Goal: Information Seeking & Learning: Check status

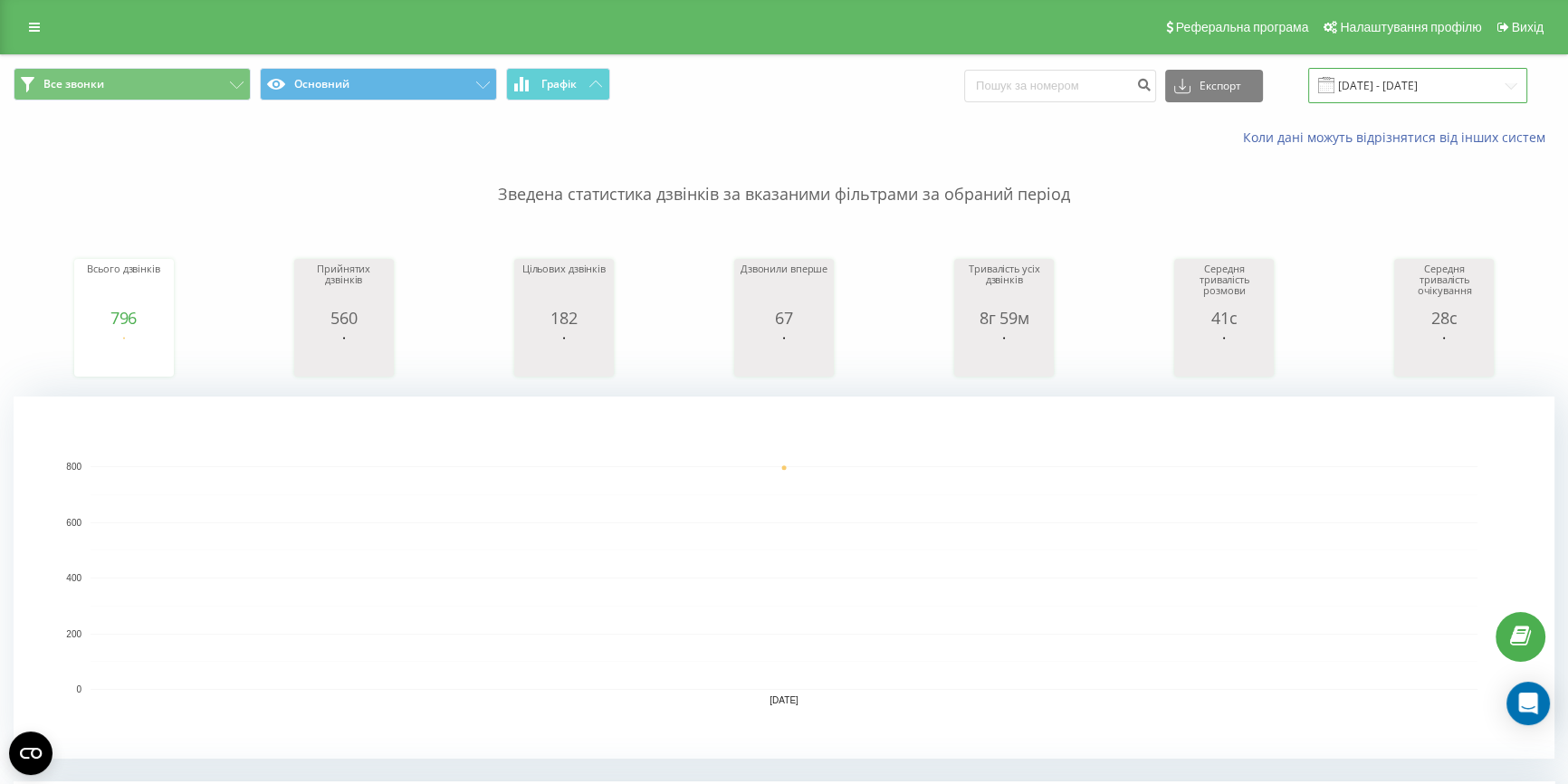
click at [1390, 90] on input "21.08.2025 - 21.08.2025" at bounding box center [1417, 86] width 219 height 36
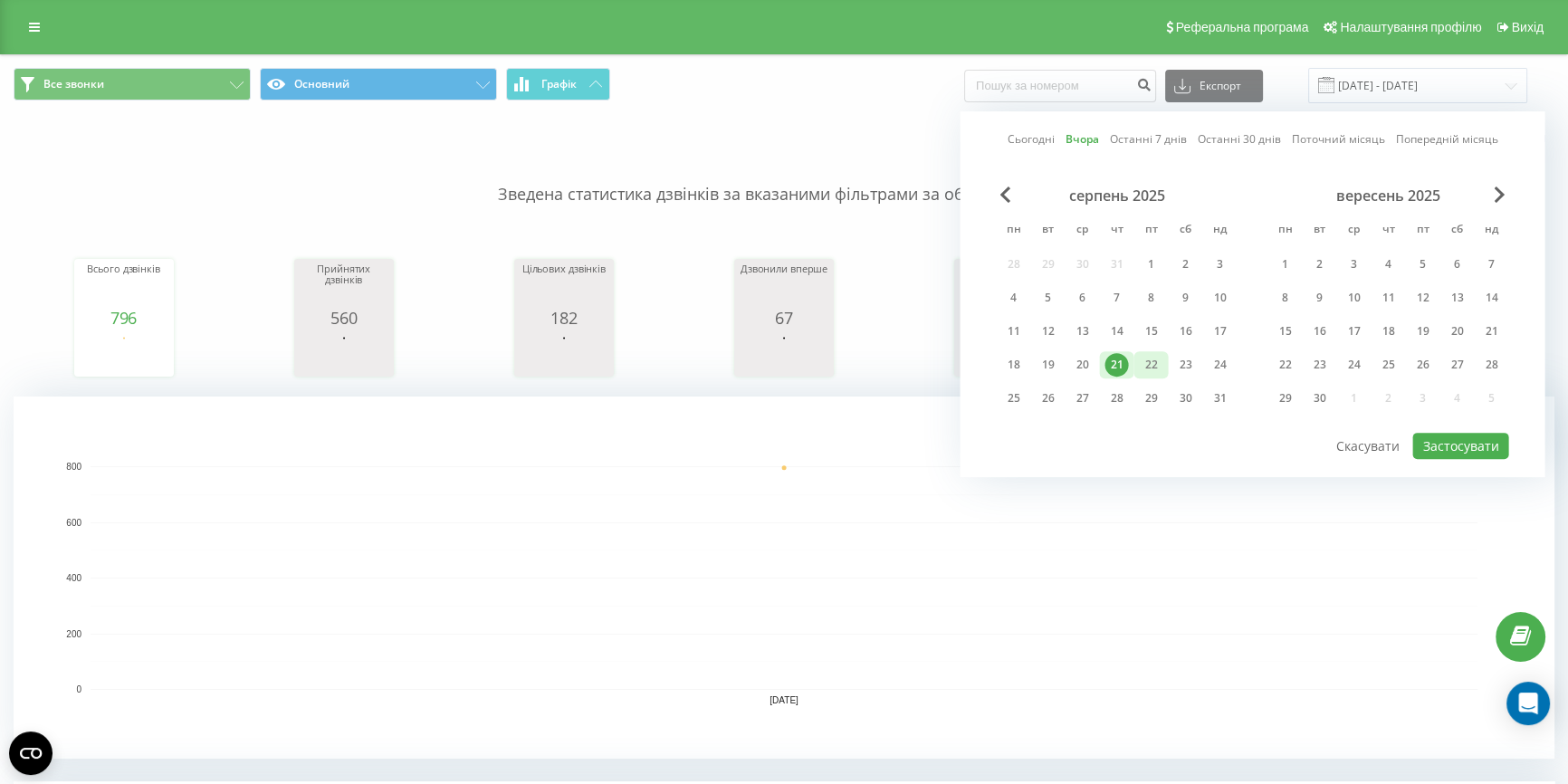
click at [1159, 360] on div "22" at bounding box center [1150, 364] width 24 height 24
click at [1461, 437] on button "Застосувати" at bounding box center [1461, 446] width 96 height 26
type input "22.08.2025 - 22.08.2025"
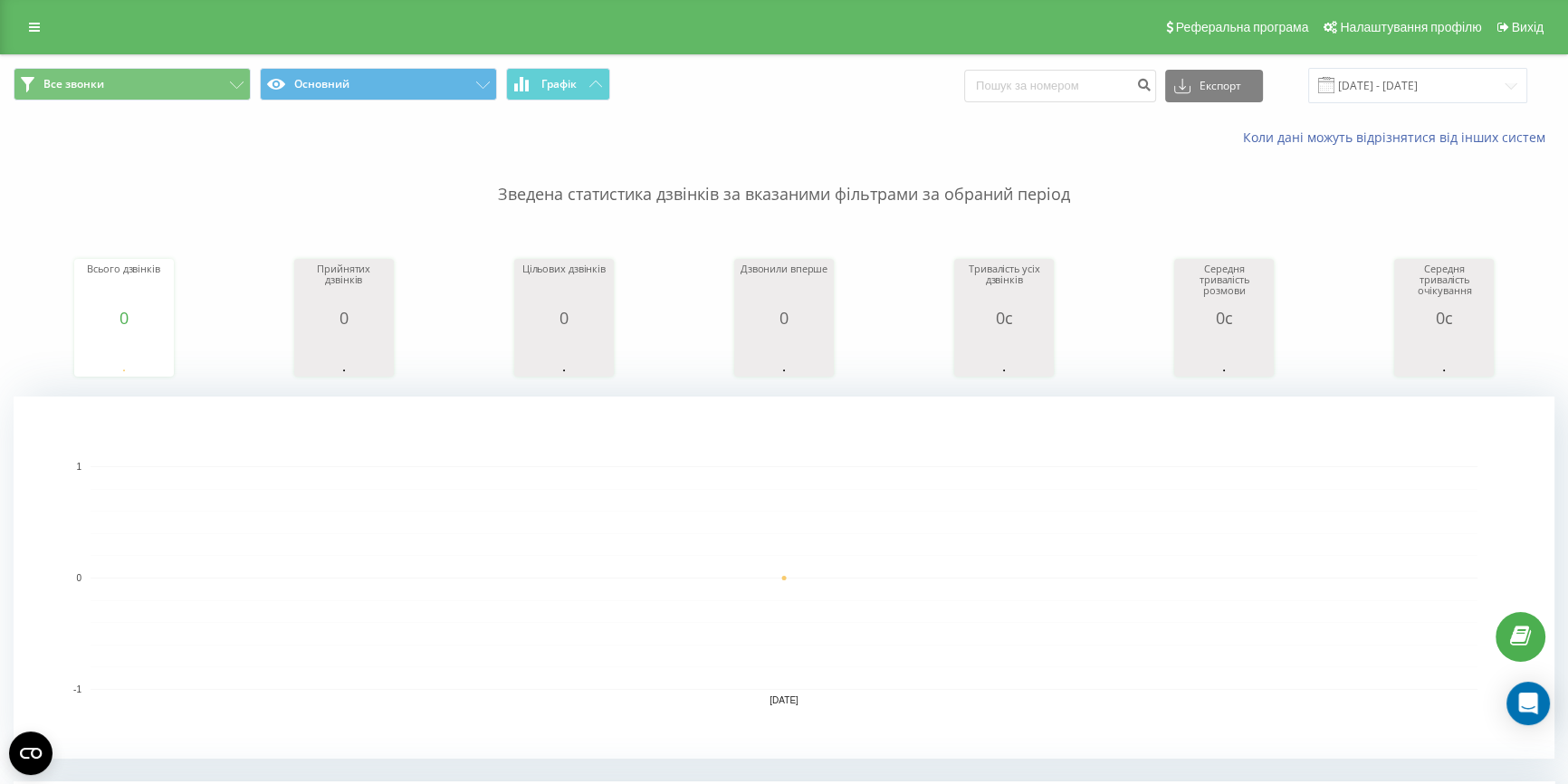
click at [505, 432] on rect "A chart." at bounding box center [783, 577] width 1541 height 362
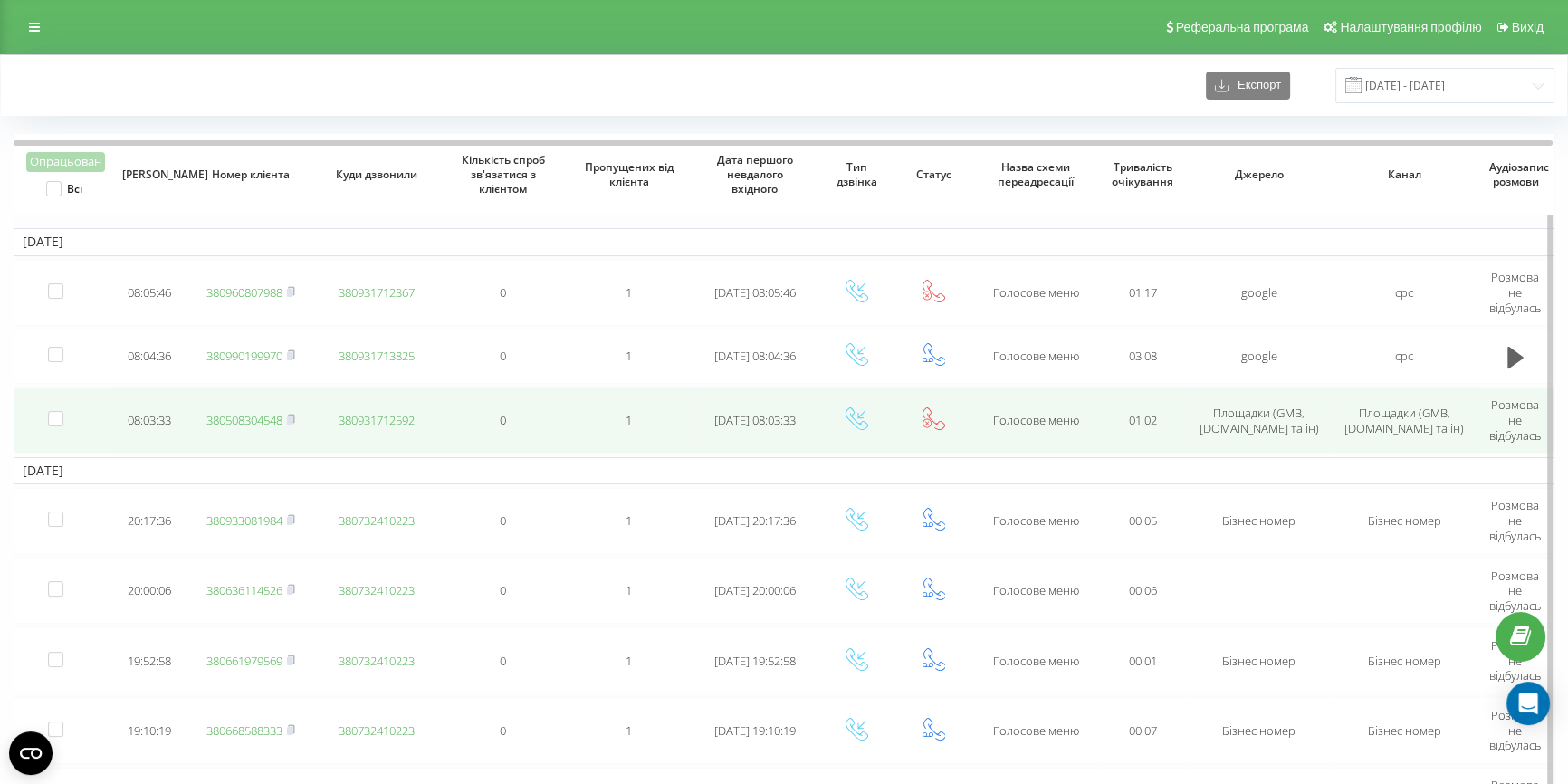
click at [235, 416] on link "380508304548" at bounding box center [244, 420] width 76 height 16
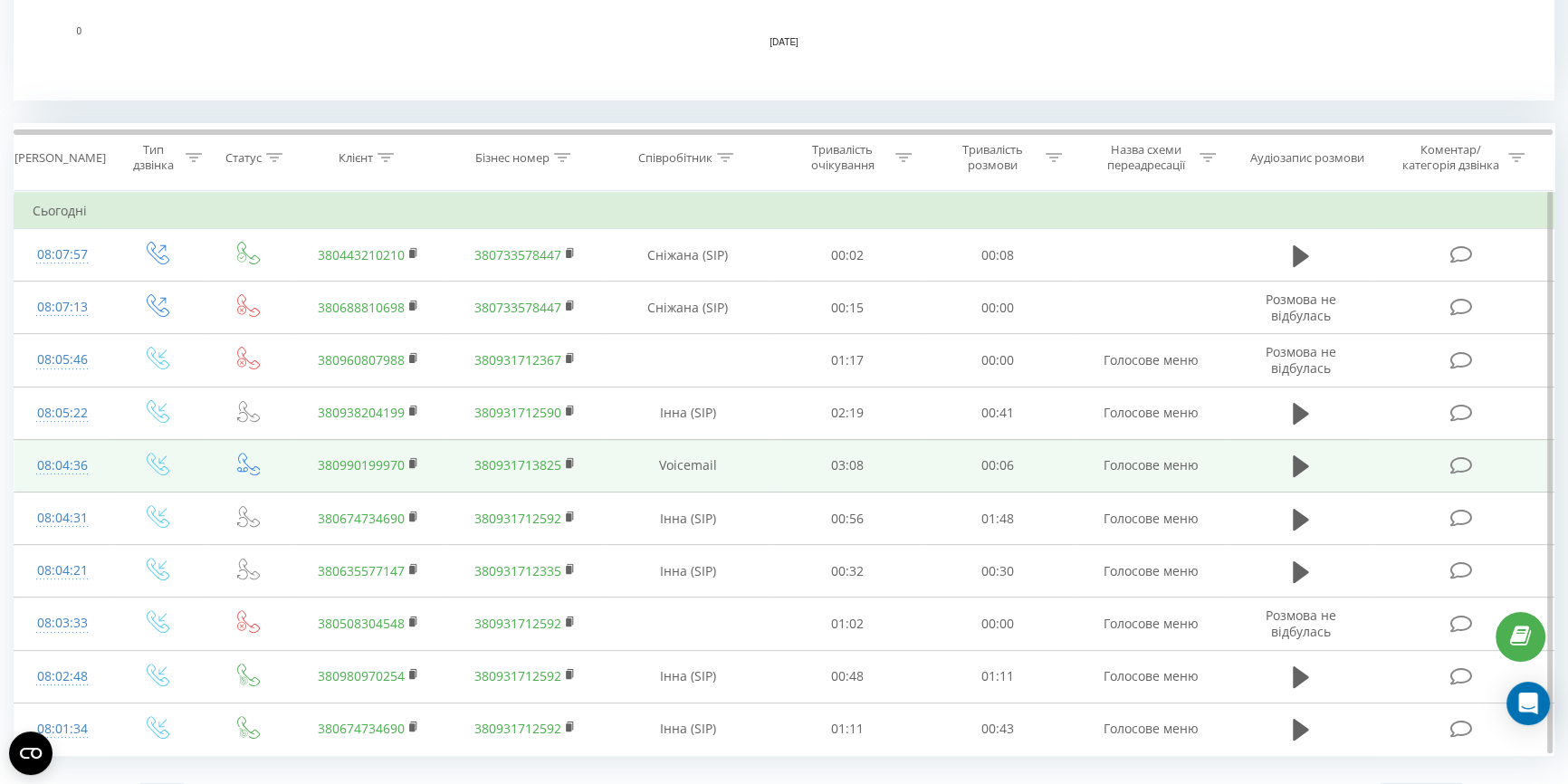
scroll to position [696, 0]
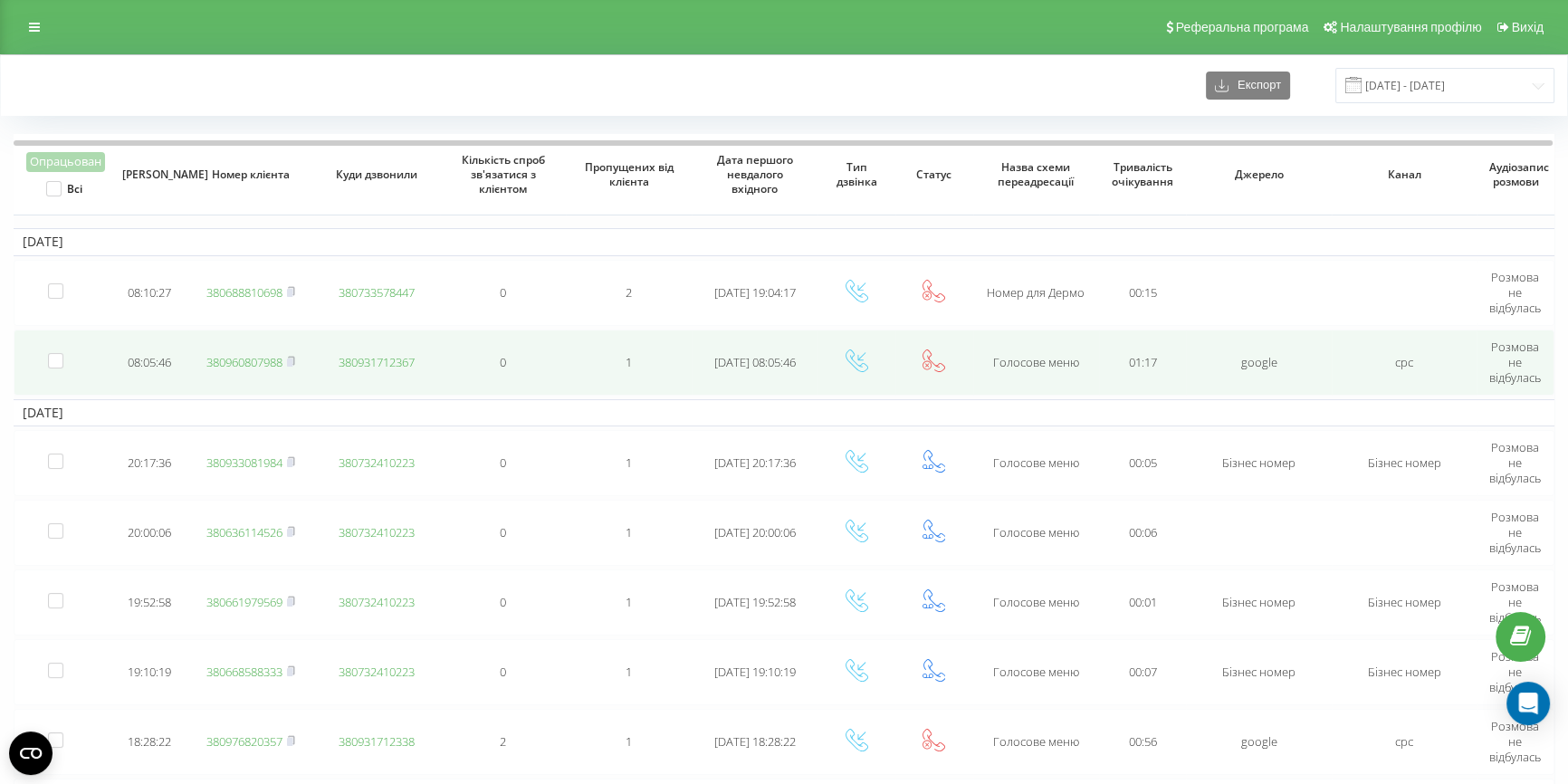
click at [248, 364] on link "380960807988" at bounding box center [244, 361] width 76 height 16
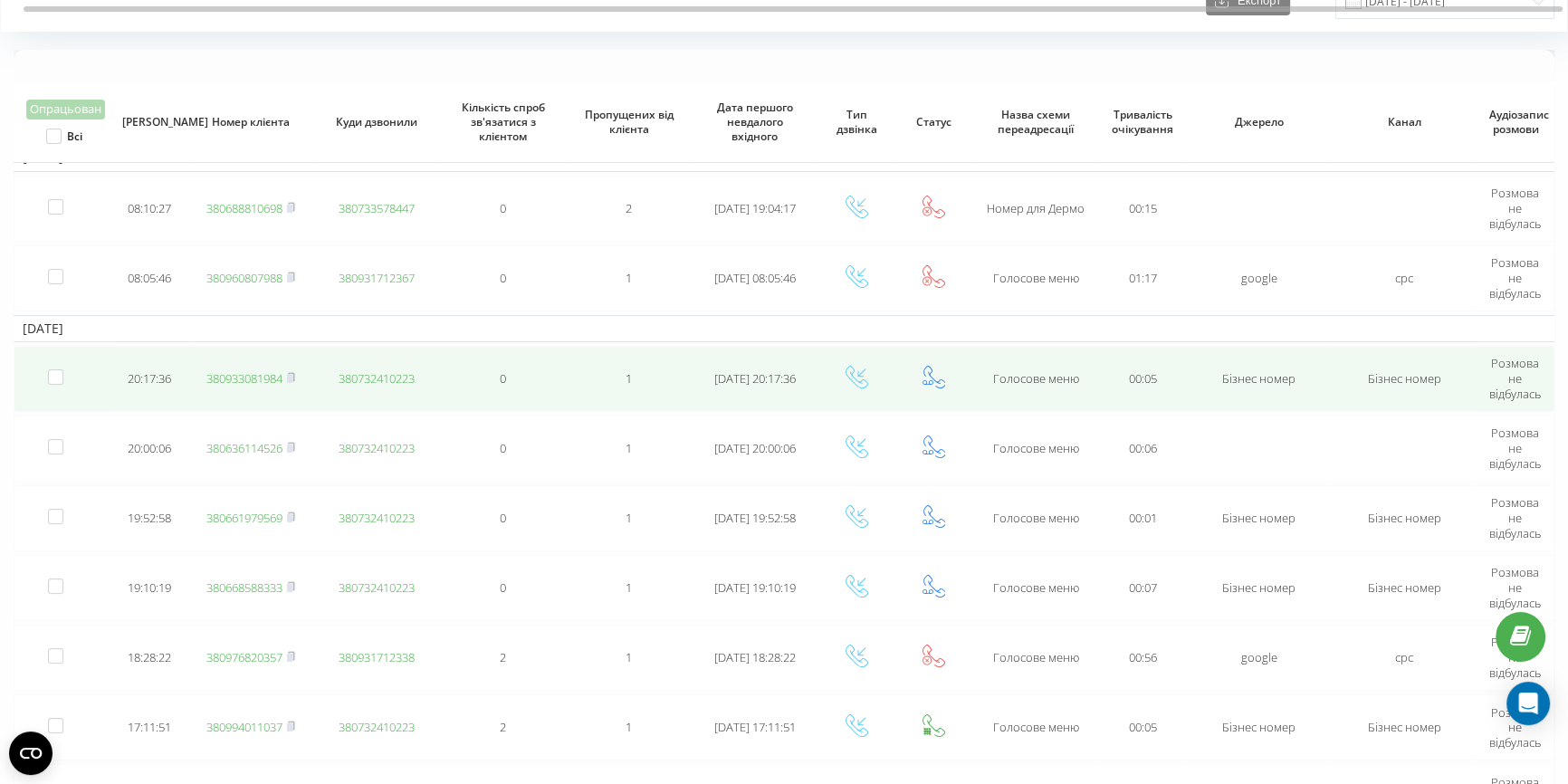
scroll to position [164, 0]
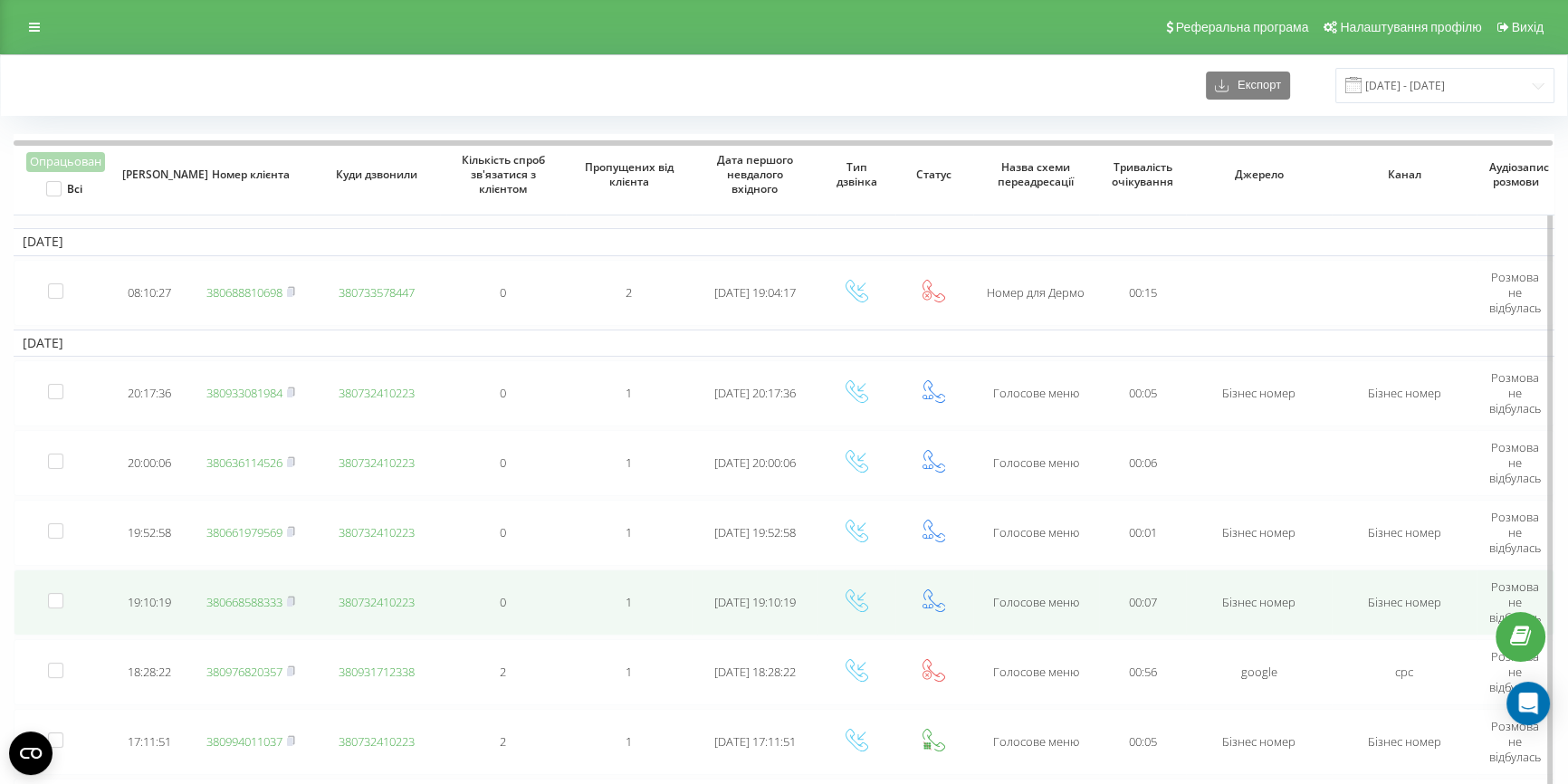
click at [256, 599] on link "380668588333" at bounding box center [244, 601] width 76 height 16
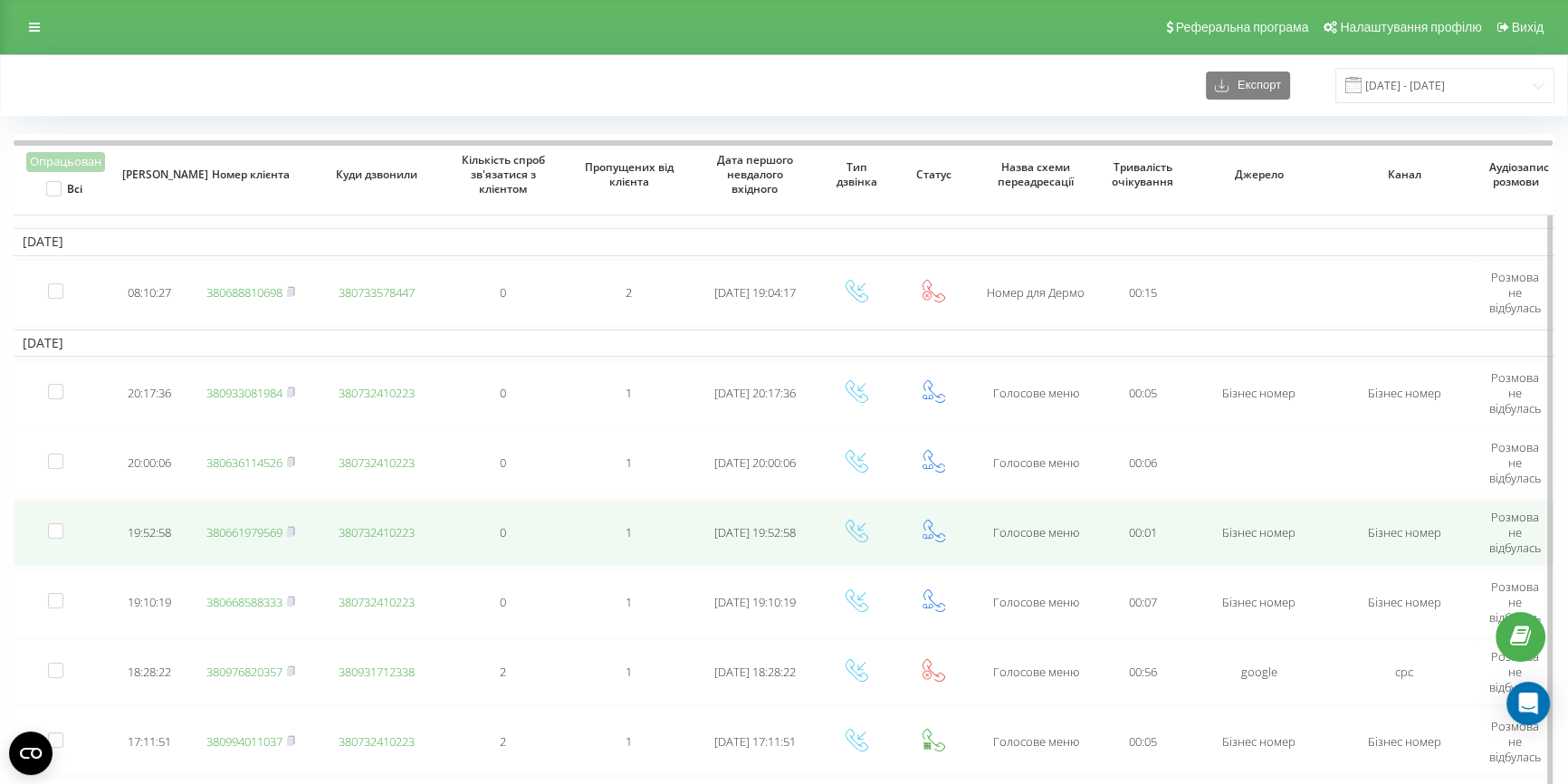
click at [229, 533] on link "380661979569" at bounding box center [244, 532] width 76 height 16
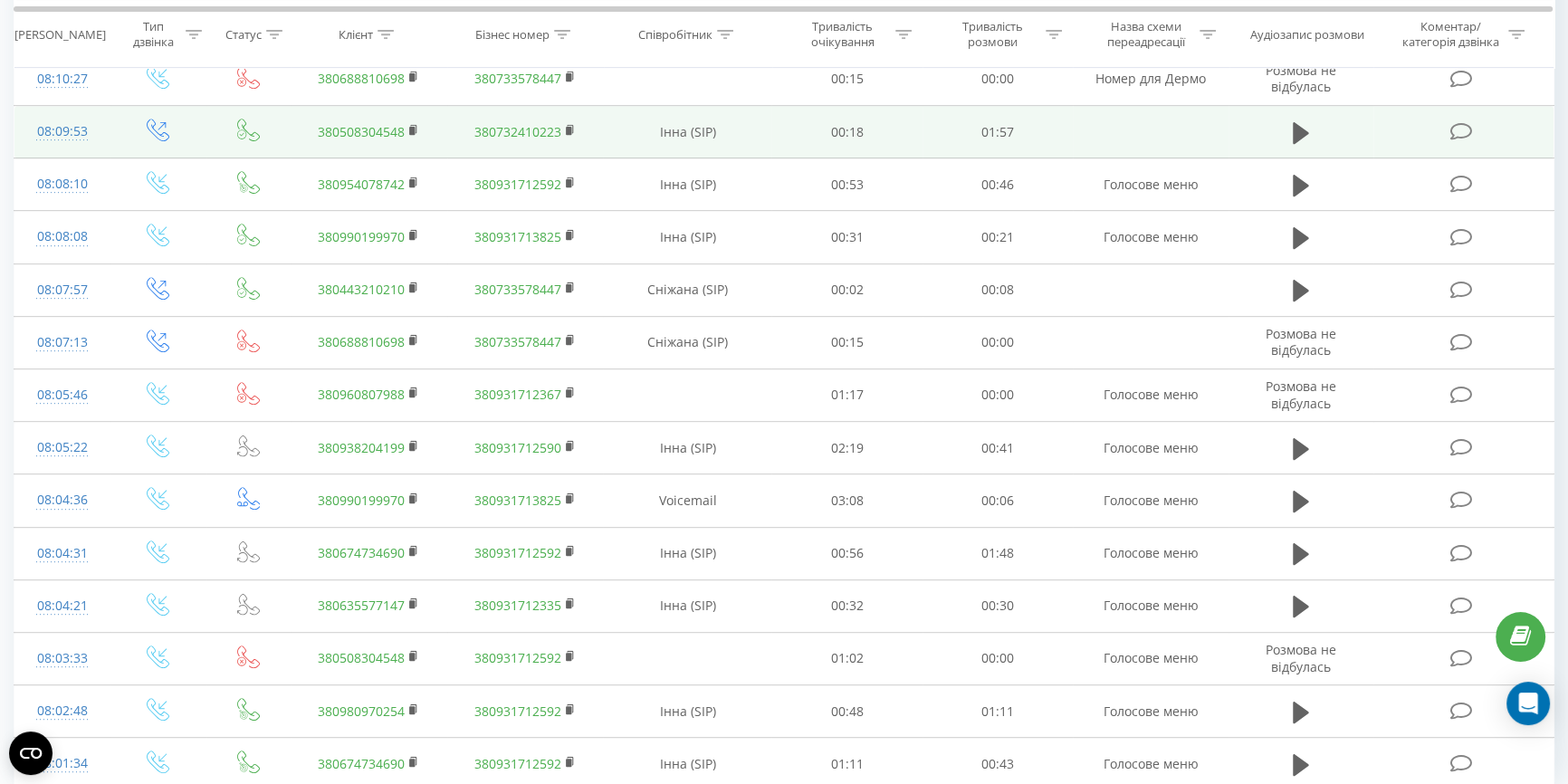
scroll to position [1116, 0]
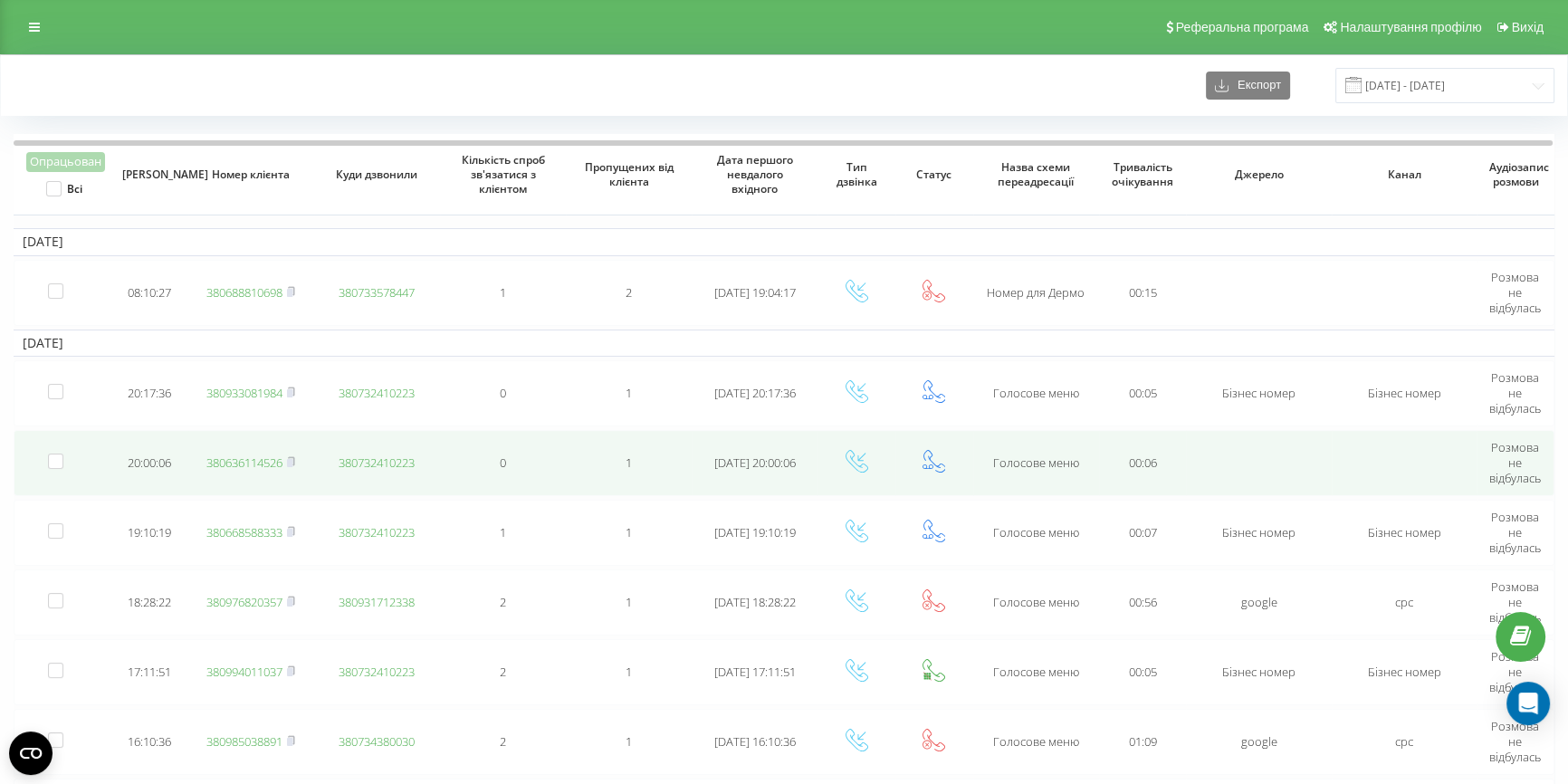
click at [246, 459] on link "380636114526" at bounding box center [244, 462] width 76 height 16
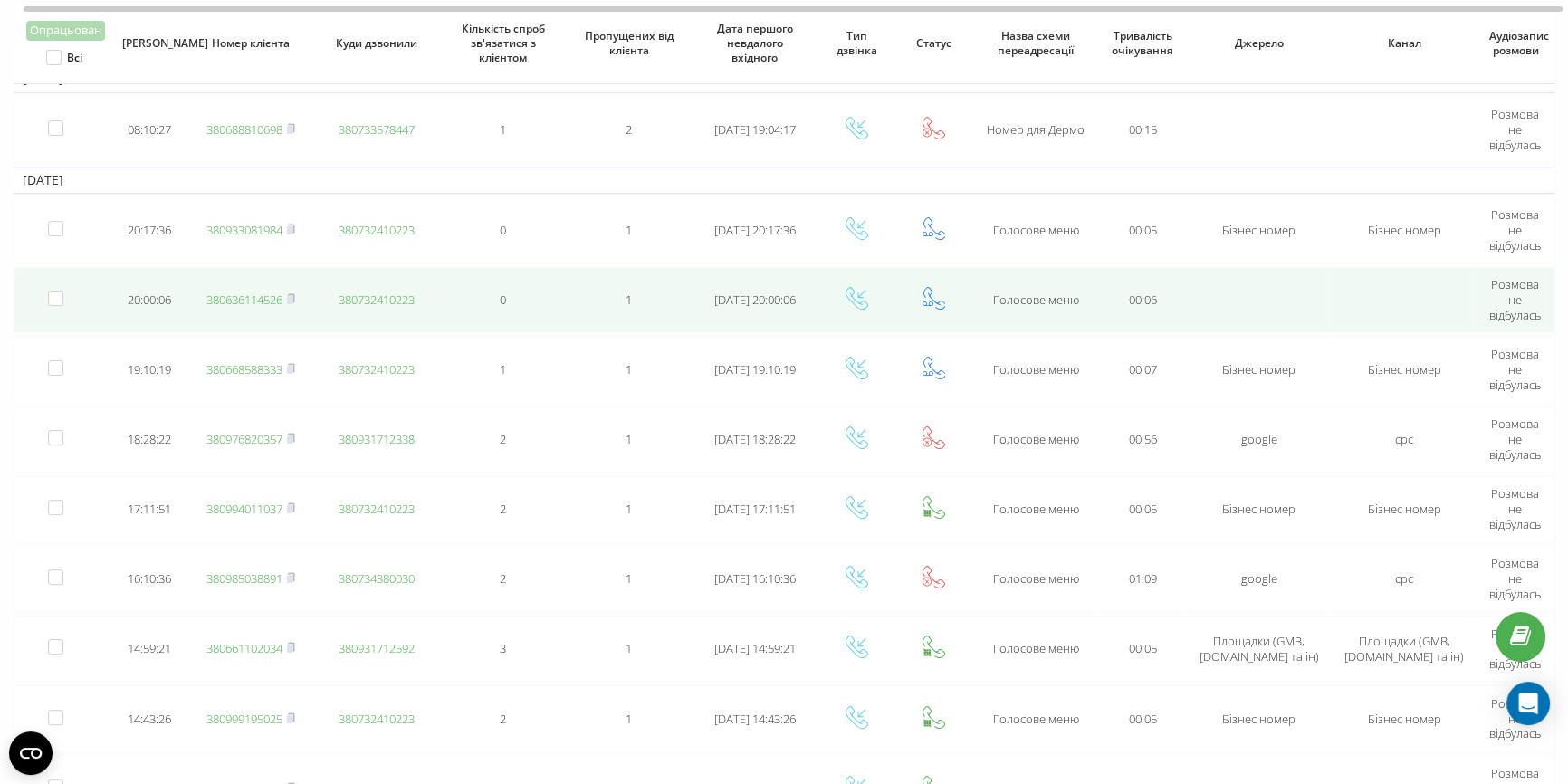
scroll to position [164, 0]
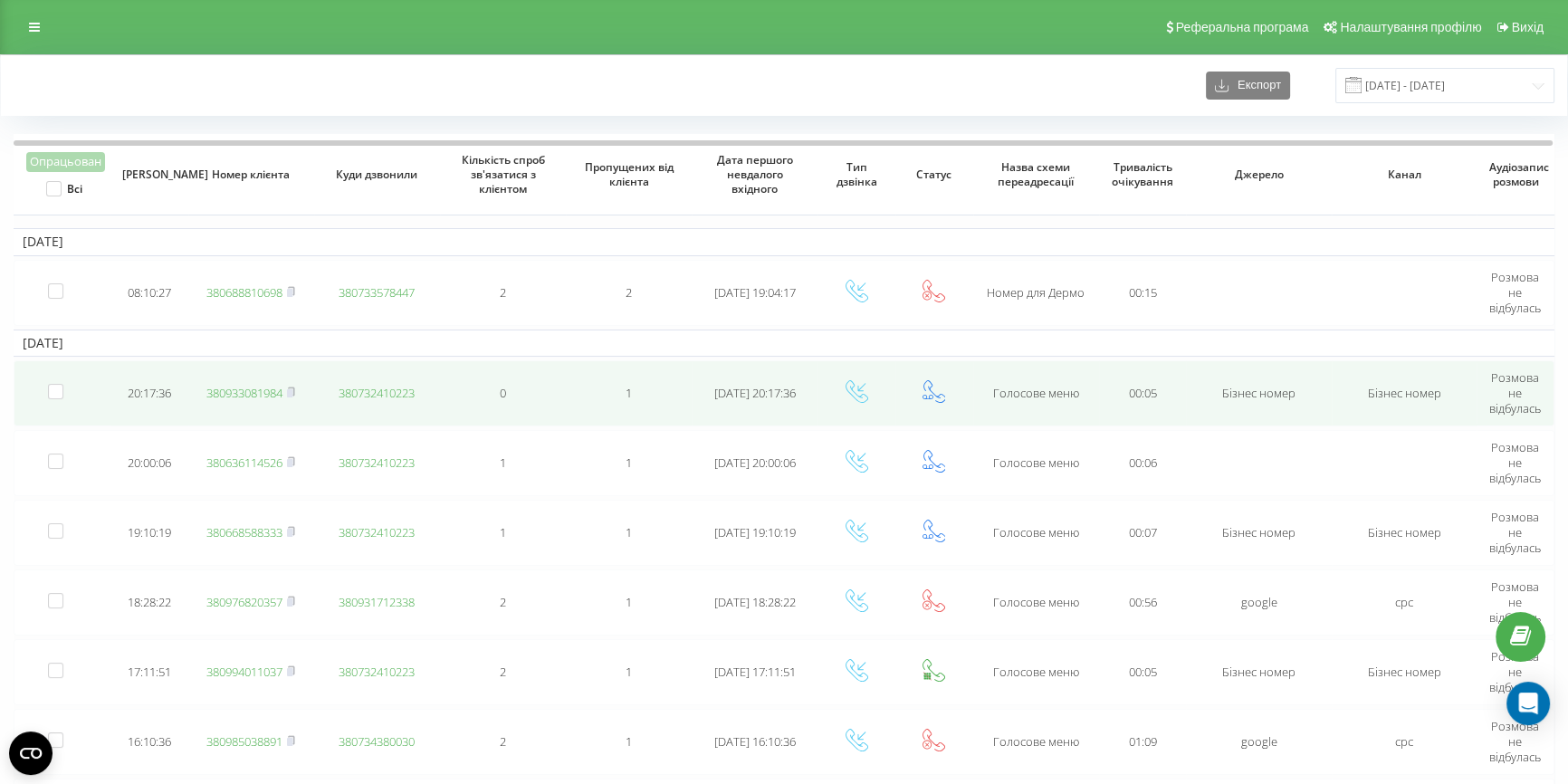
click at [226, 390] on link "380933081984" at bounding box center [244, 392] width 76 height 16
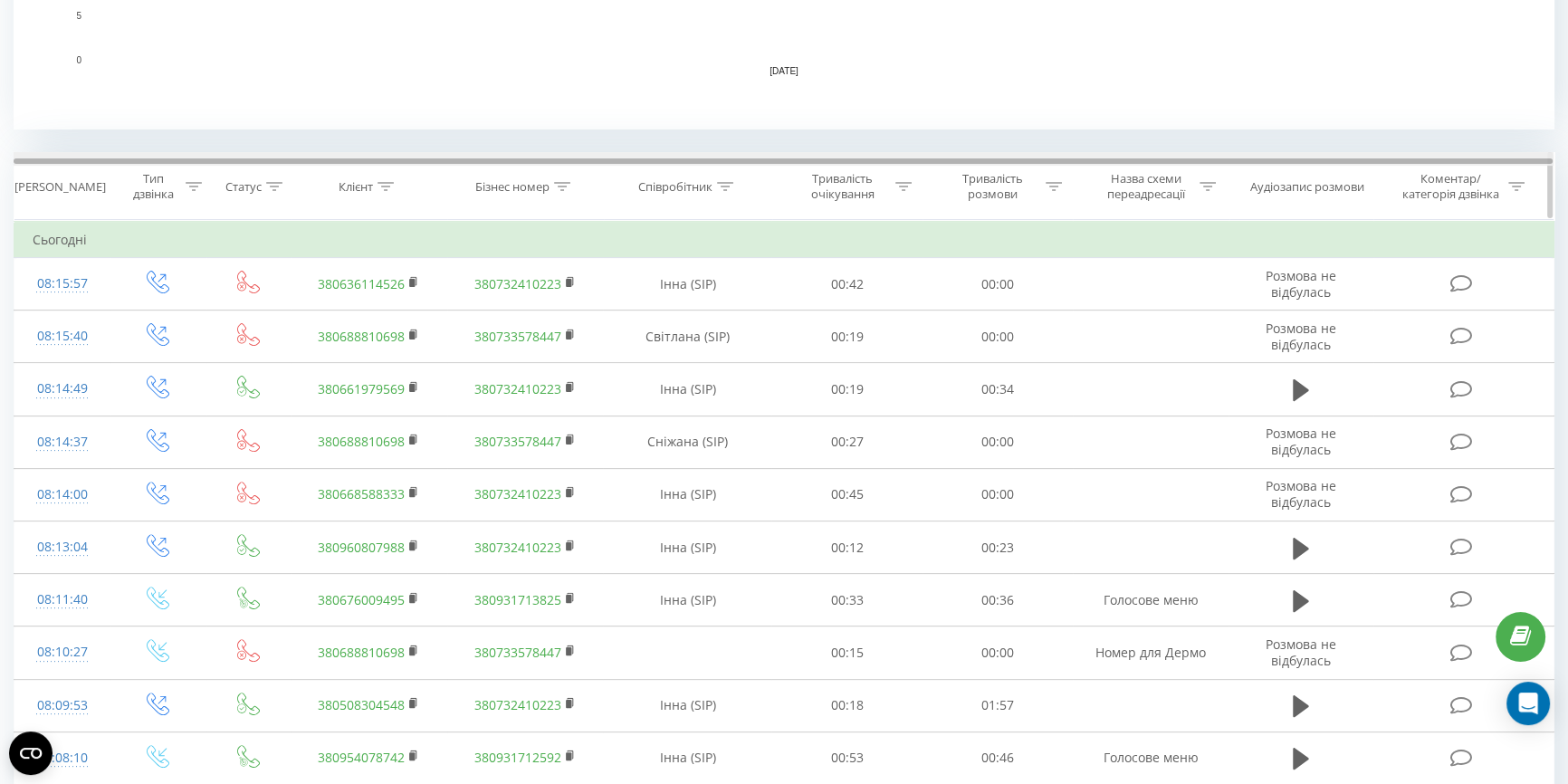
scroll to position [741, 0]
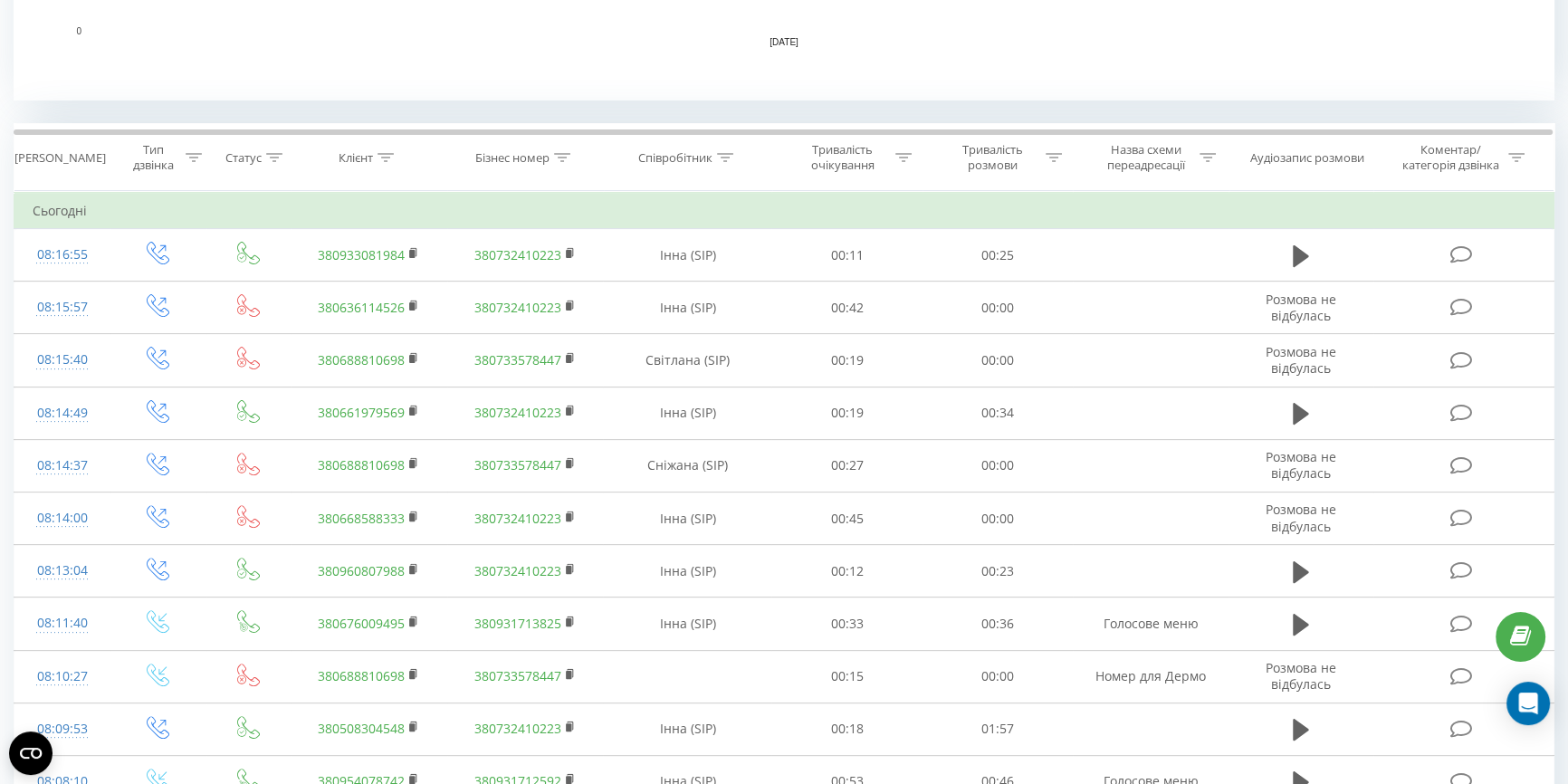
scroll to position [741, 0]
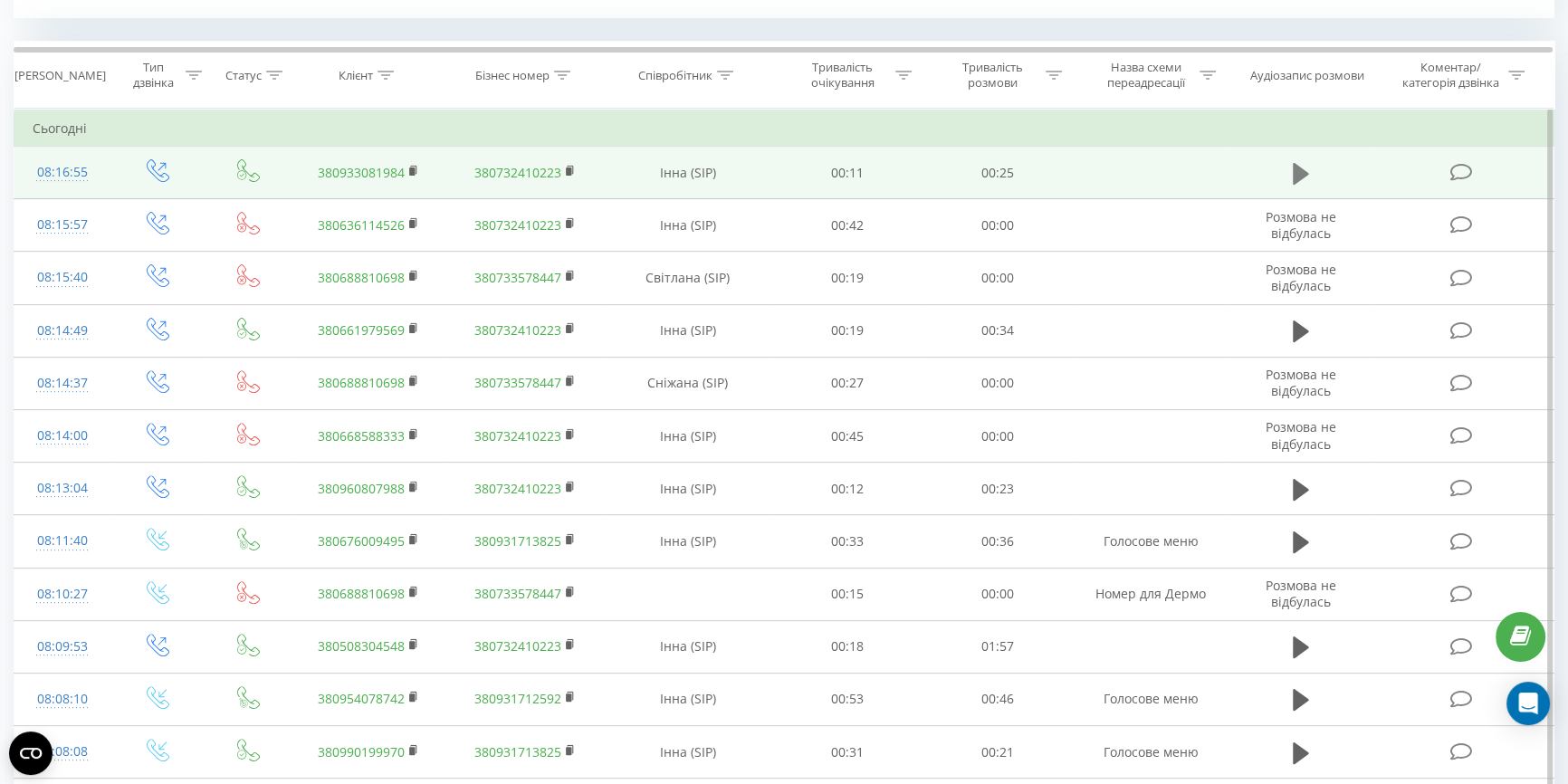
click at [1295, 167] on icon at bounding box center [1301, 172] width 16 height 22
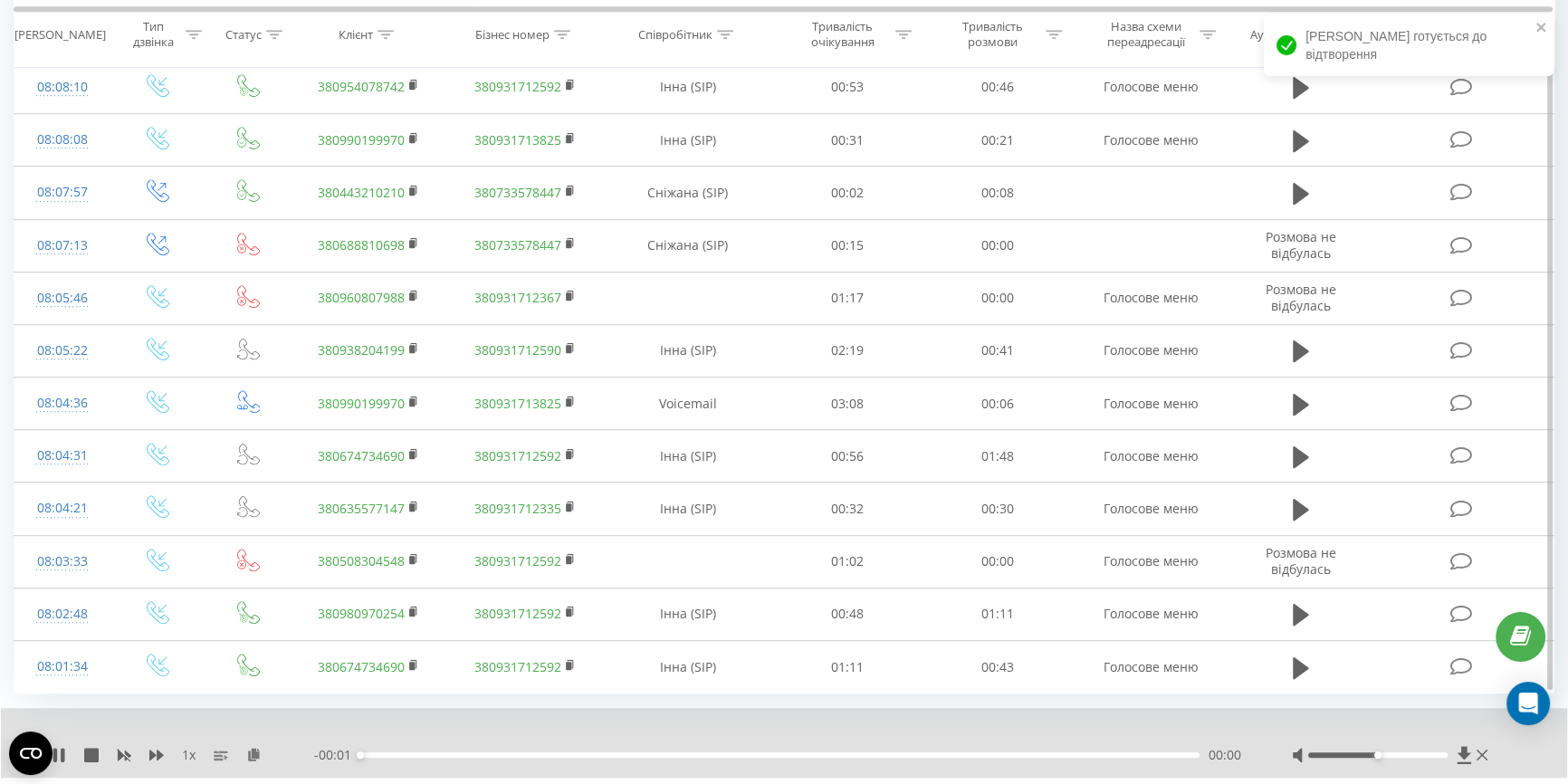
scroll to position [1396, 0]
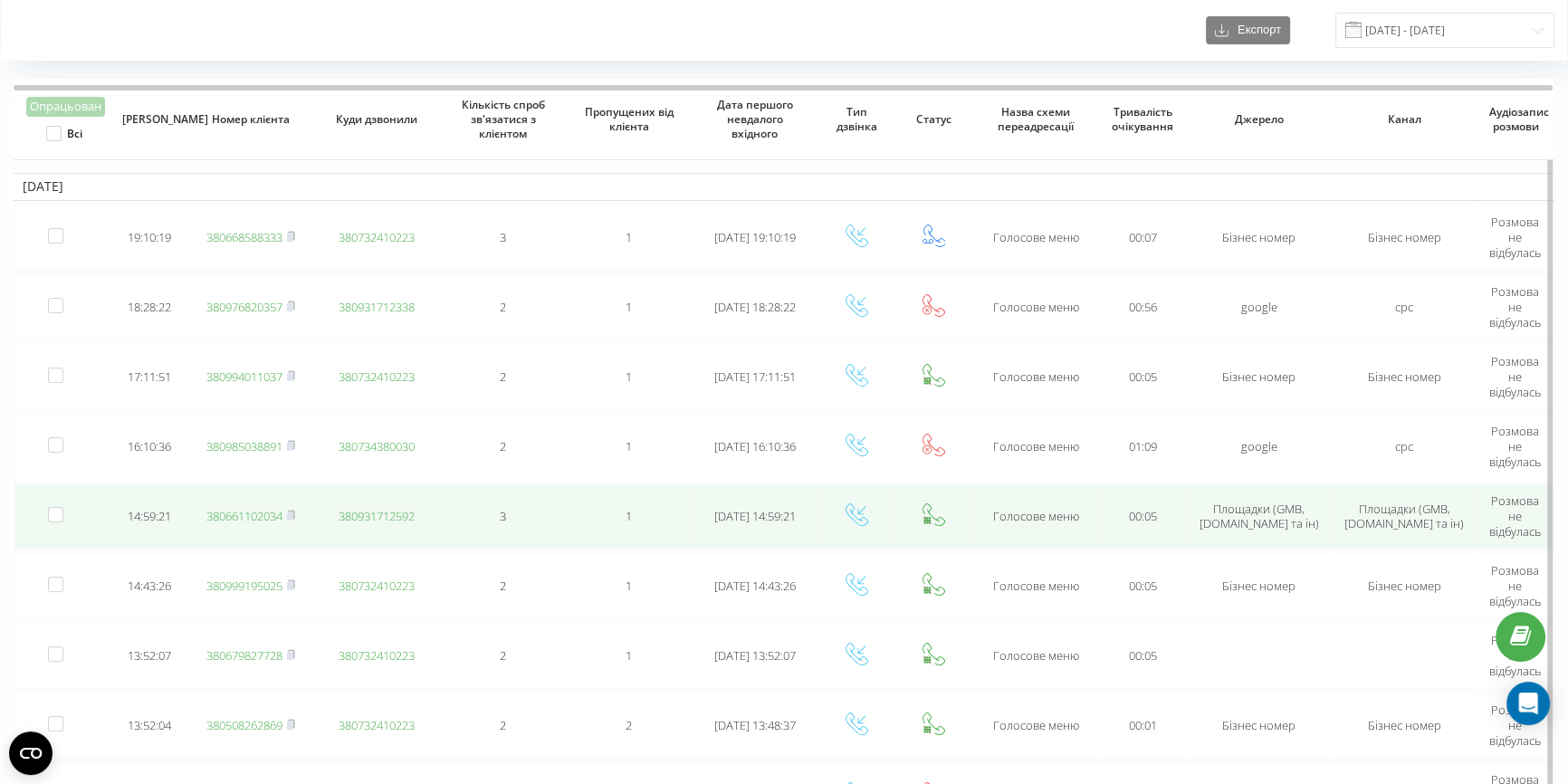
scroll to position [82, 0]
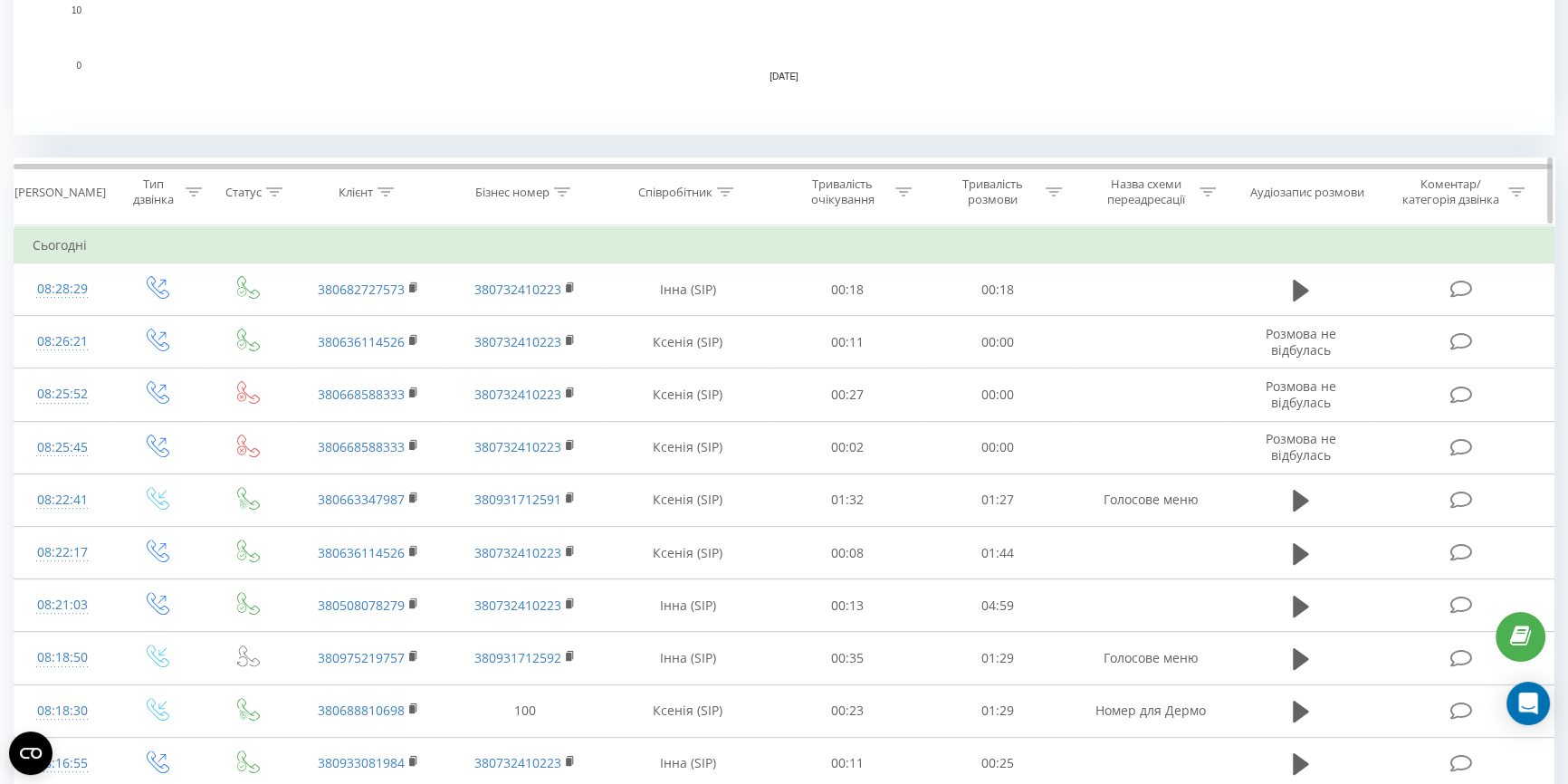
scroll to position [658, 0]
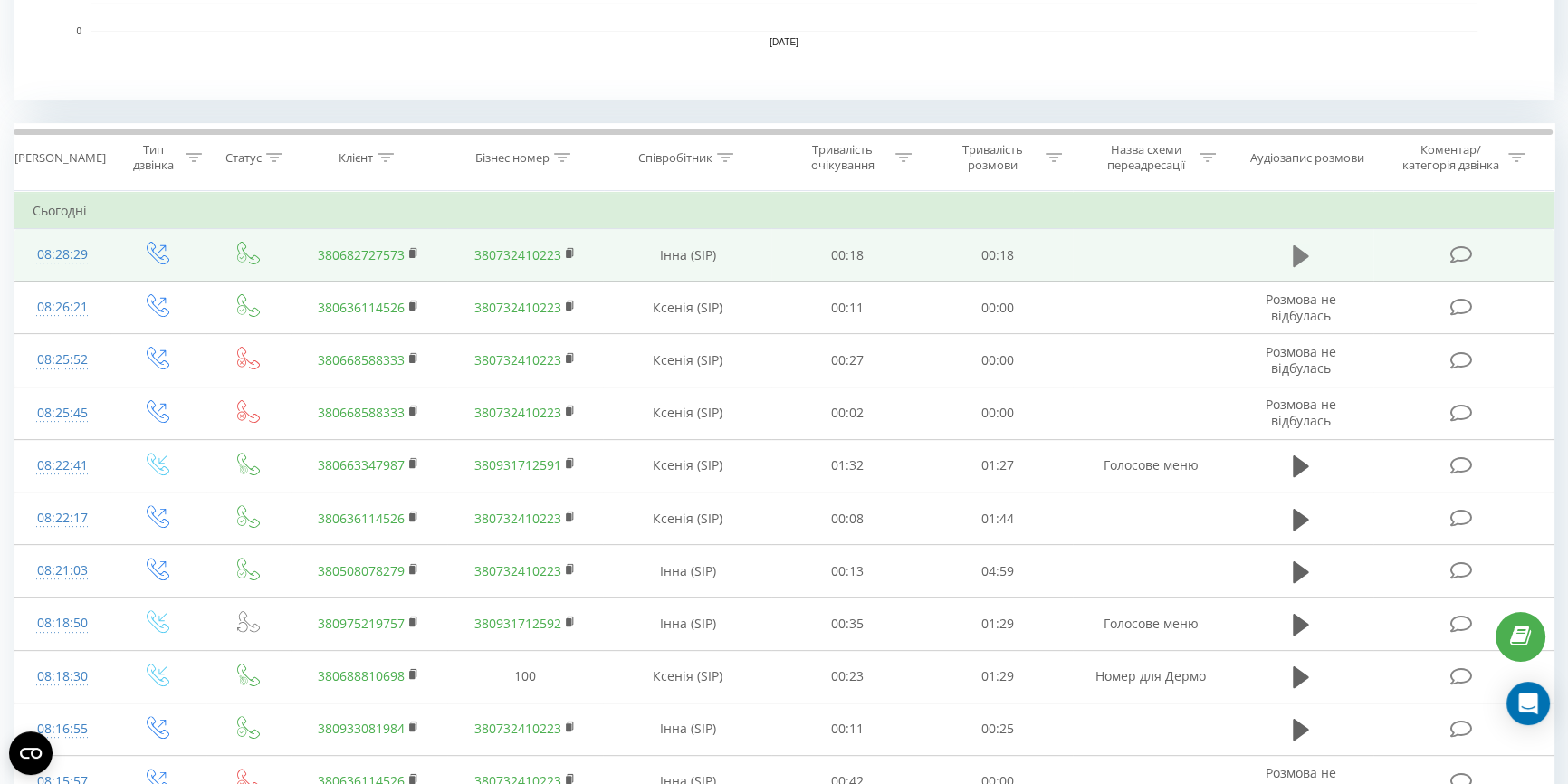
click at [1300, 255] on icon at bounding box center [1301, 255] width 16 height 22
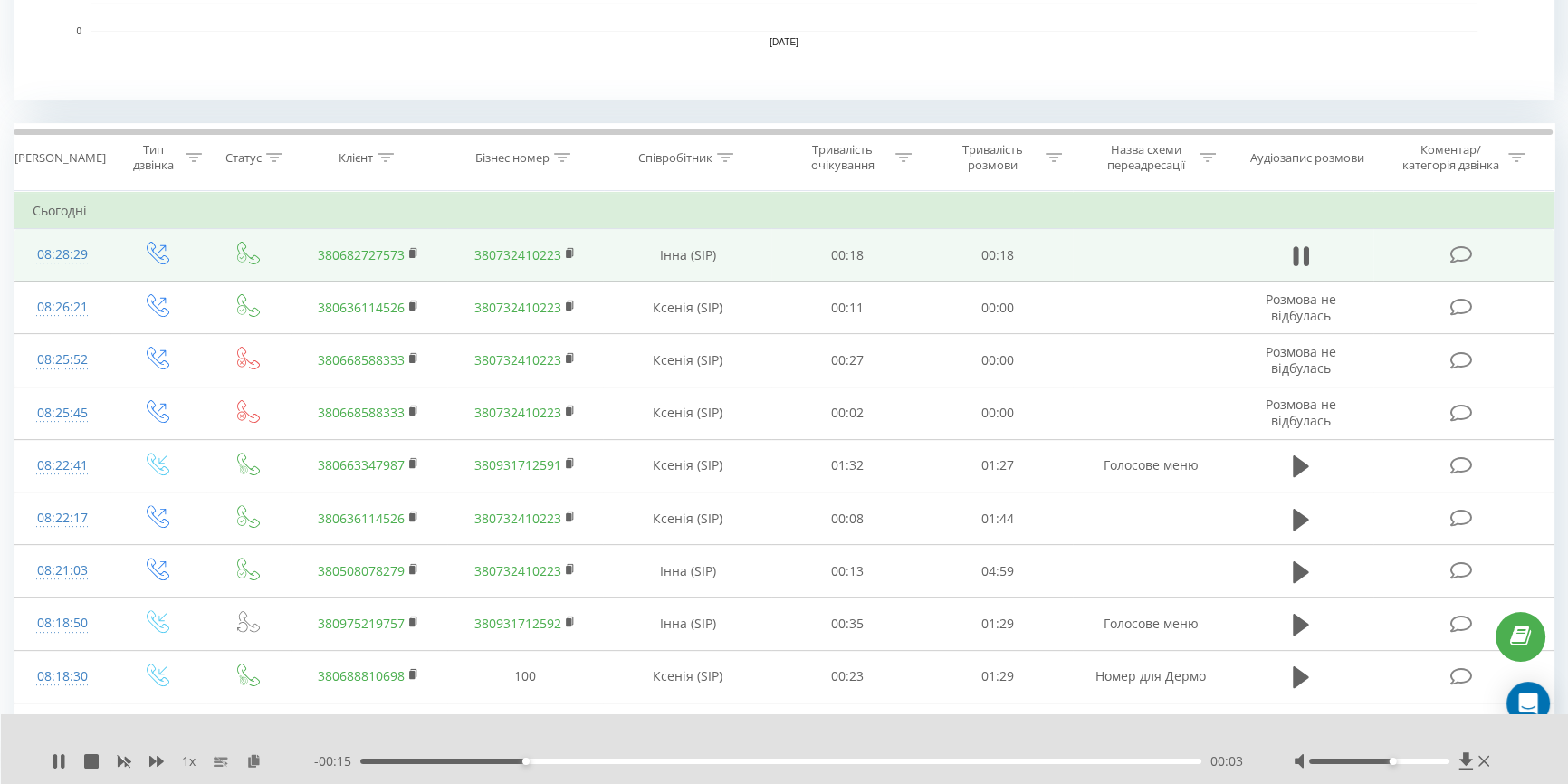
click at [1397, 761] on div at bounding box center [1379, 761] width 139 height 6
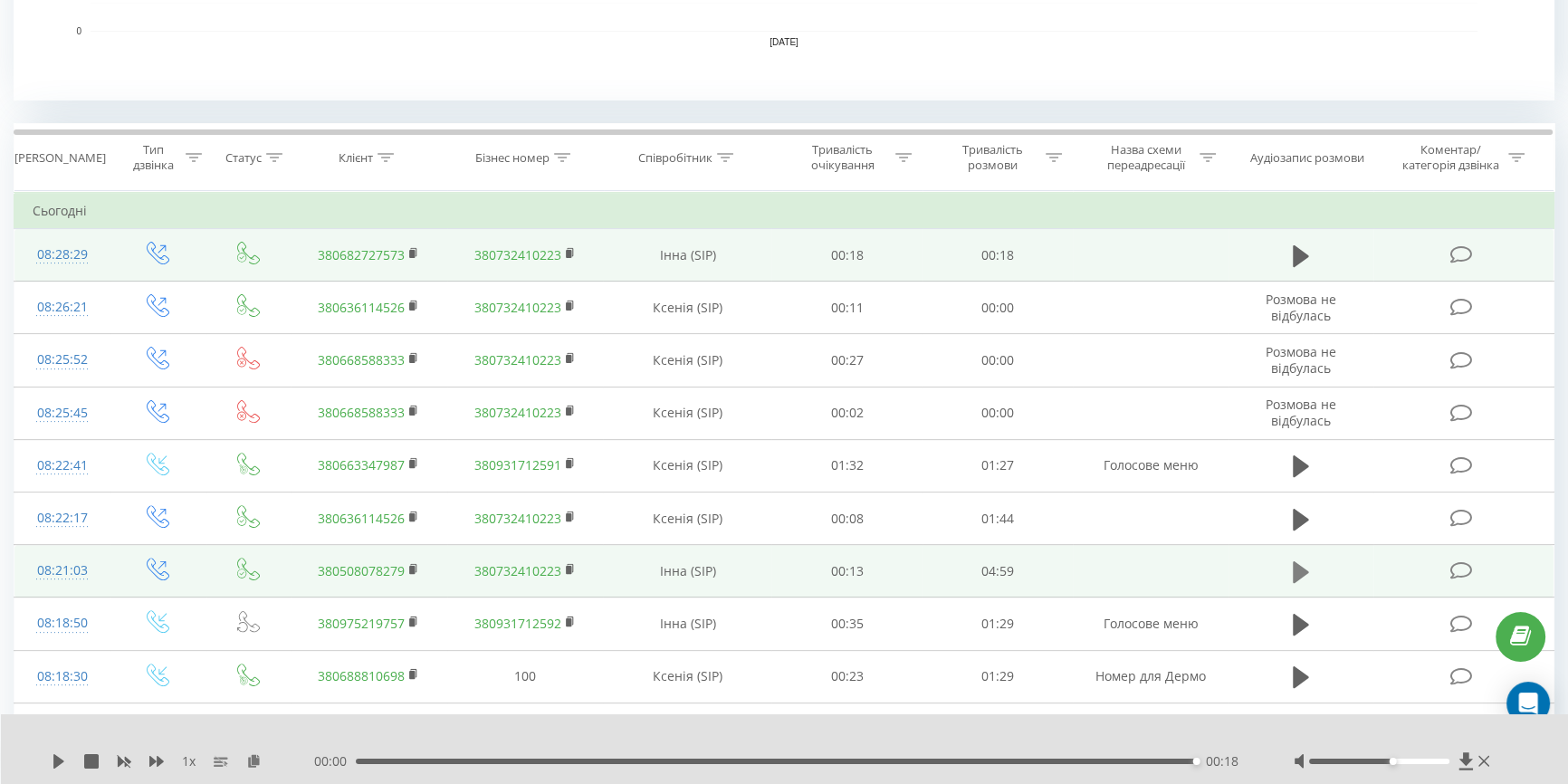
click at [1299, 570] on icon at bounding box center [1301, 571] width 16 height 22
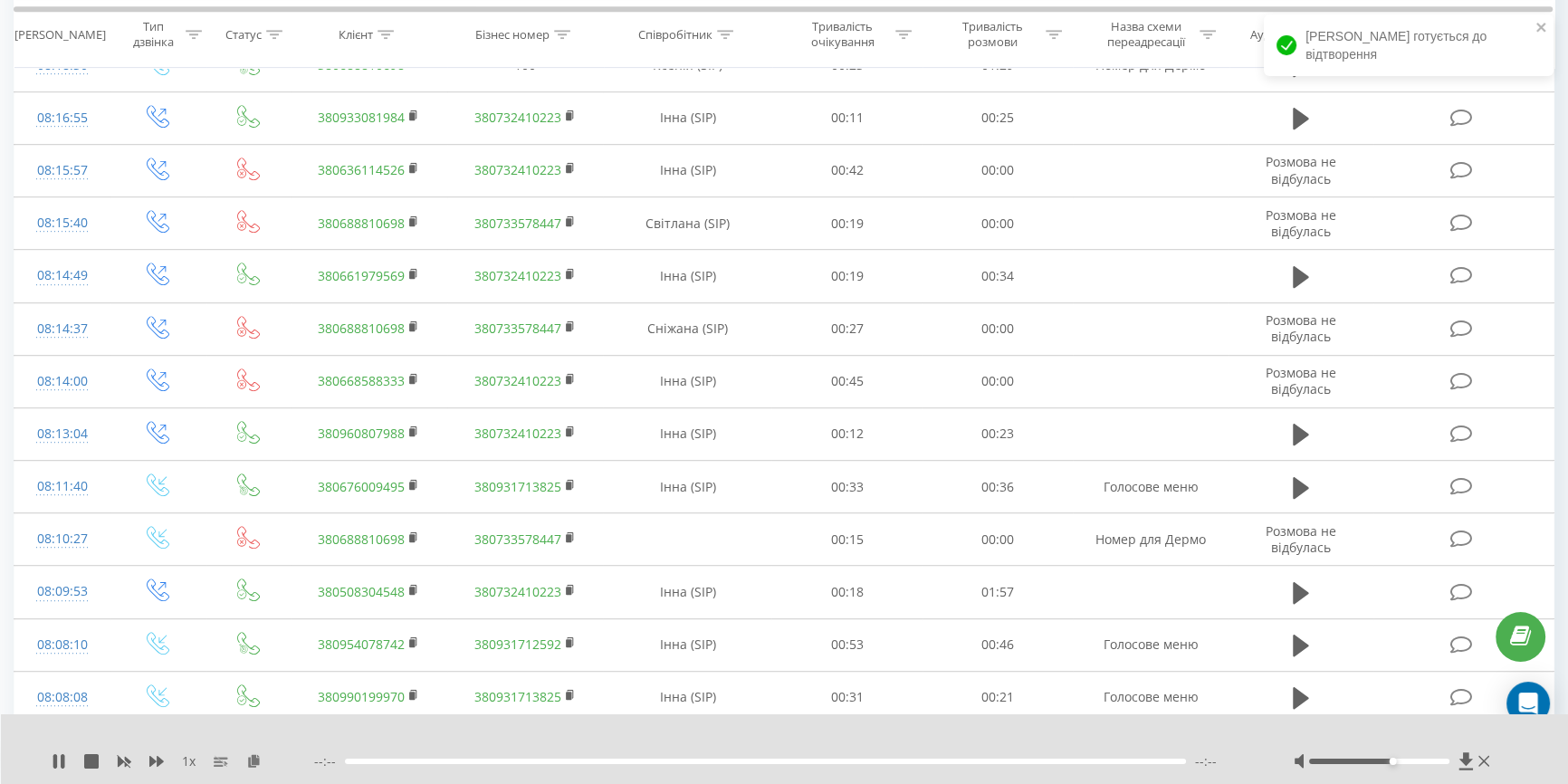
scroll to position [1317, 0]
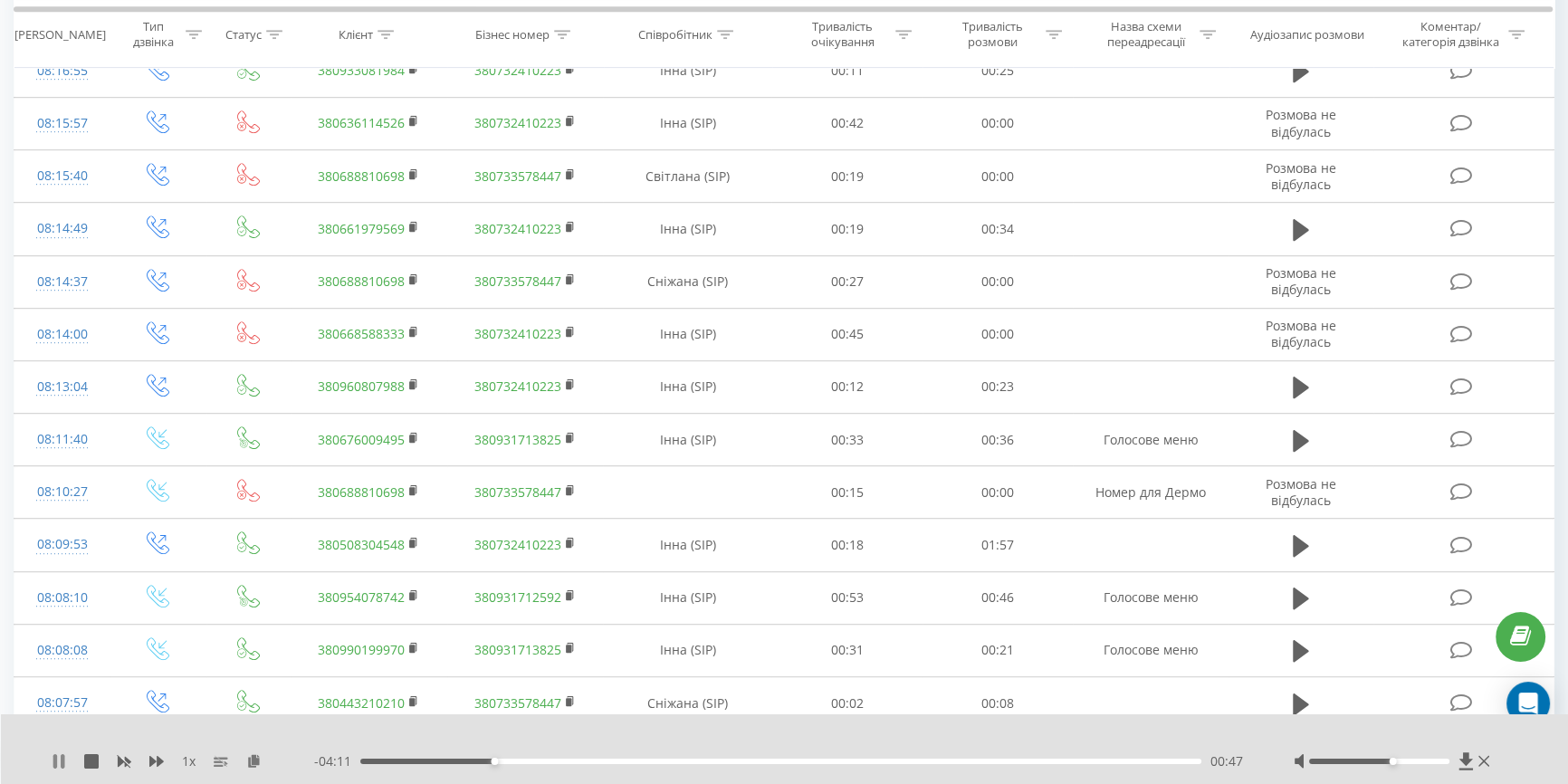
click at [59, 761] on icon at bounding box center [58, 760] width 14 height 14
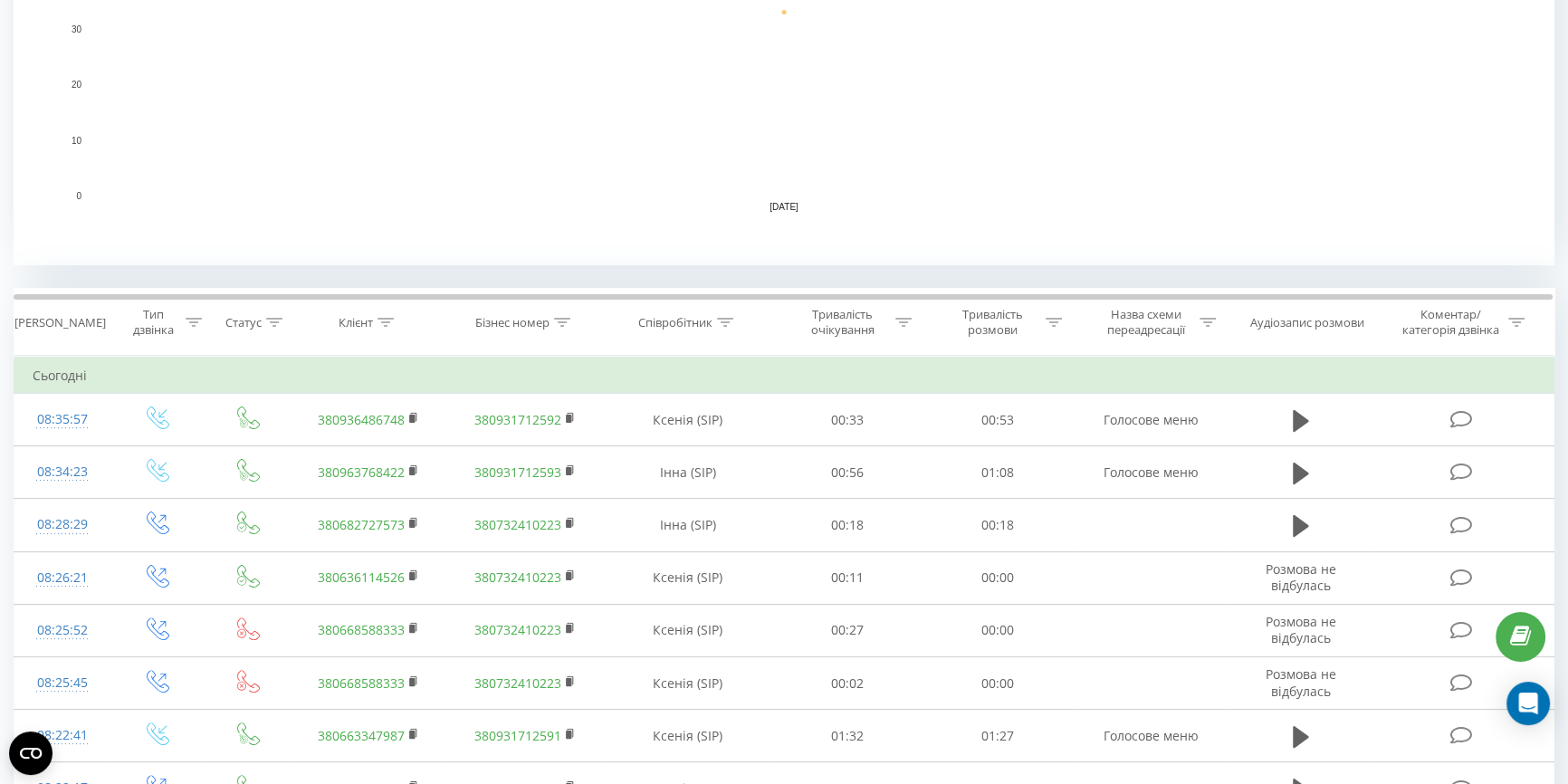
scroll to position [576, 0]
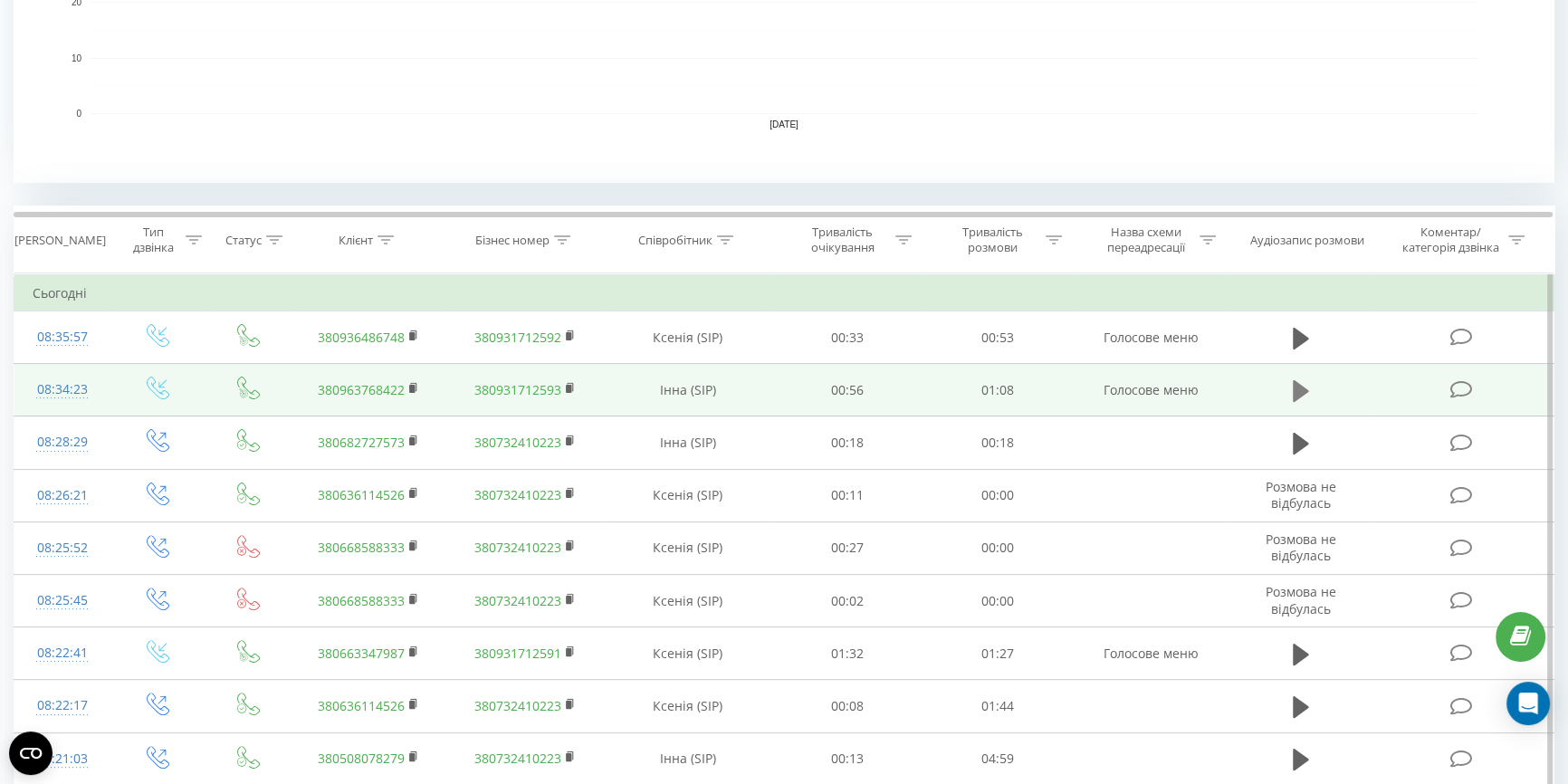
click at [1301, 392] on icon at bounding box center [1301, 391] width 16 height 22
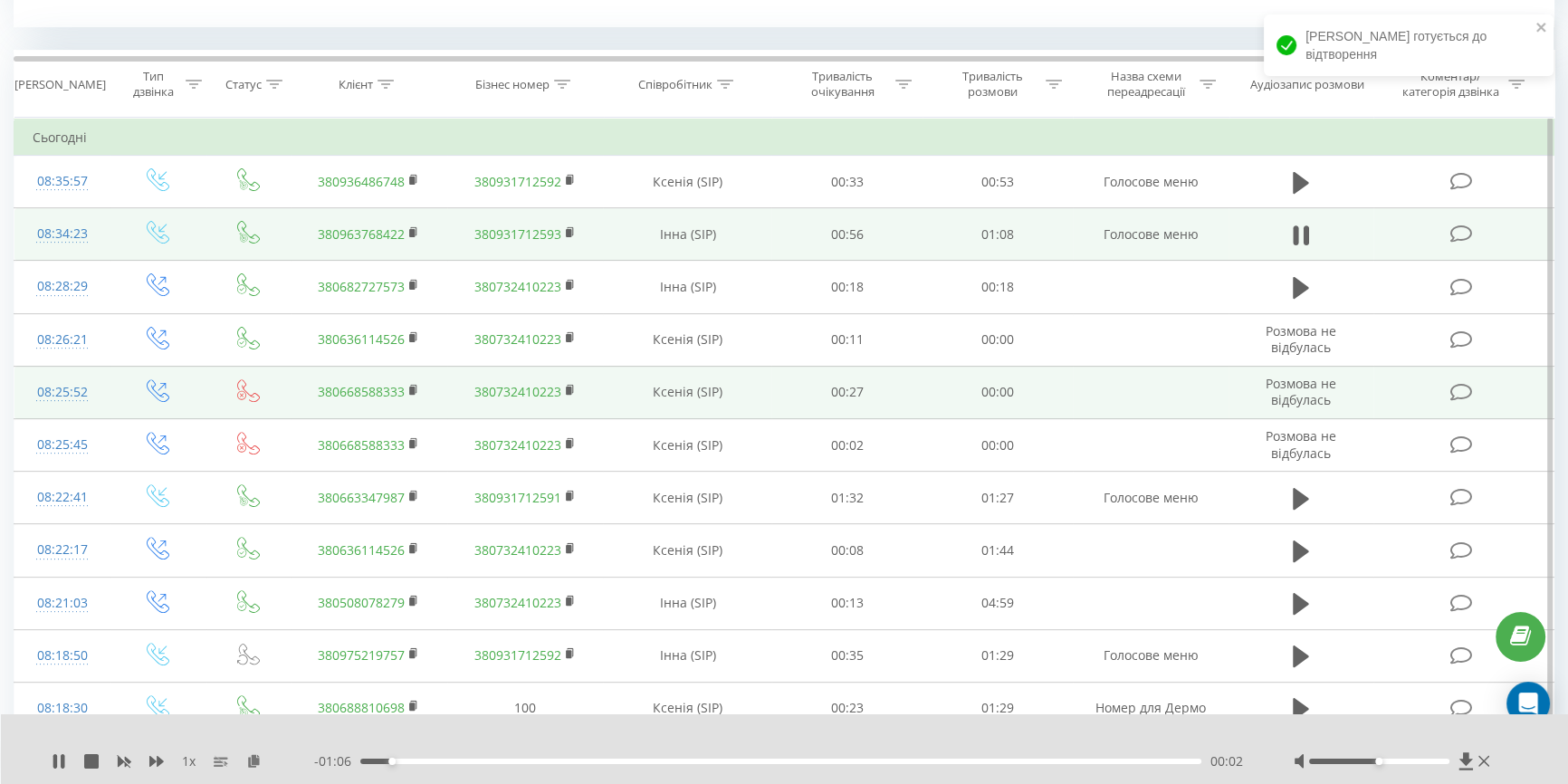
scroll to position [741, 0]
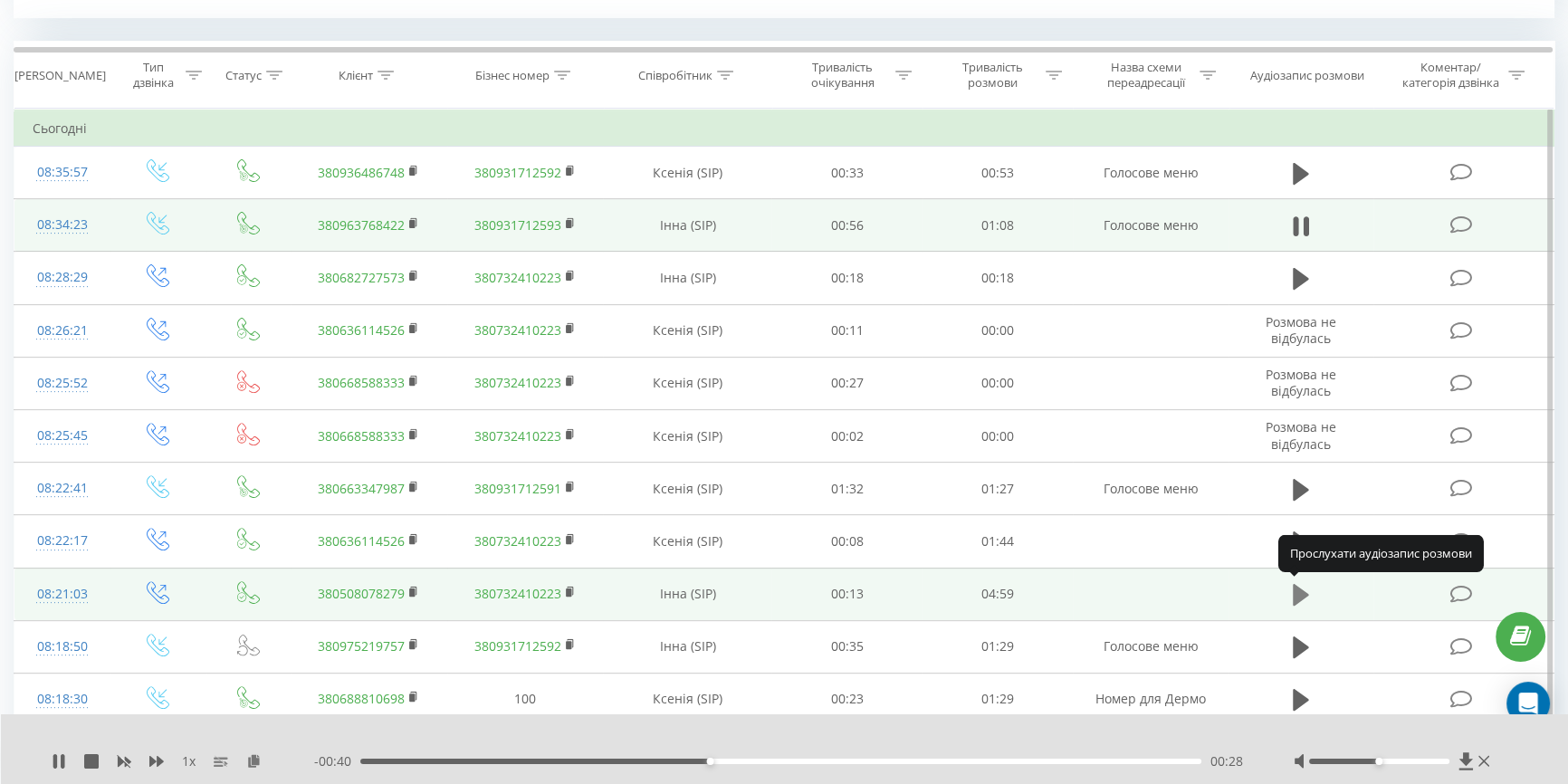
click at [1298, 591] on icon at bounding box center [1301, 595] width 16 height 22
click at [56, 761] on icon at bounding box center [56, 760] width 4 height 14
click at [54, 765] on icon at bounding box center [59, 760] width 11 height 14
click at [60, 762] on icon at bounding box center [62, 760] width 4 height 14
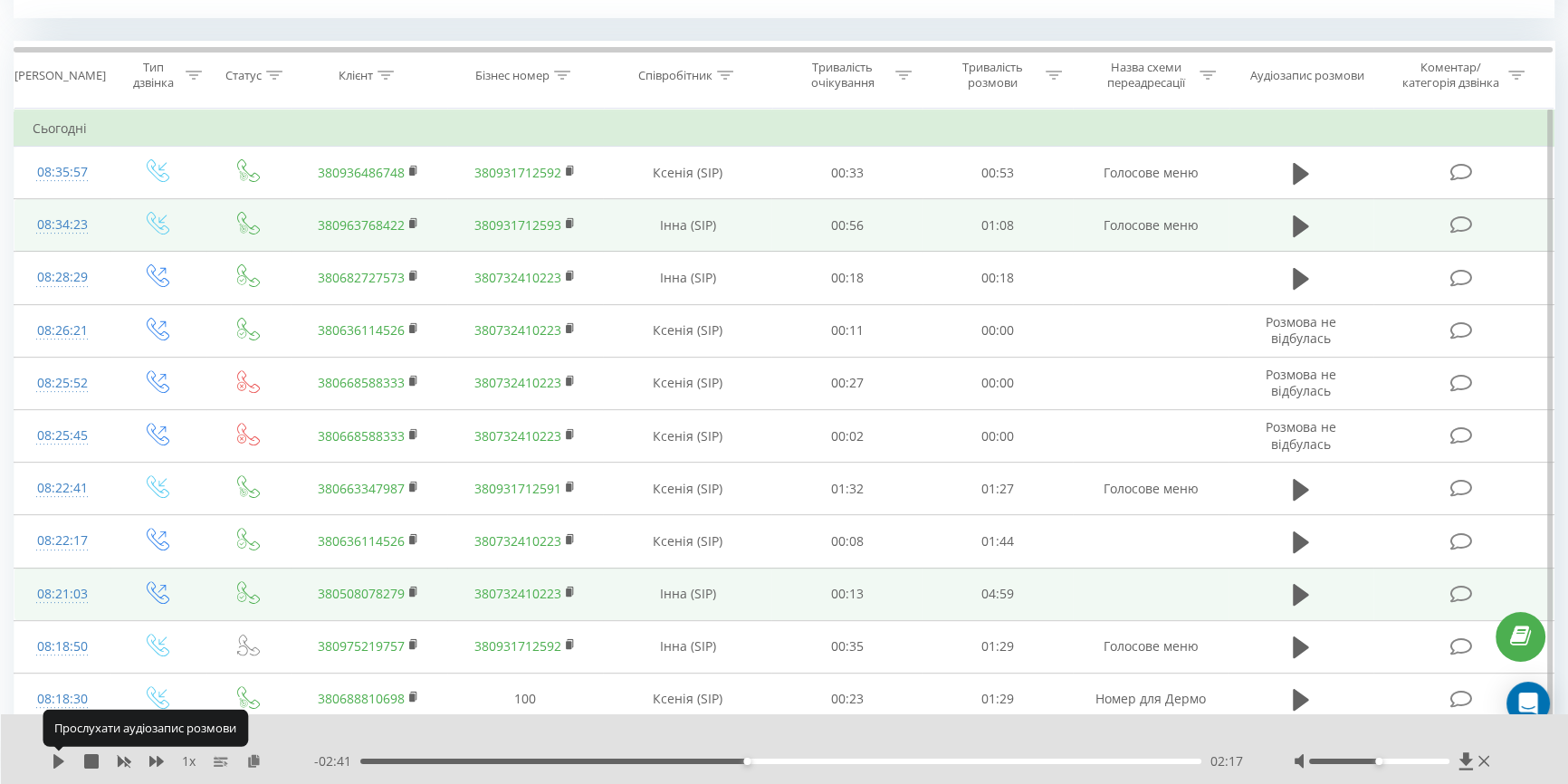
click at [60, 762] on icon at bounding box center [59, 760] width 11 height 14
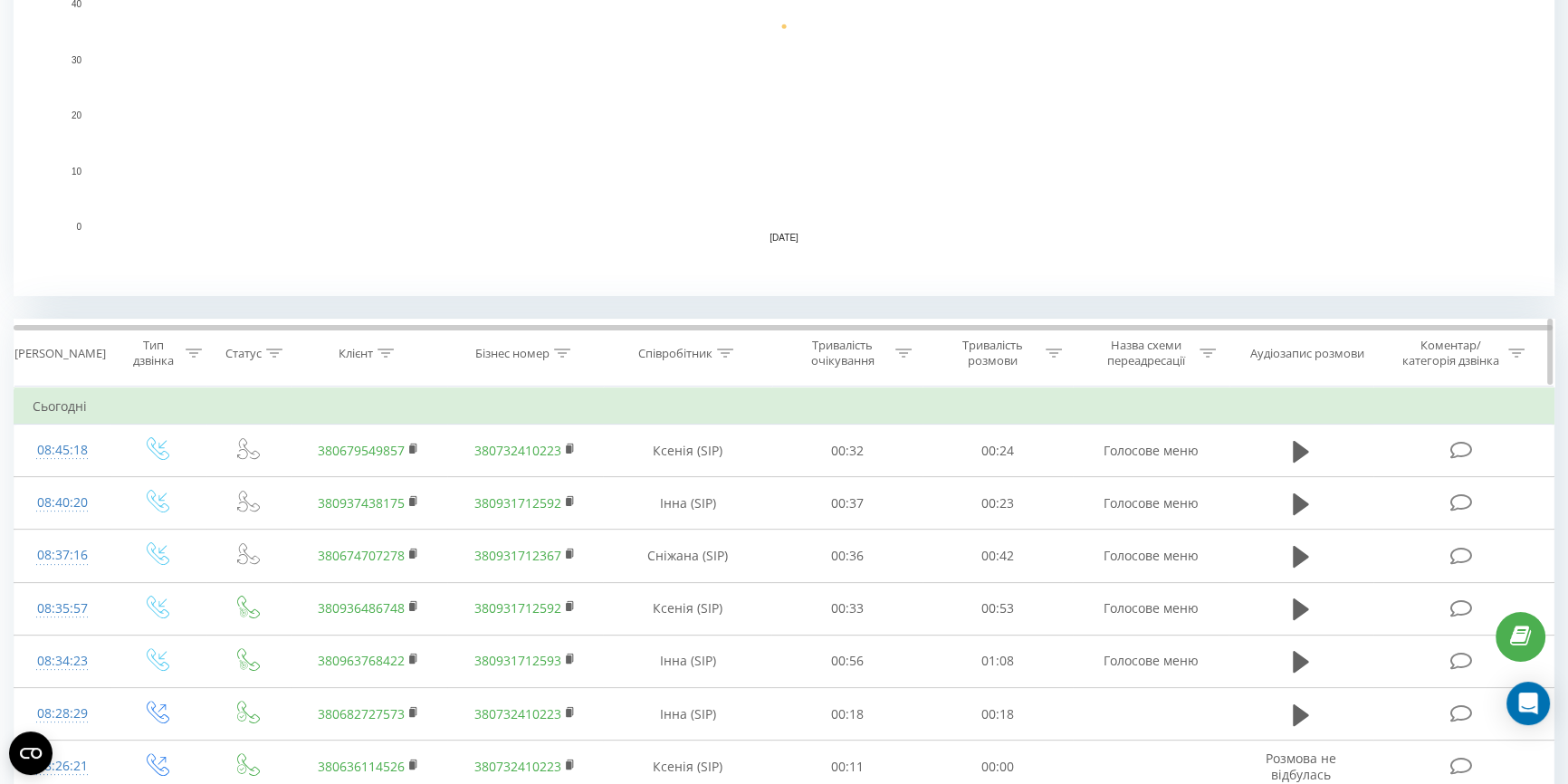
scroll to position [576, 0]
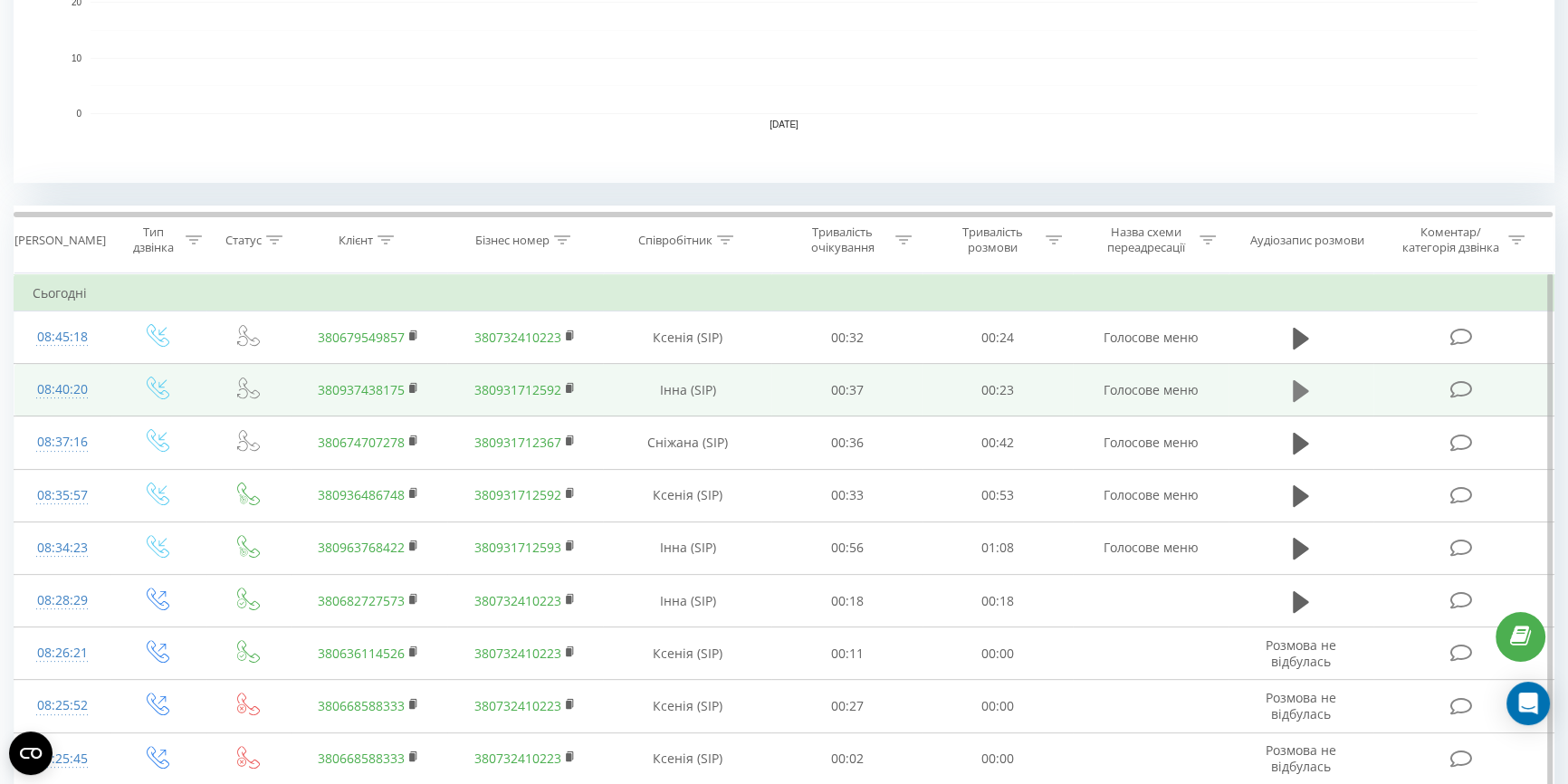
click at [1296, 383] on icon at bounding box center [1301, 391] width 16 height 22
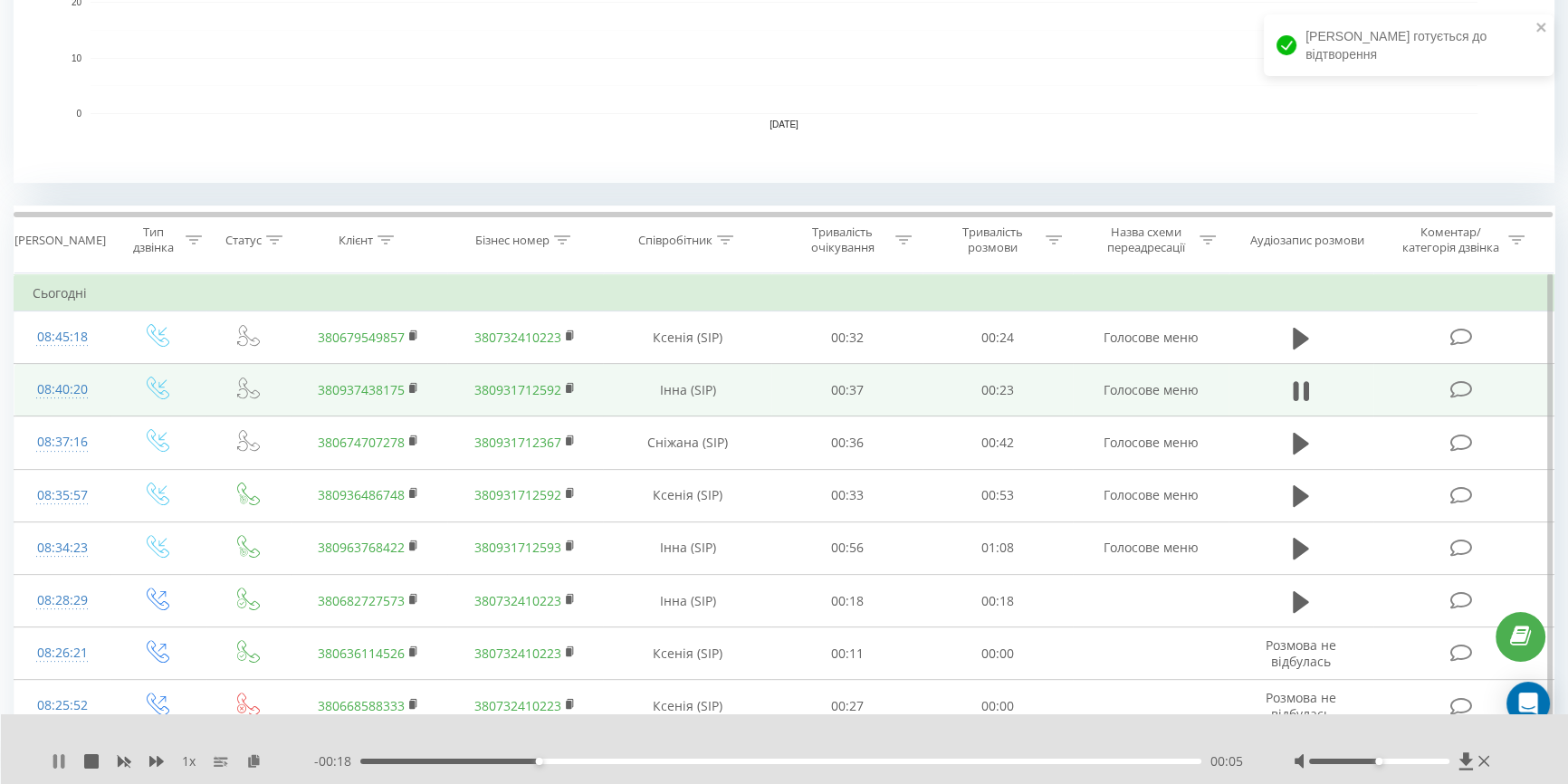
click at [59, 761] on icon at bounding box center [58, 760] width 14 height 14
click at [63, 760] on icon at bounding box center [58, 760] width 14 height 14
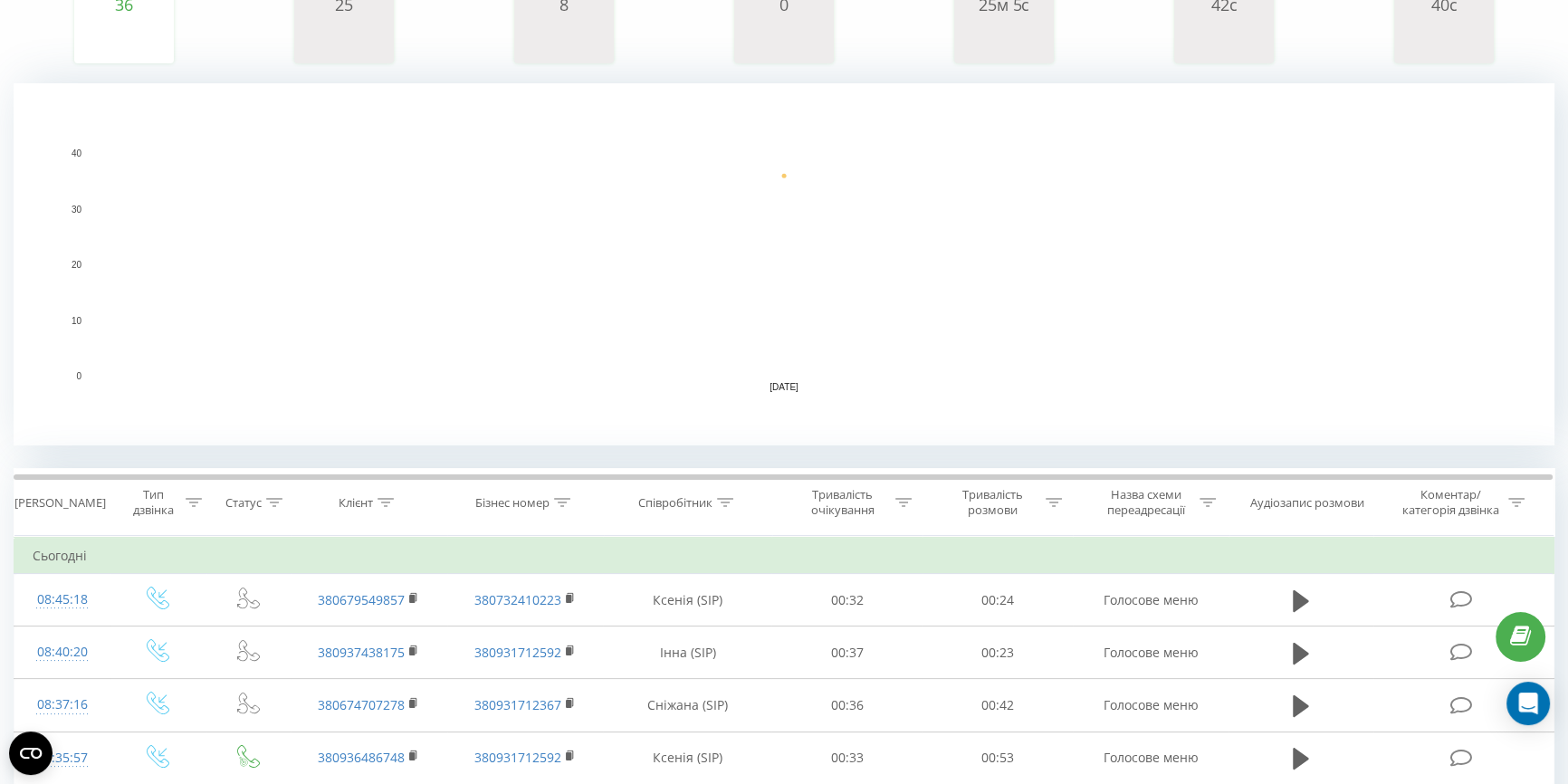
scroll to position [418, 0]
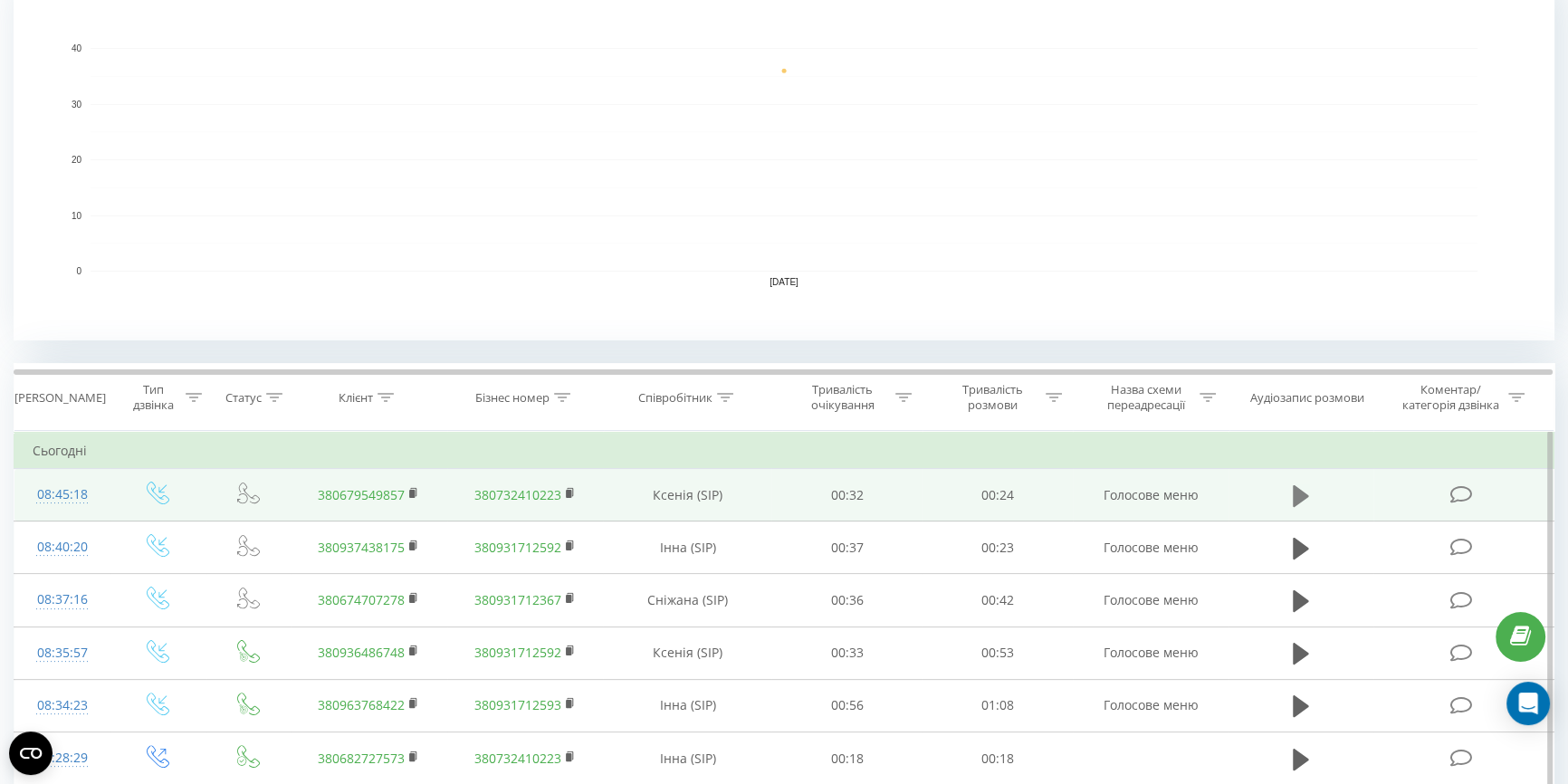
click at [1302, 495] on icon at bounding box center [1301, 495] width 16 height 22
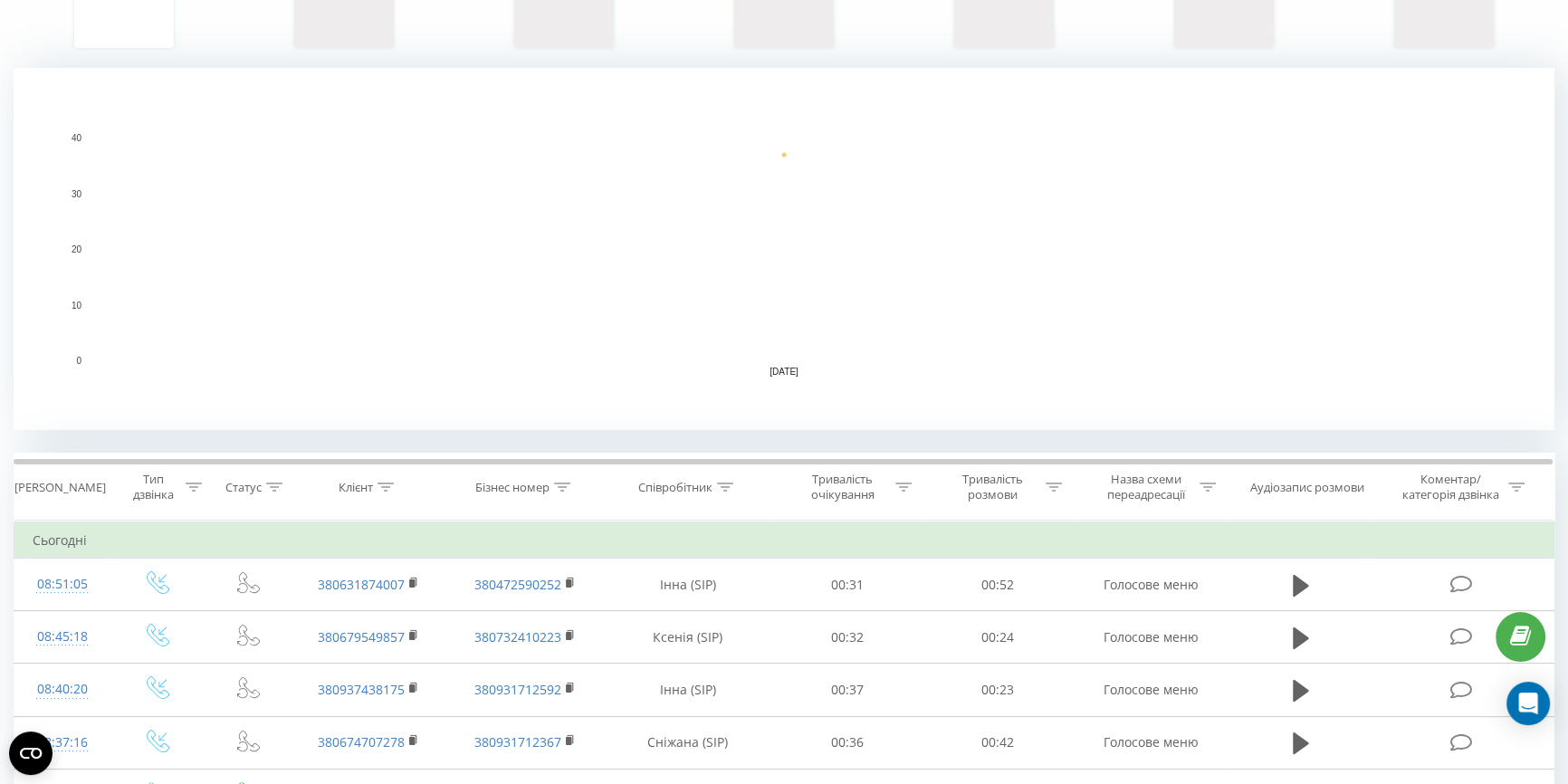
scroll to position [493, 0]
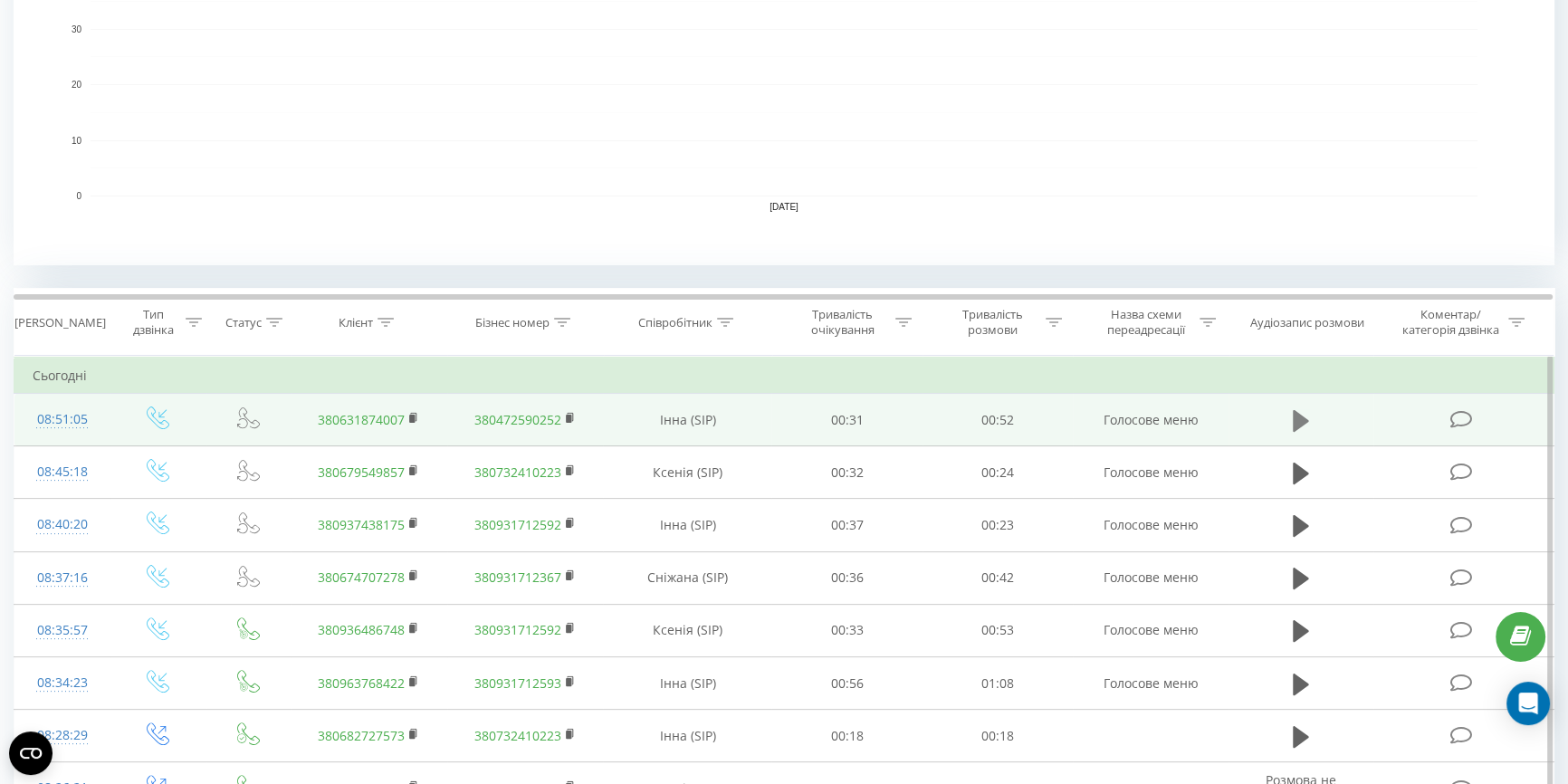
click at [1299, 419] on icon at bounding box center [1301, 420] width 16 height 22
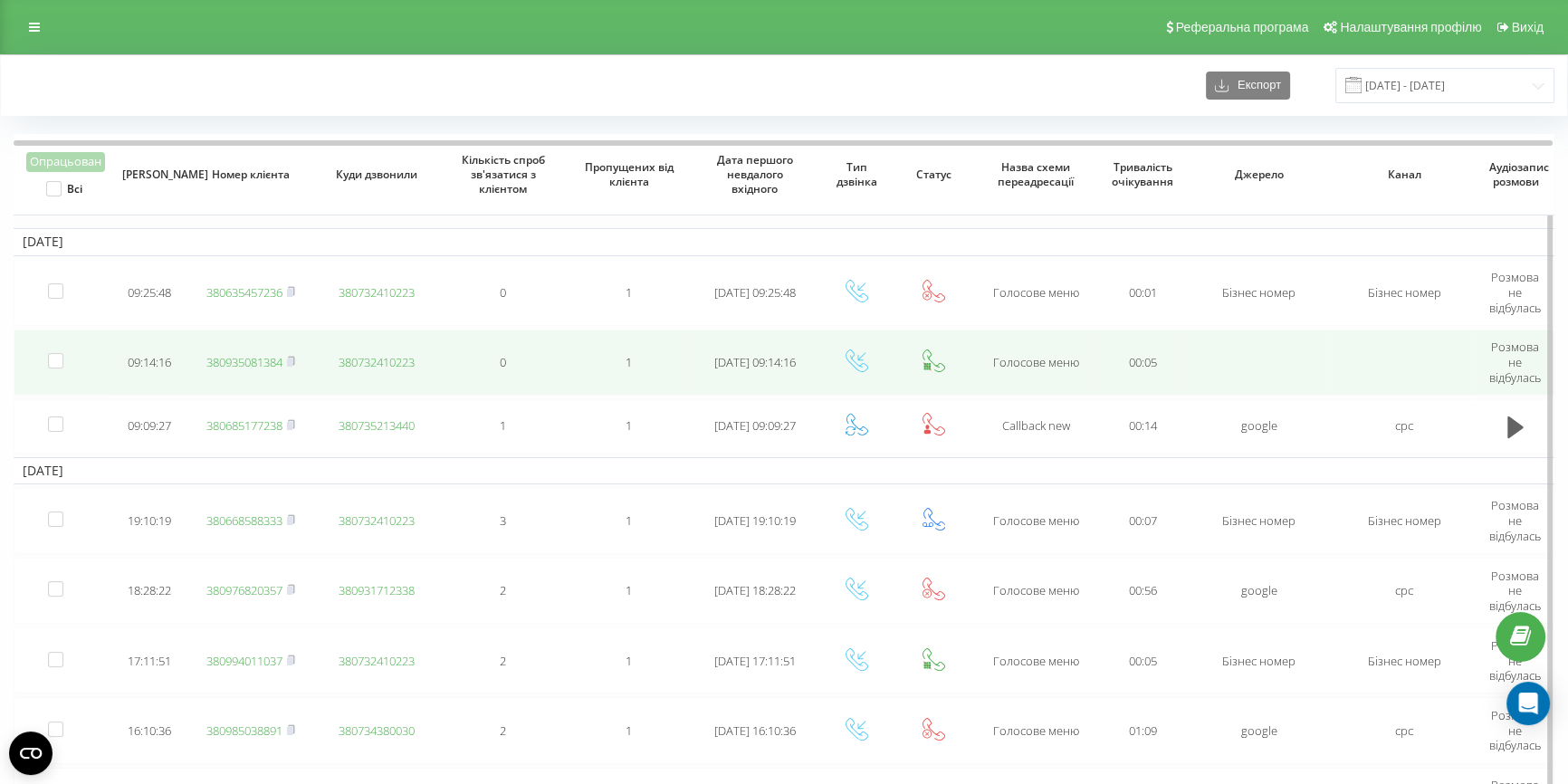
click at [250, 356] on link "380935081384" at bounding box center [244, 361] width 76 height 16
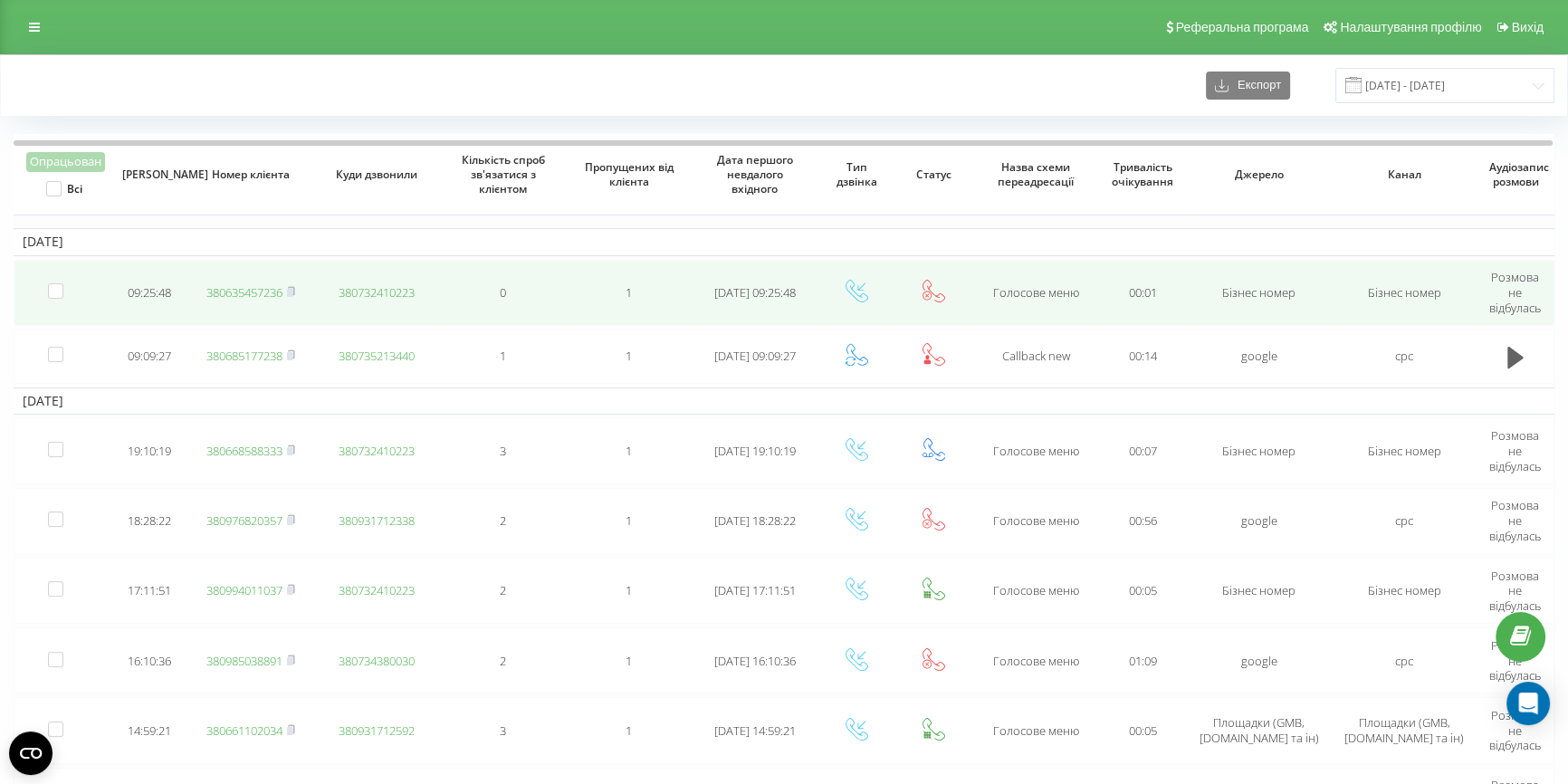
click at [248, 290] on link "380635457236" at bounding box center [244, 292] width 76 height 16
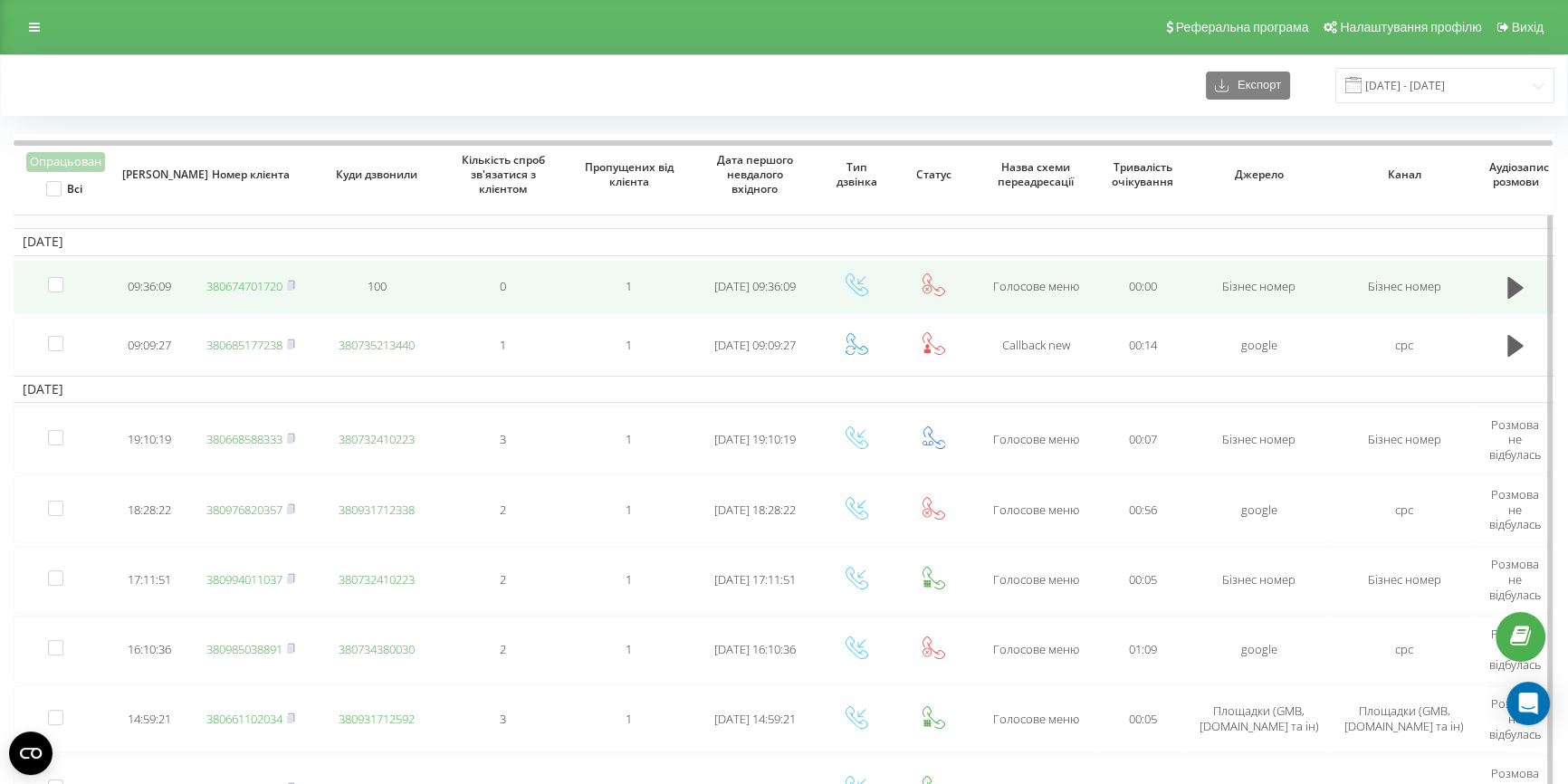
click at [263, 286] on link "380674701720" at bounding box center [244, 285] width 76 height 16
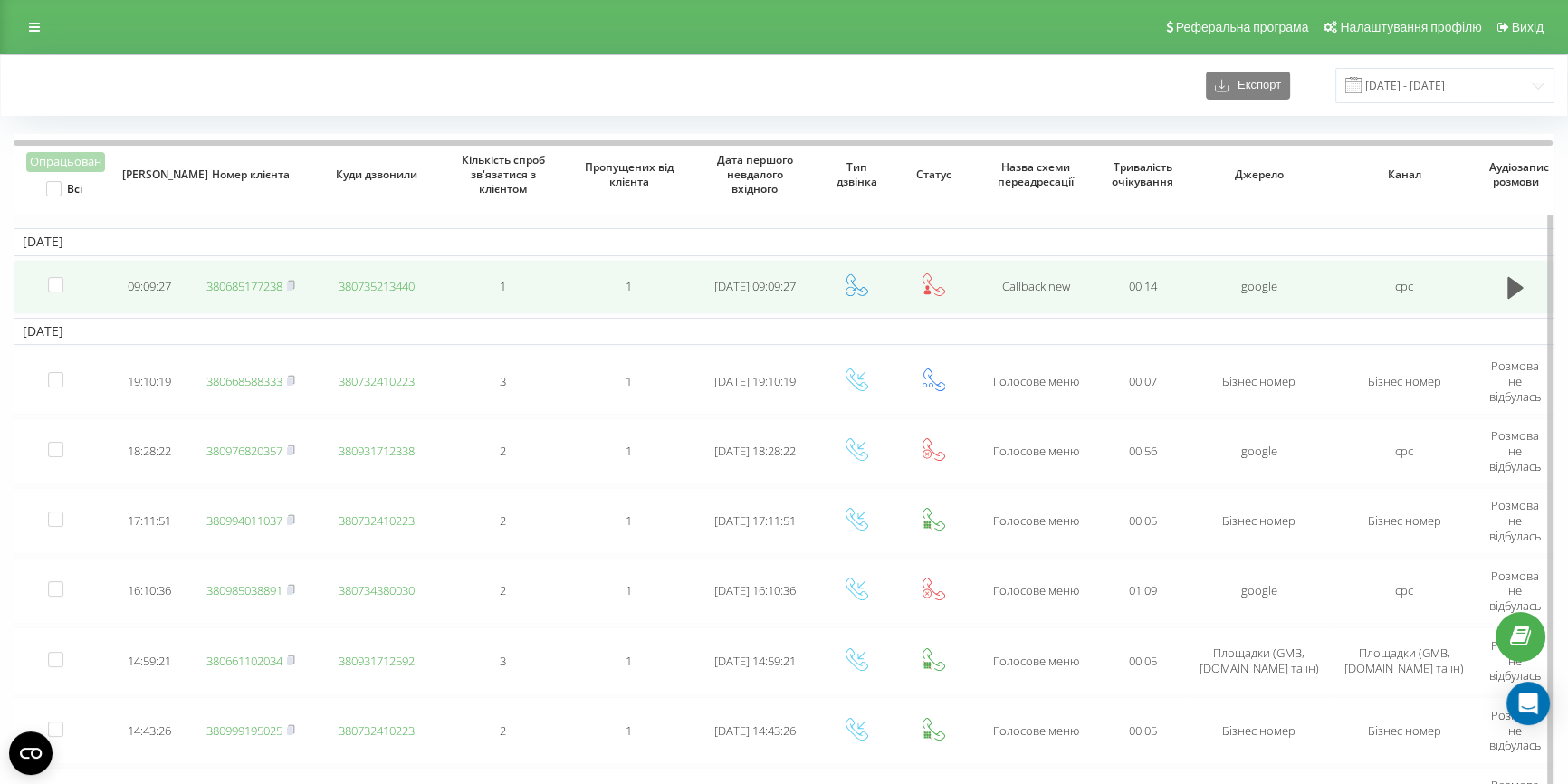
click at [268, 283] on link "380685177238" at bounding box center [244, 285] width 76 height 16
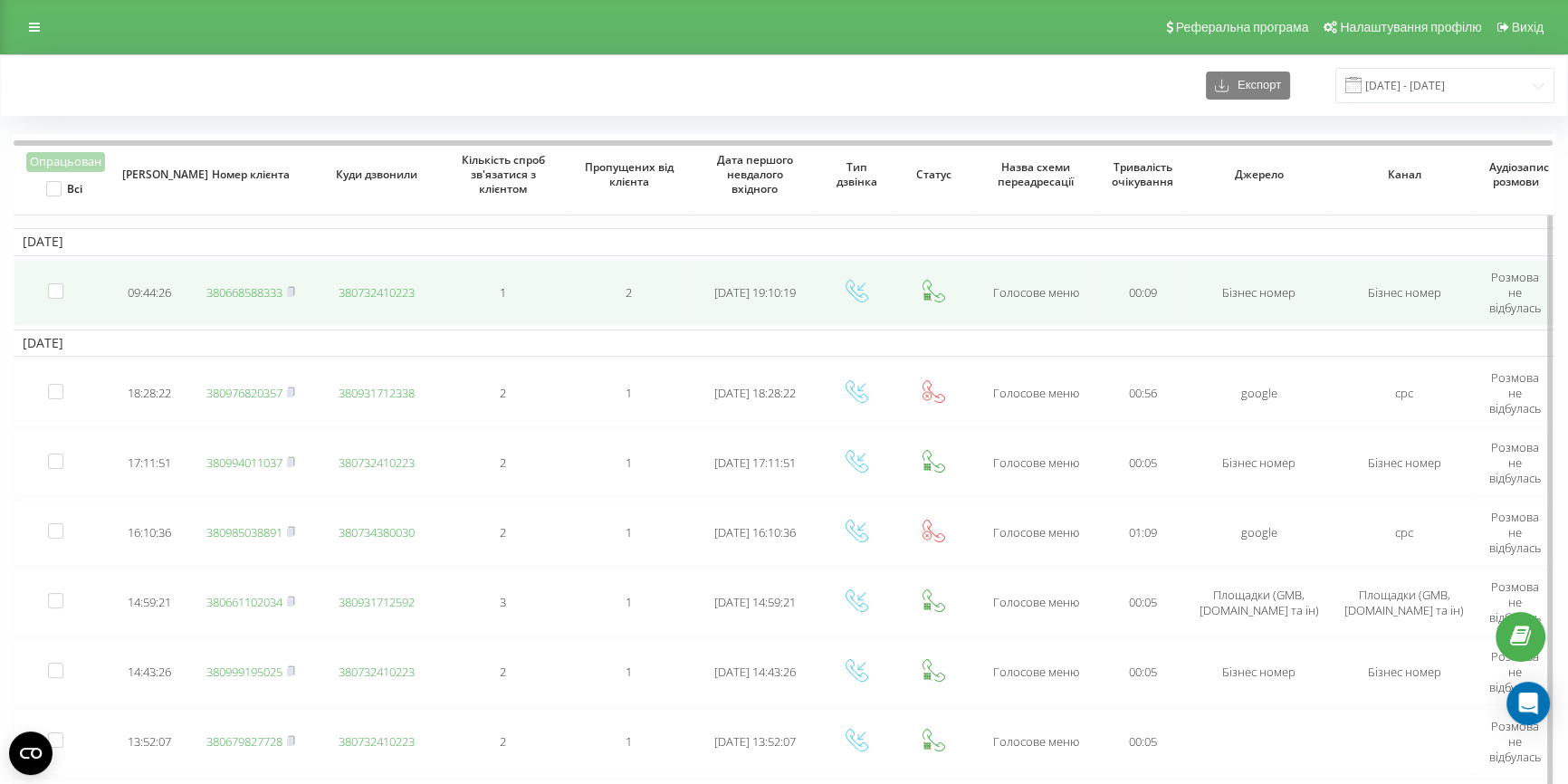
click at [228, 286] on link "380668588333" at bounding box center [244, 292] width 76 height 16
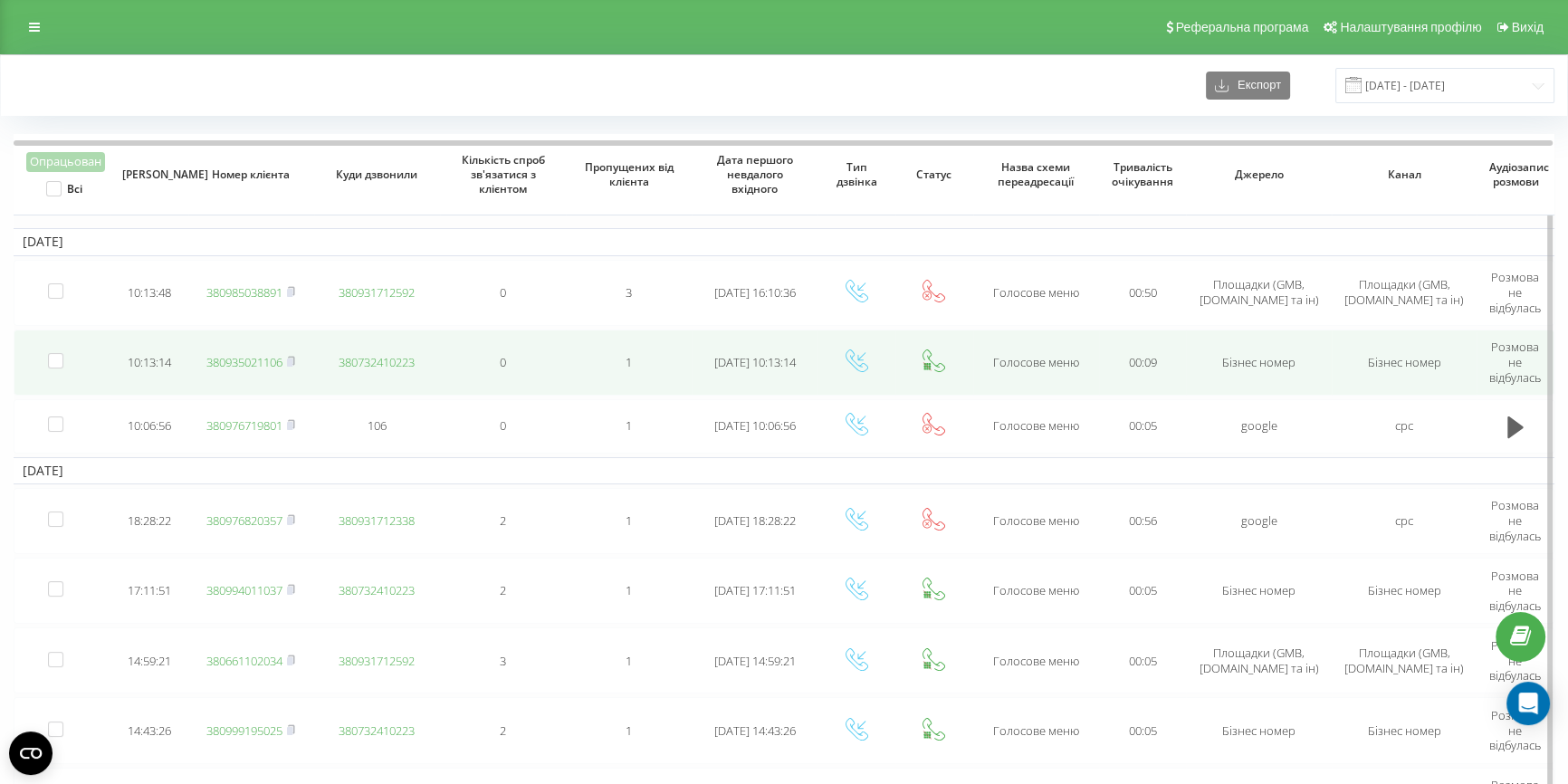
click at [247, 358] on link "380935021106" at bounding box center [244, 361] width 76 height 16
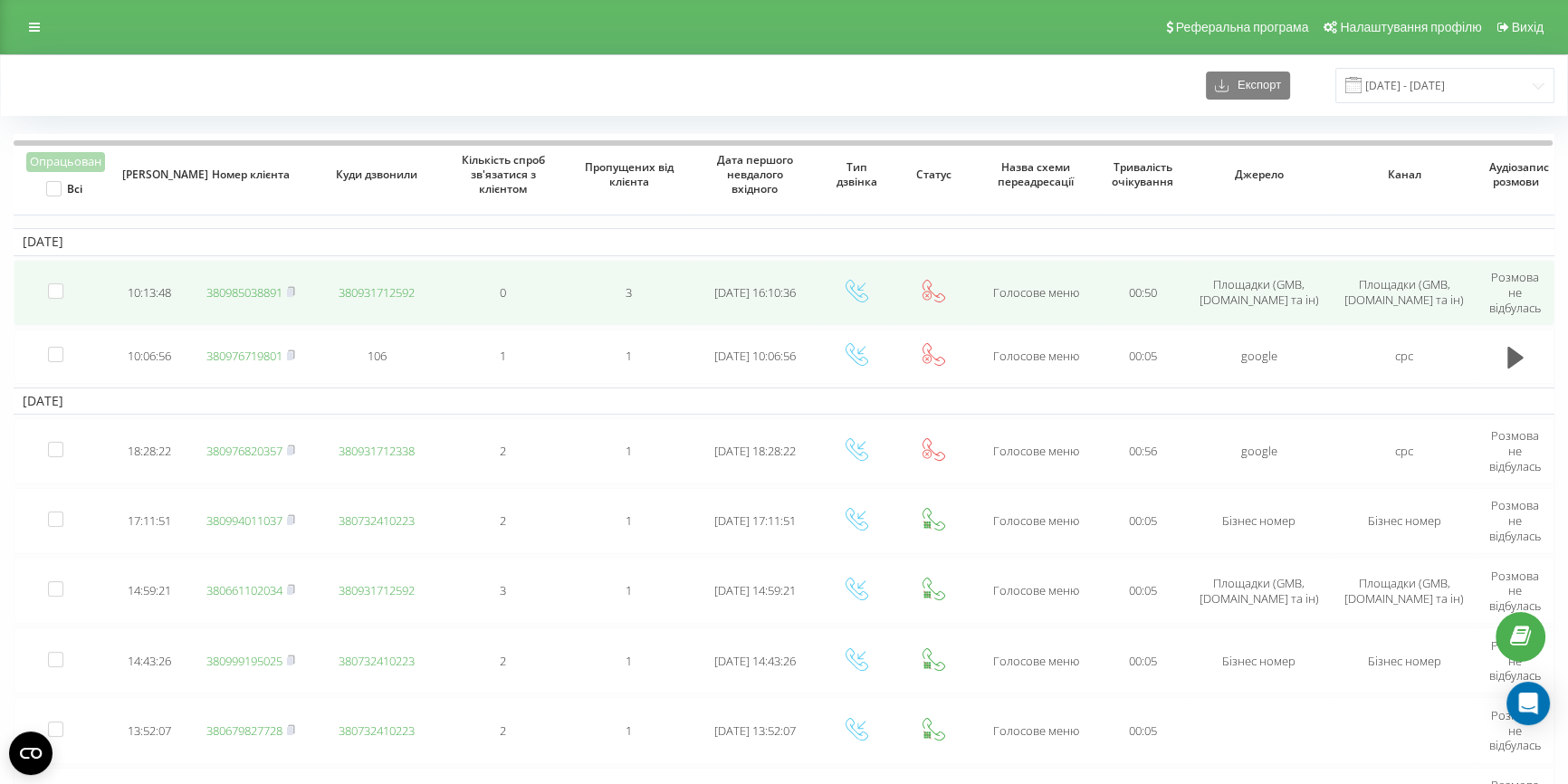
click at [268, 290] on link "380985038891" at bounding box center [244, 292] width 76 height 16
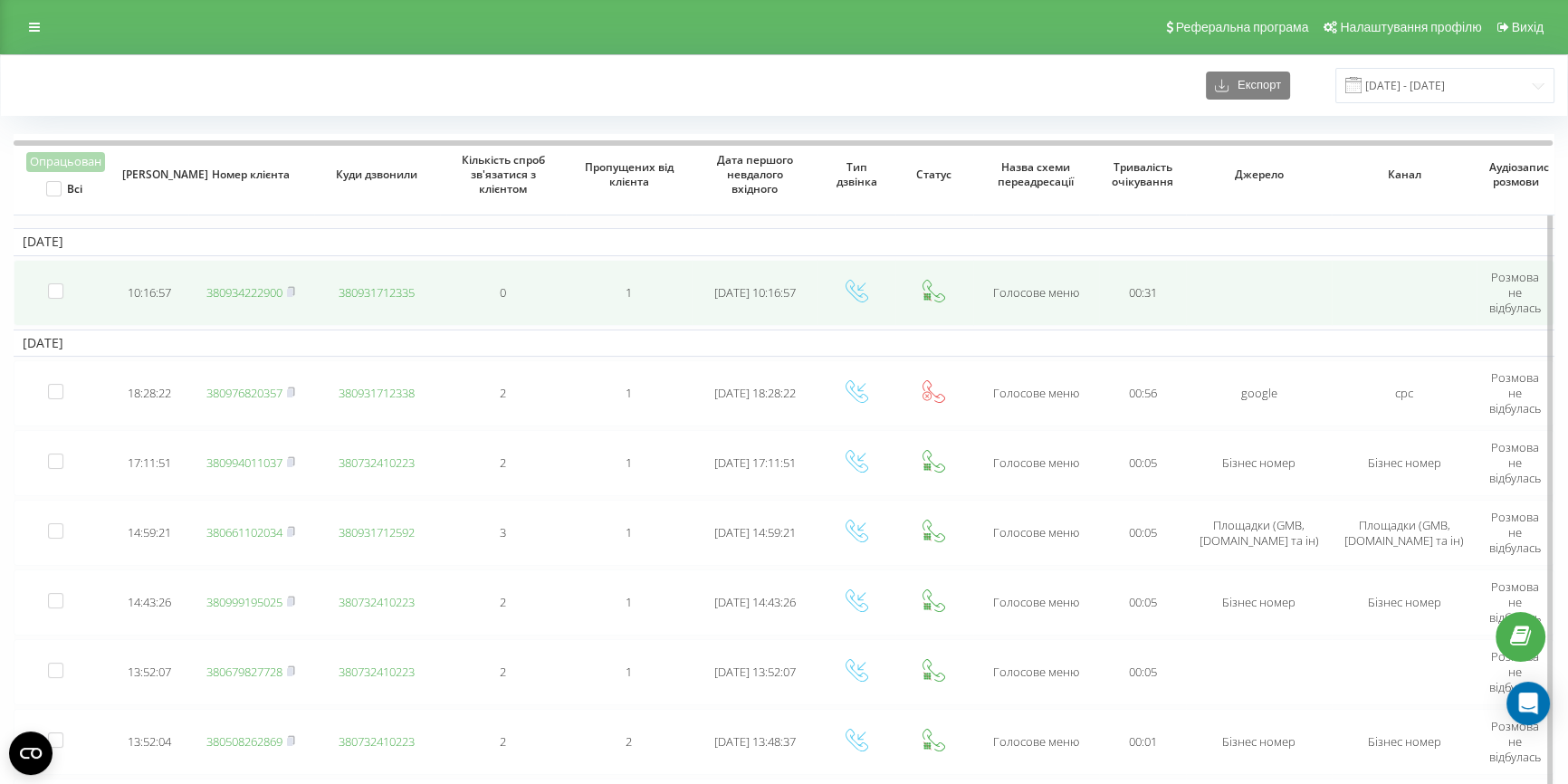
click at [226, 291] on link "380934222900" at bounding box center [244, 292] width 76 height 16
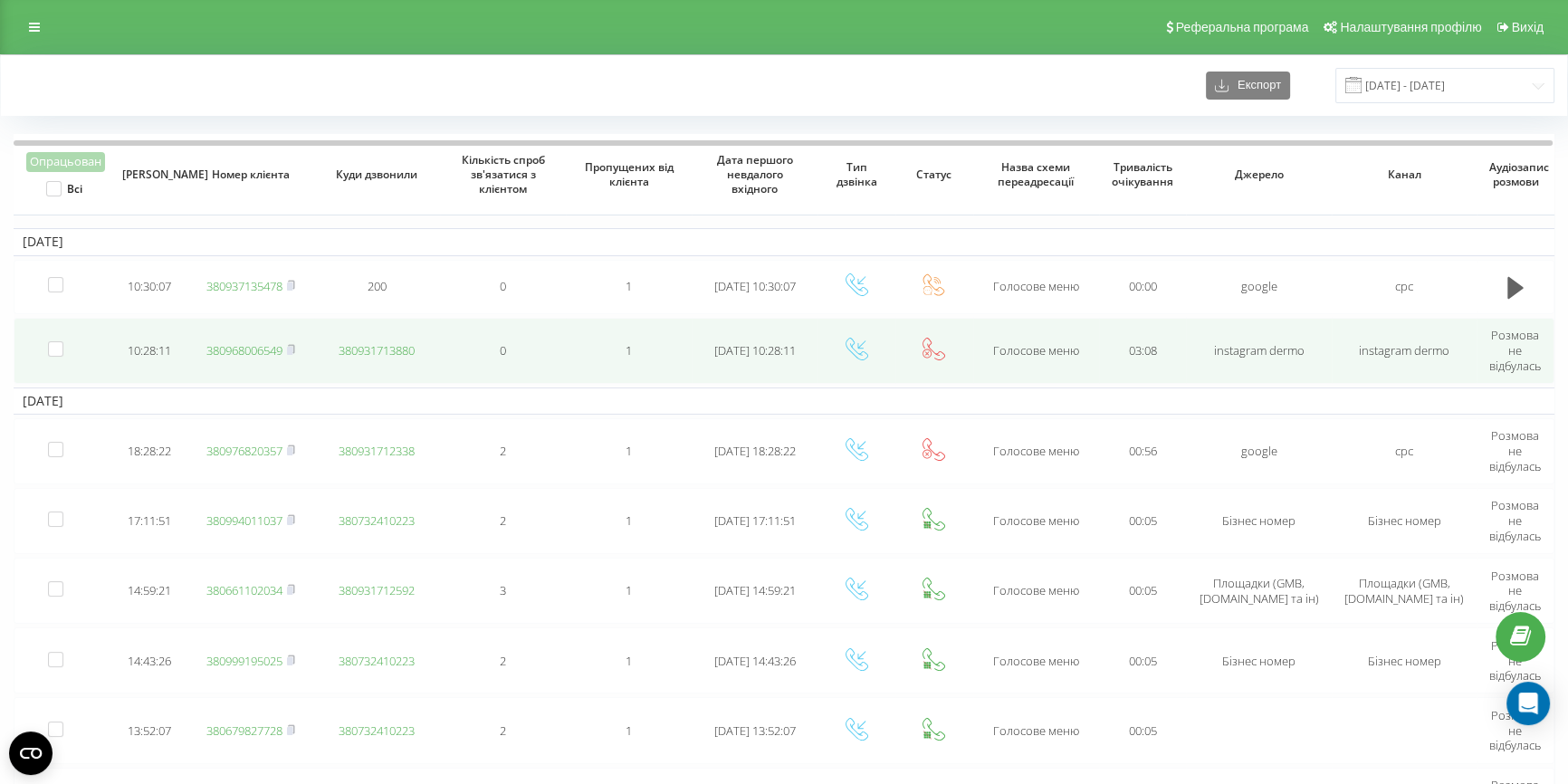
click at [265, 351] on link "380968006549" at bounding box center [244, 350] width 76 height 16
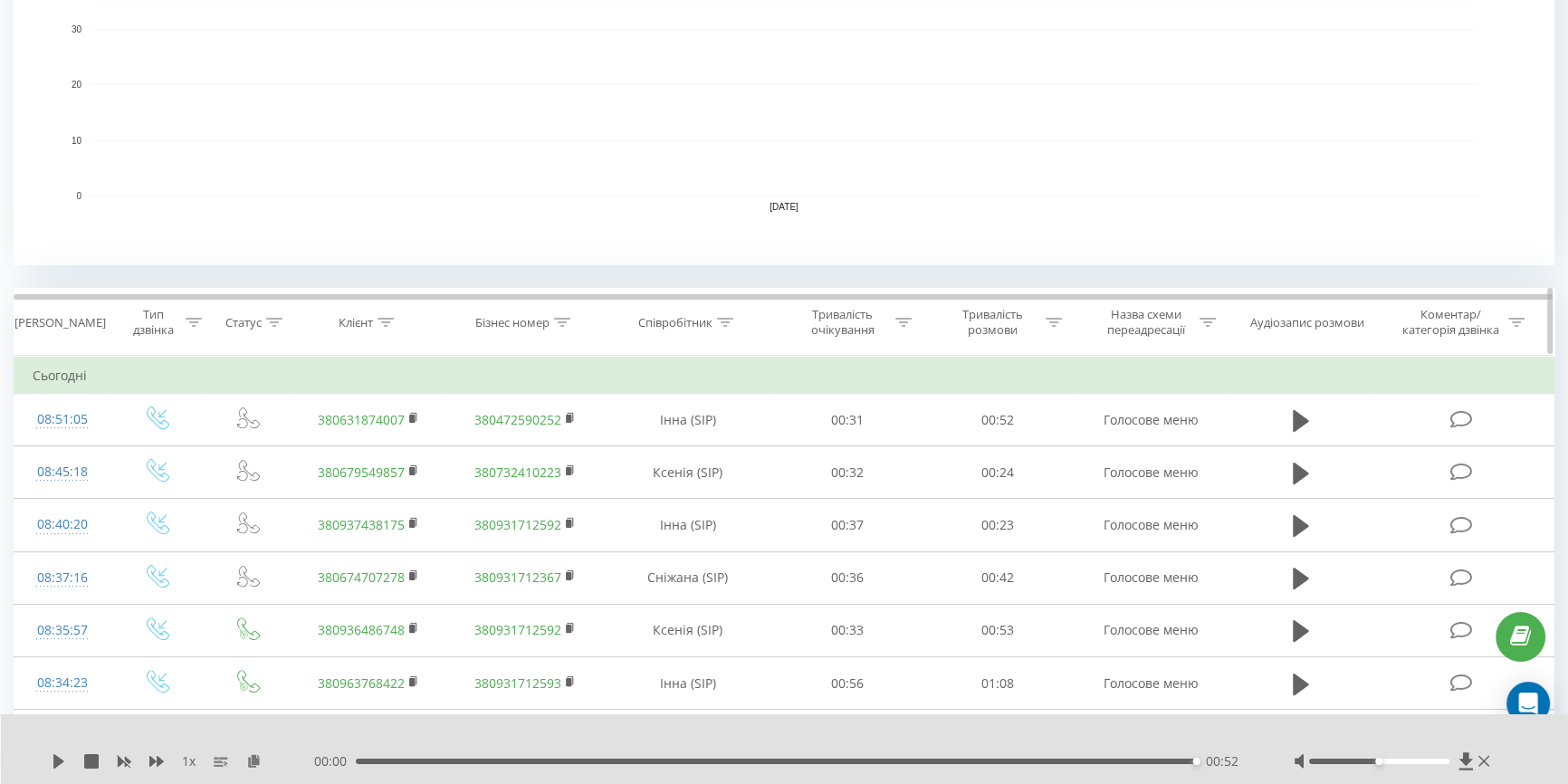
click at [390, 320] on icon at bounding box center [386, 323] width 16 height 9
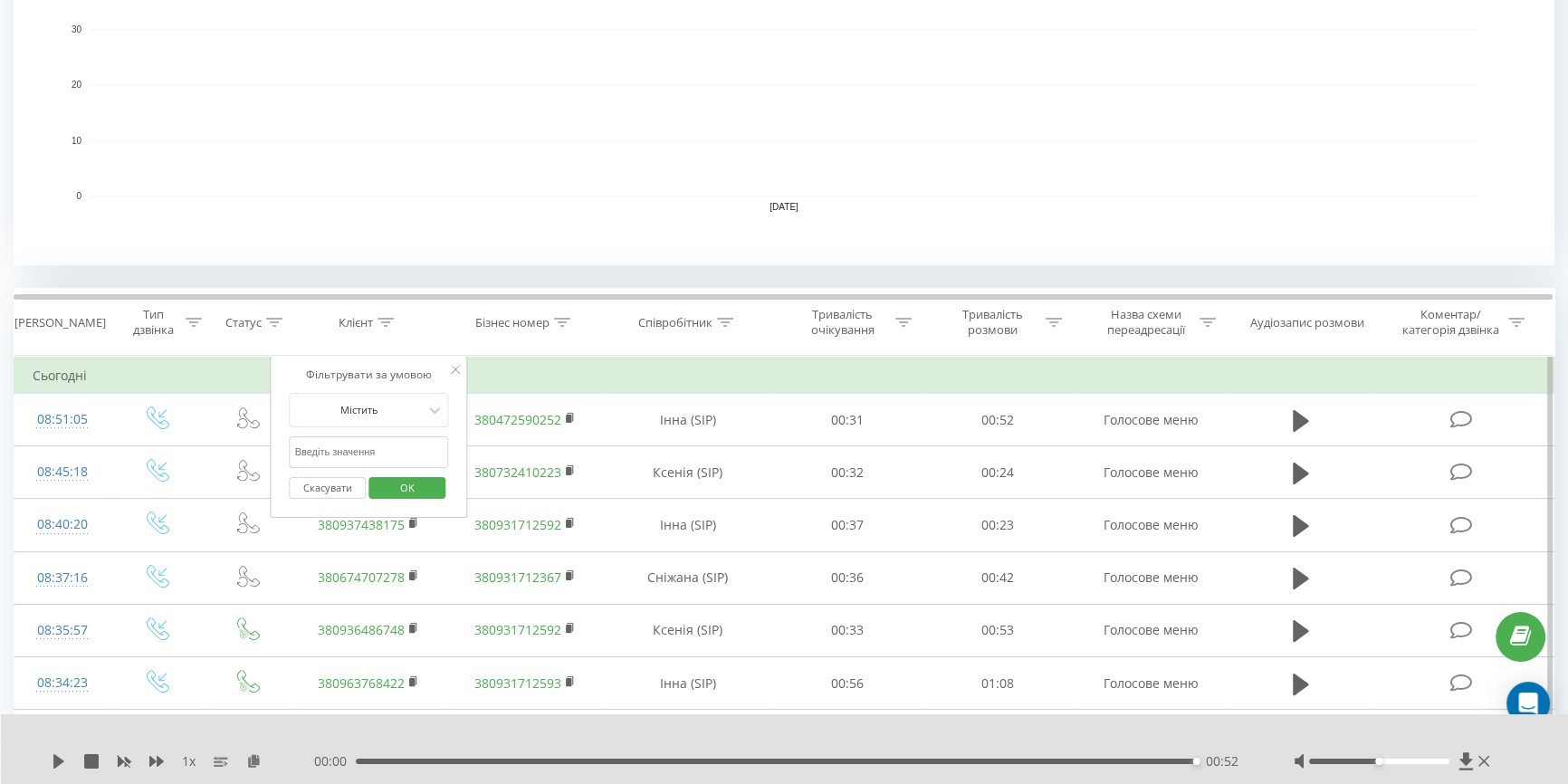
click at [341, 448] on input "text" at bounding box center [369, 453] width 159 height 32
click at [335, 448] on input "063" at bounding box center [369, 453] width 159 height 32
click at [353, 448] on input "063861" at bounding box center [369, 453] width 159 height 32
type input "0638616730"
click at [426, 488] on span "OK" at bounding box center [408, 488] width 51 height 28
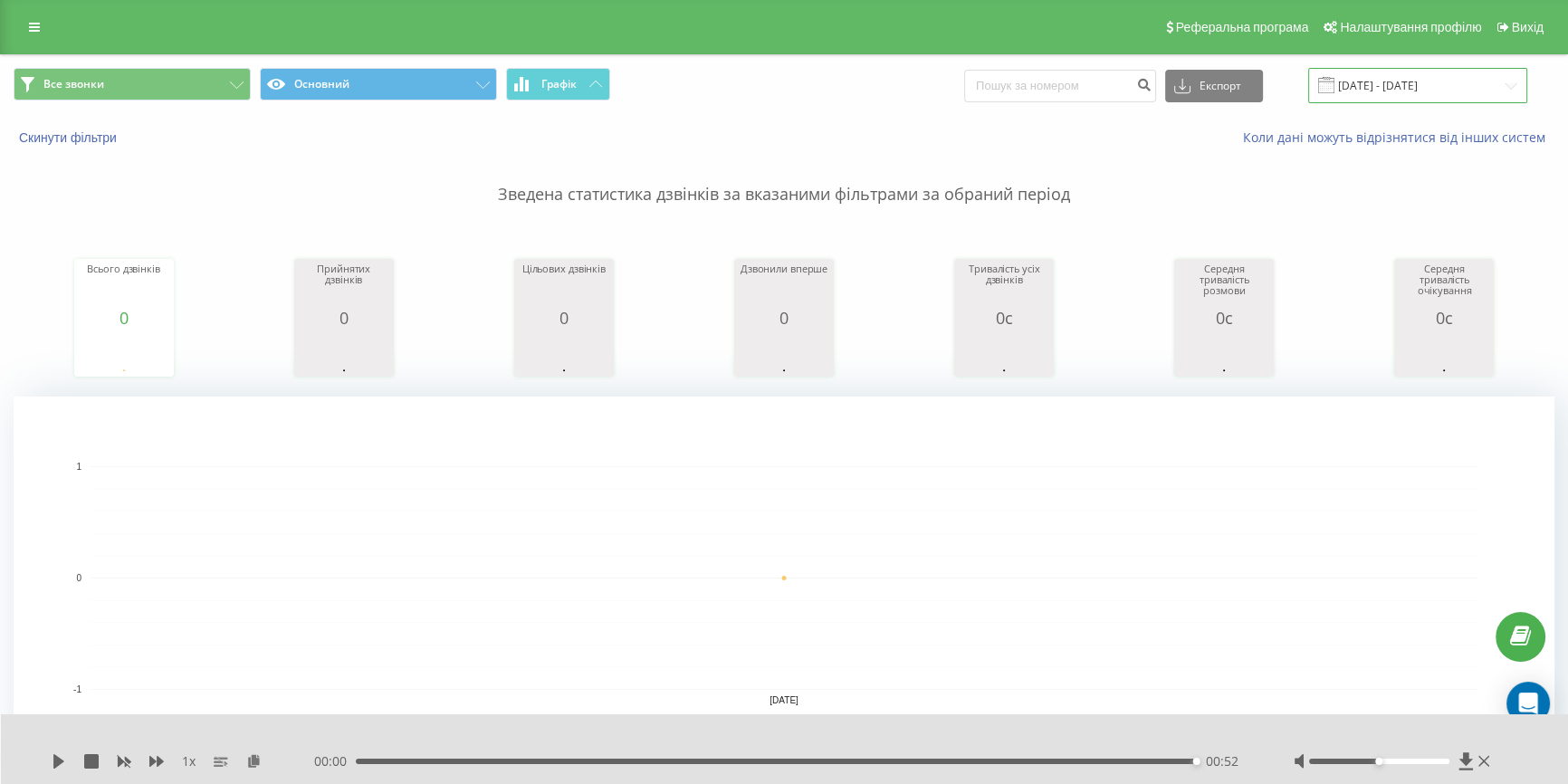
click at [1372, 81] on input "22.08.2025 - 22.08.2025" at bounding box center [1417, 86] width 219 height 36
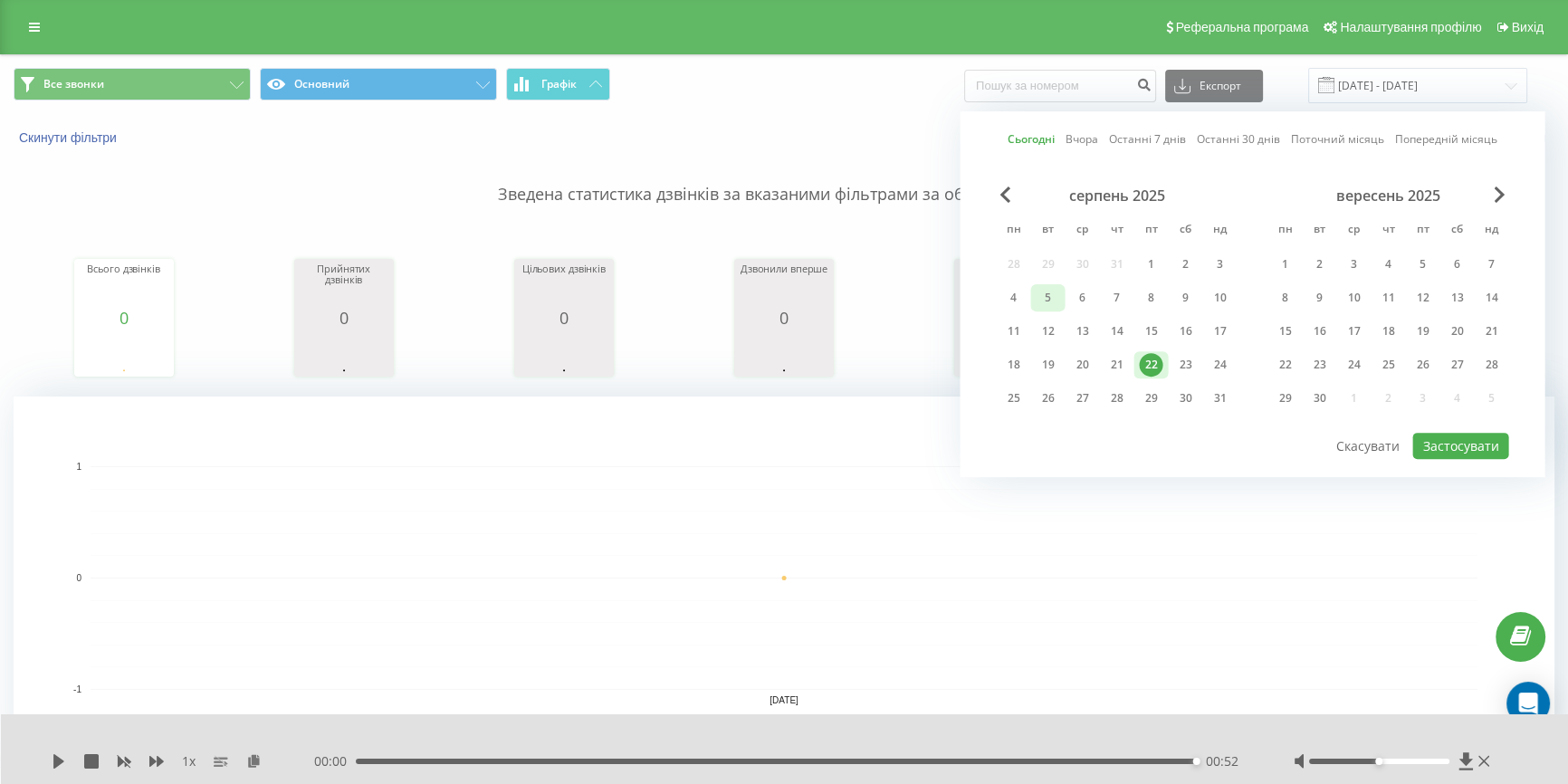
click at [1055, 299] on div "5" at bounding box center [1048, 297] width 24 height 24
click at [1157, 356] on div "22" at bounding box center [1150, 364] width 24 height 24
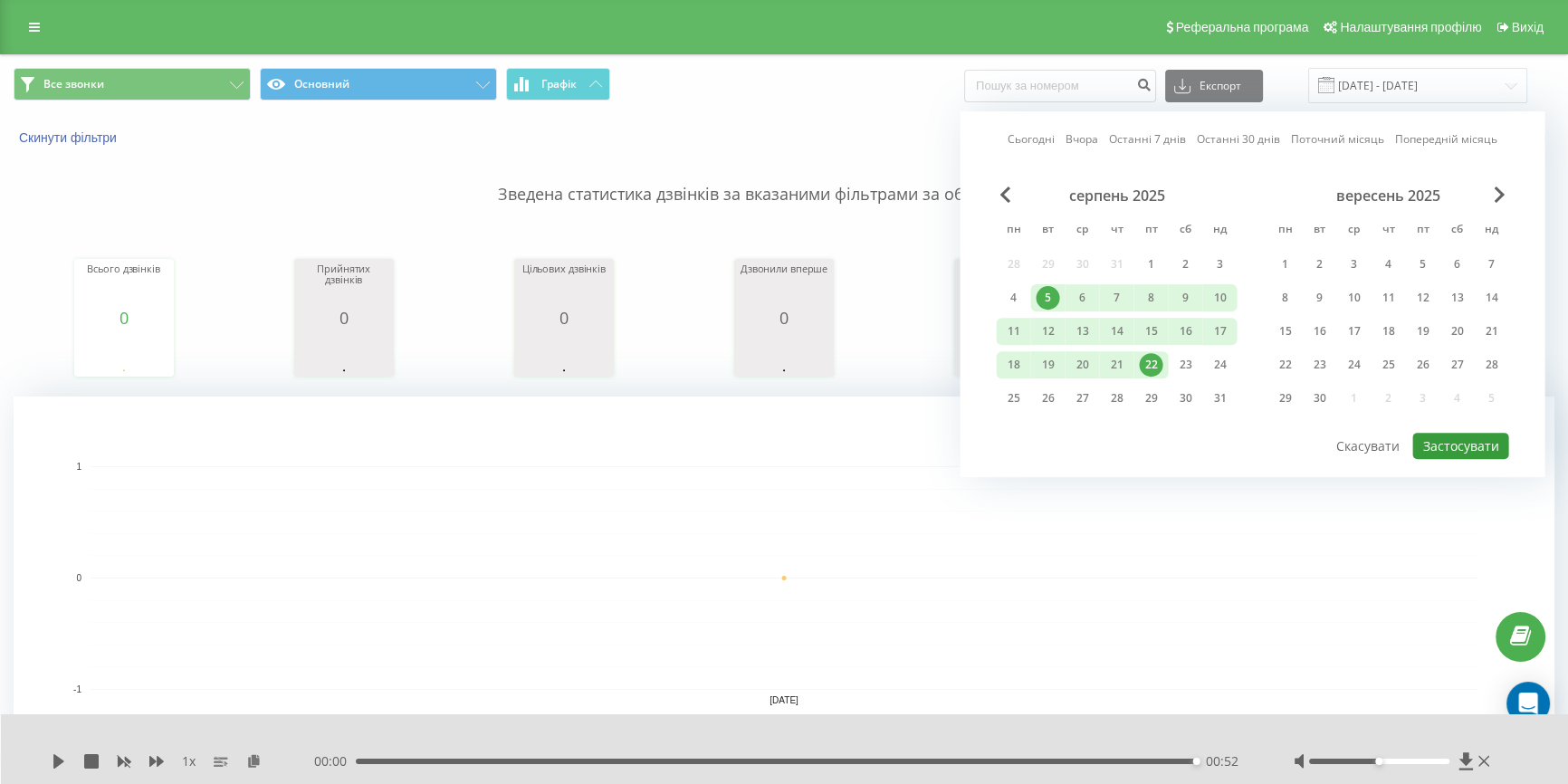
click at [1443, 436] on button "Застосувати" at bounding box center [1461, 446] width 96 height 26
type input "05.08.2025 - 22.08.2025"
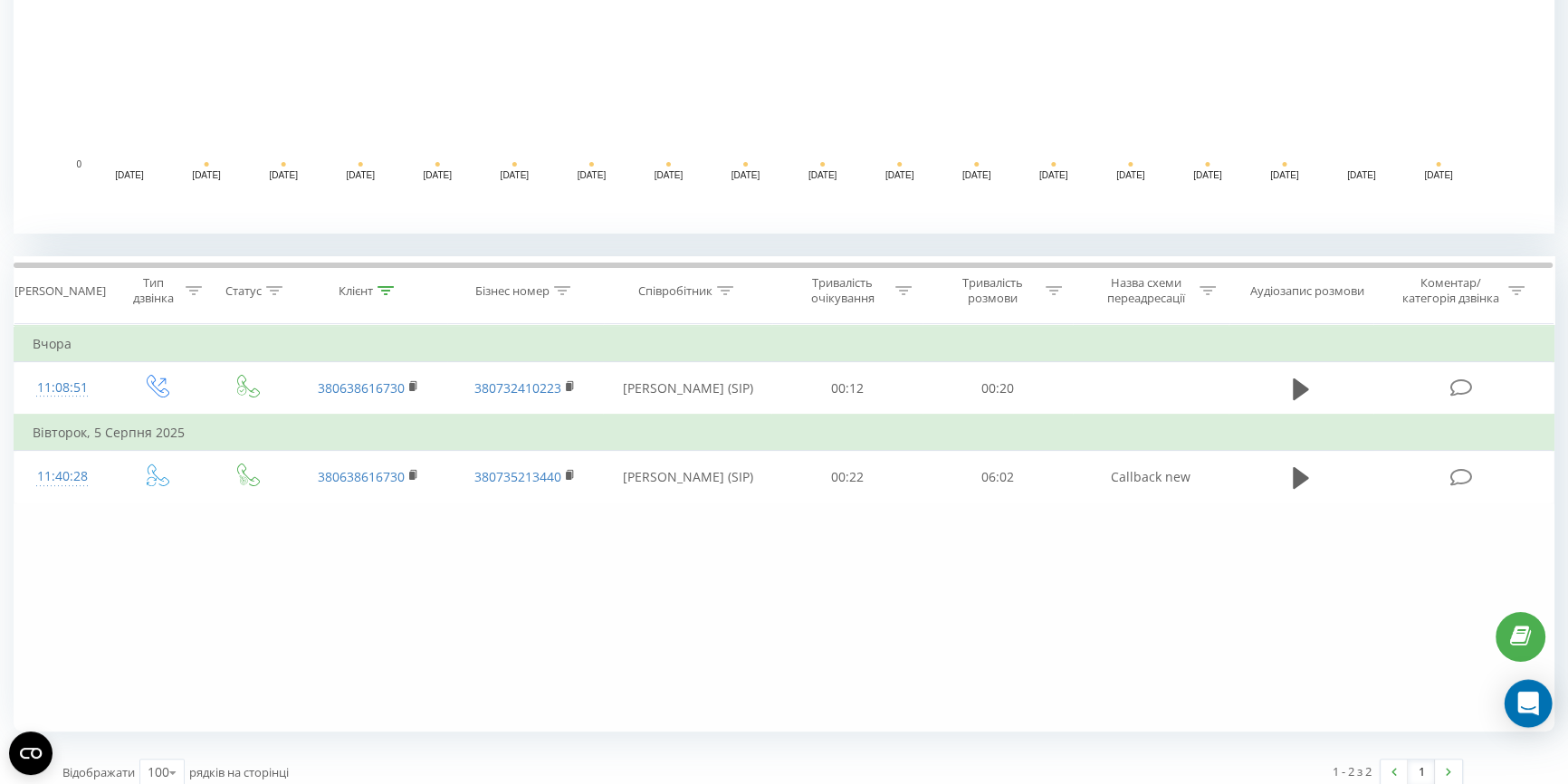
scroll to position [539, 0]
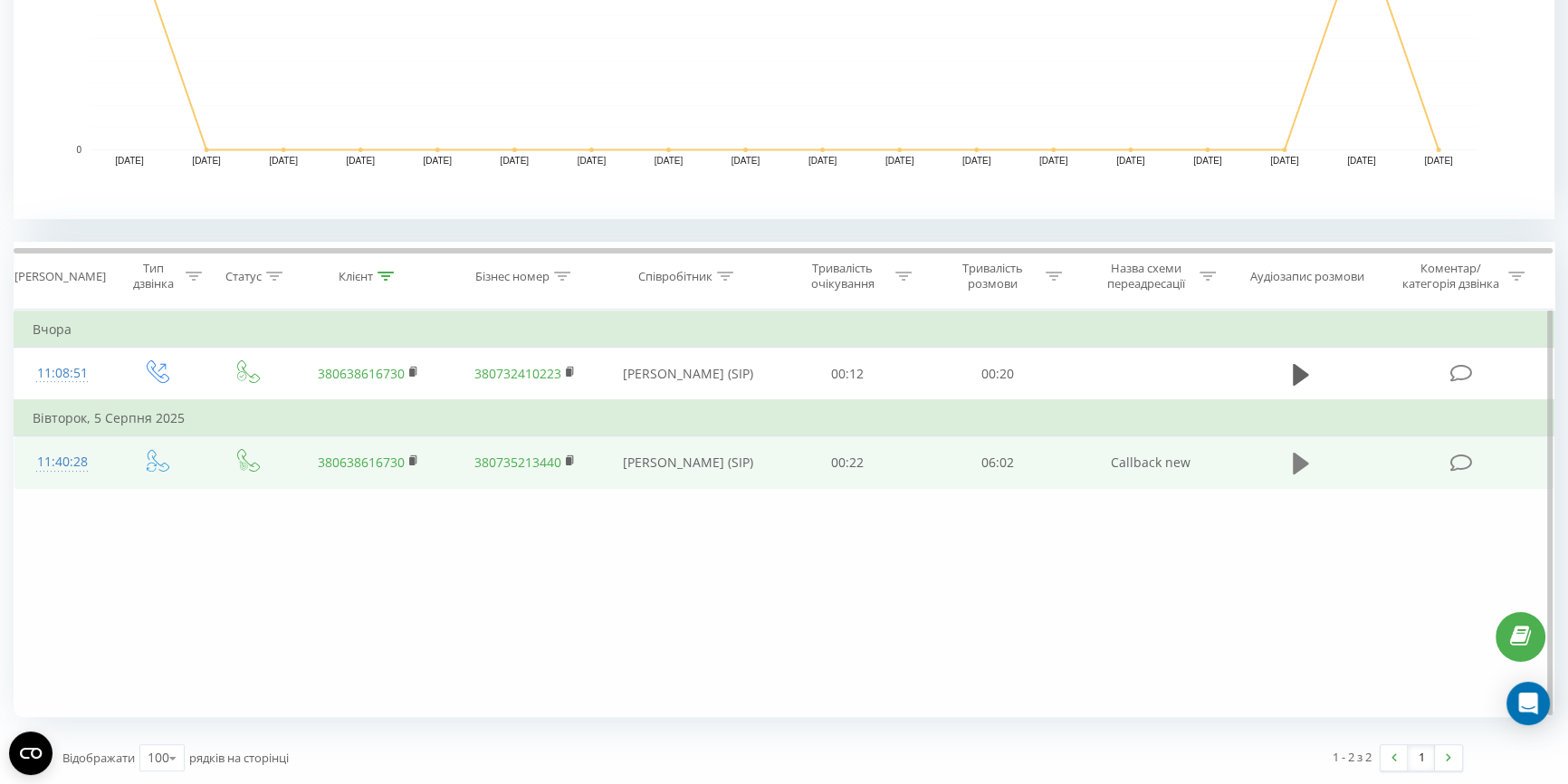
click at [1306, 463] on icon at bounding box center [1301, 463] width 16 height 25
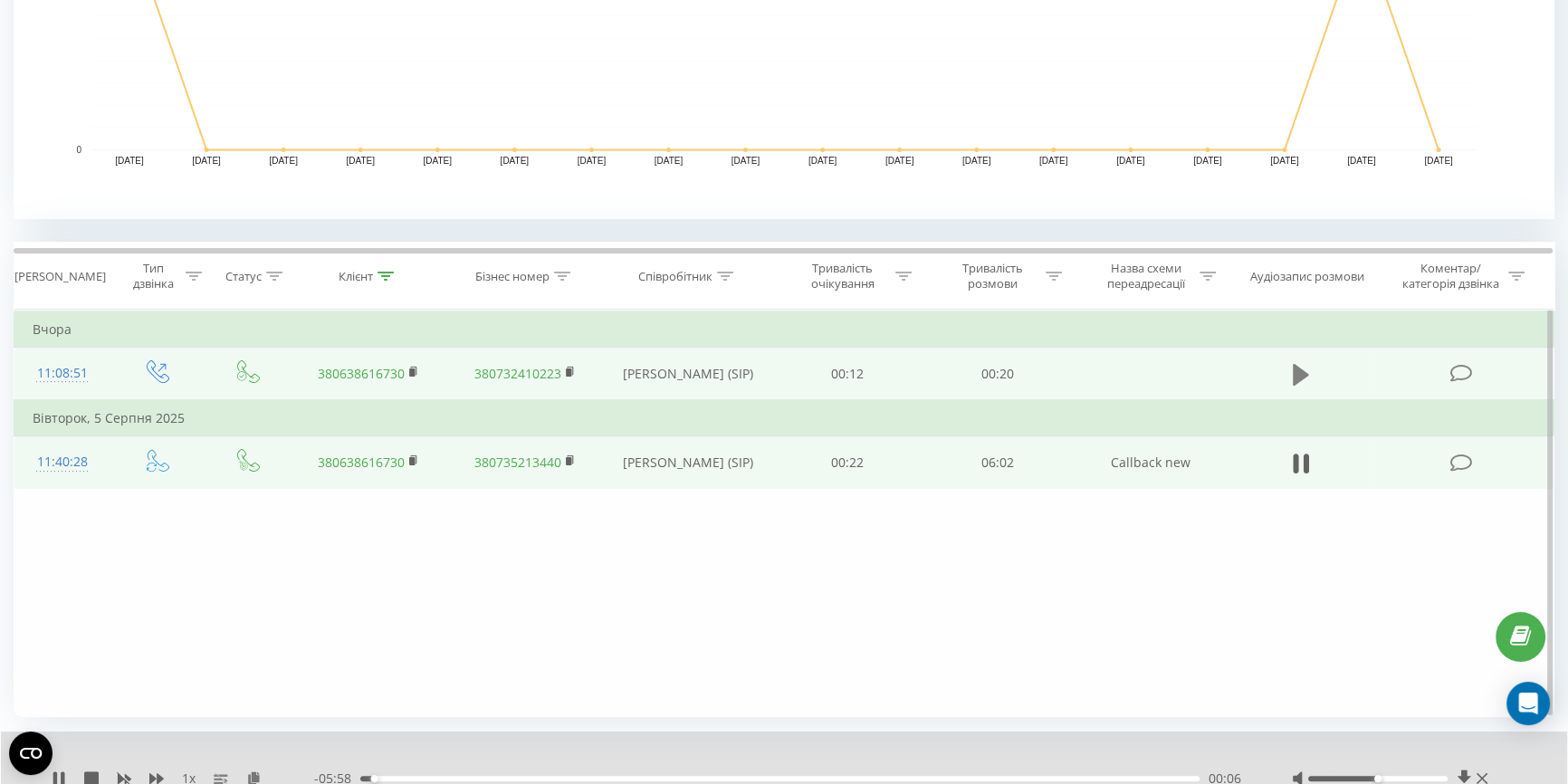
click at [1303, 374] on icon at bounding box center [1301, 374] width 16 height 22
click at [1300, 458] on icon at bounding box center [1301, 463] width 16 height 22
click at [59, 772] on icon at bounding box center [58, 778] width 14 height 14
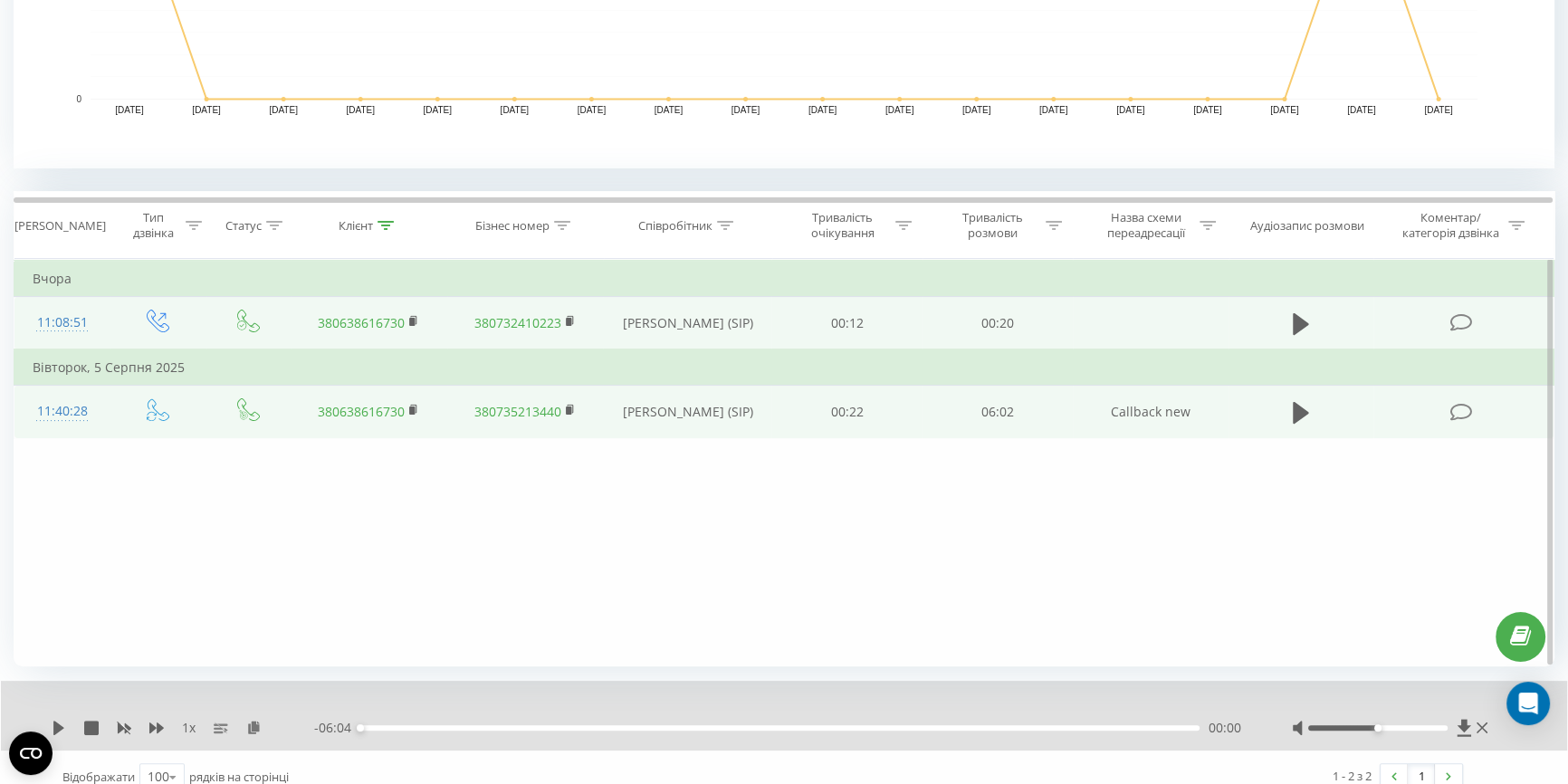
scroll to position [609, 0]
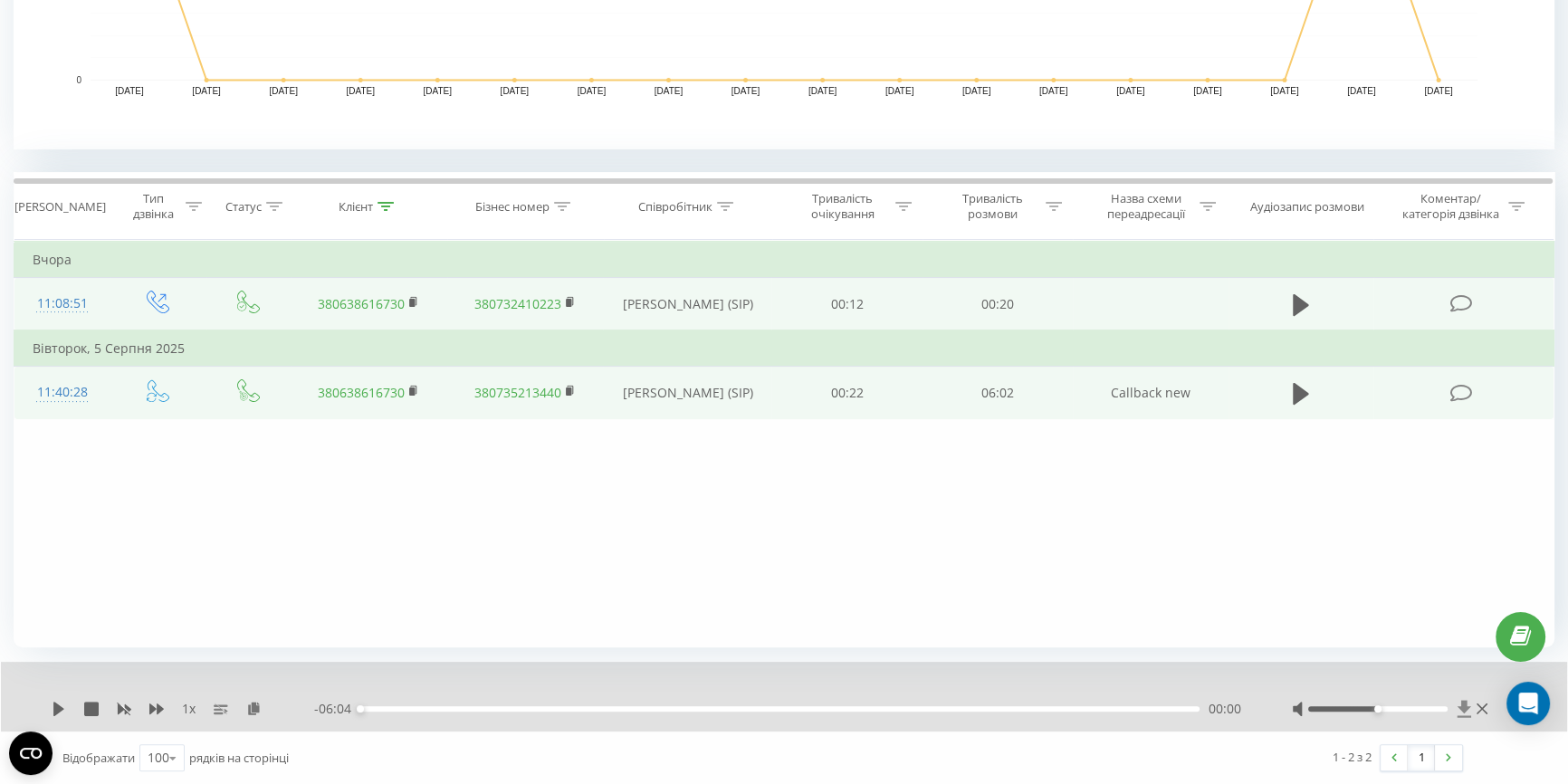
click at [1464, 712] on icon at bounding box center [1464, 709] width 15 height 18
click at [1461, 703] on icon at bounding box center [1464, 709] width 13 height 17
click at [1462, 708] on icon at bounding box center [1464, 709] width 13 height 17
click at [1296, 393] on icon at bounding box center [1301, 393] width 16 height 22
click at [59, 712] on icon at bounding box center [58, 709] width 14 height 14
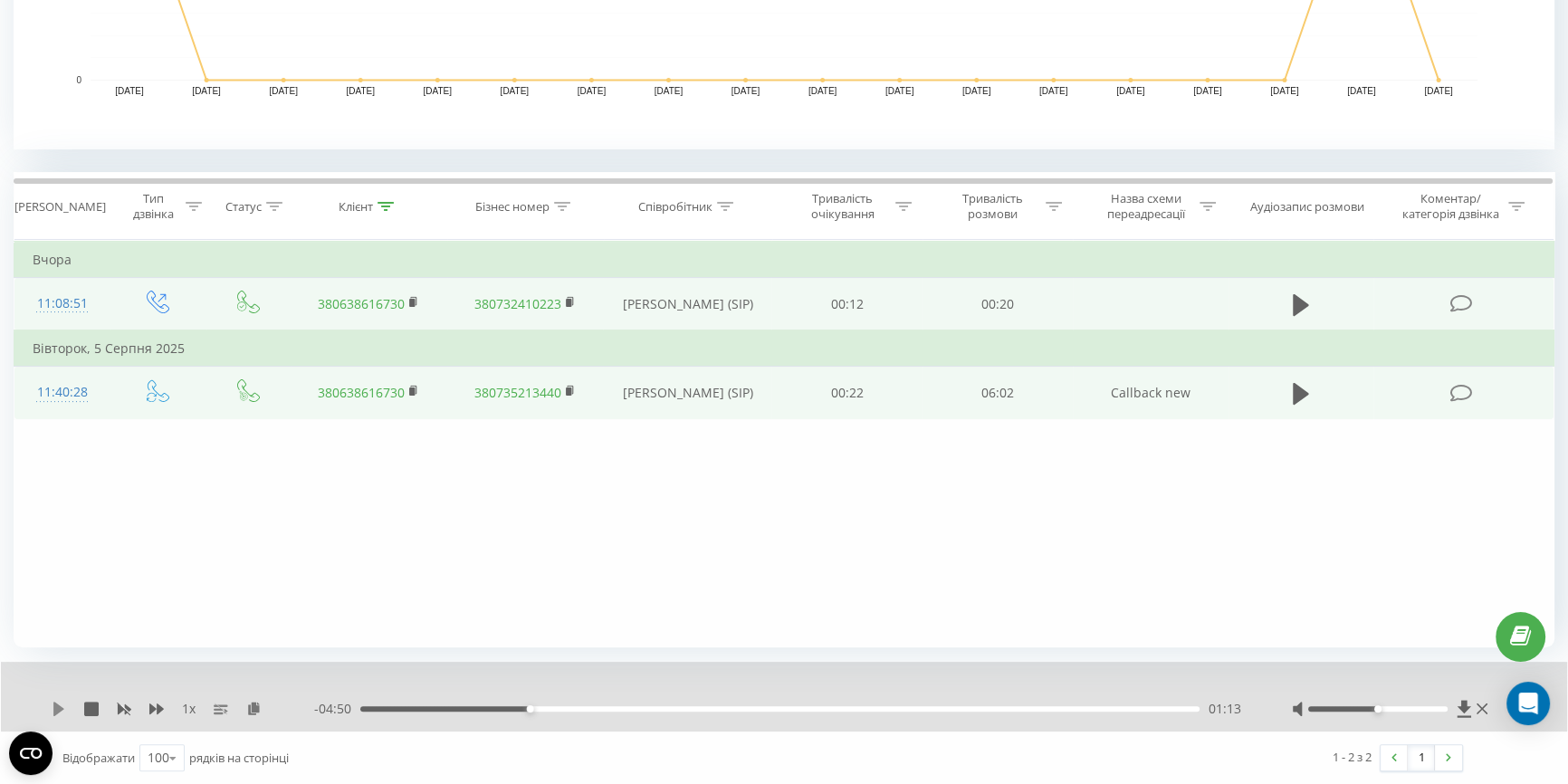
click at [54, 707] on icon at bounding box center [59, 709] width 11 height 14
click at [53, 708] on icon at bounding box center [58, 709] width 14 height 14
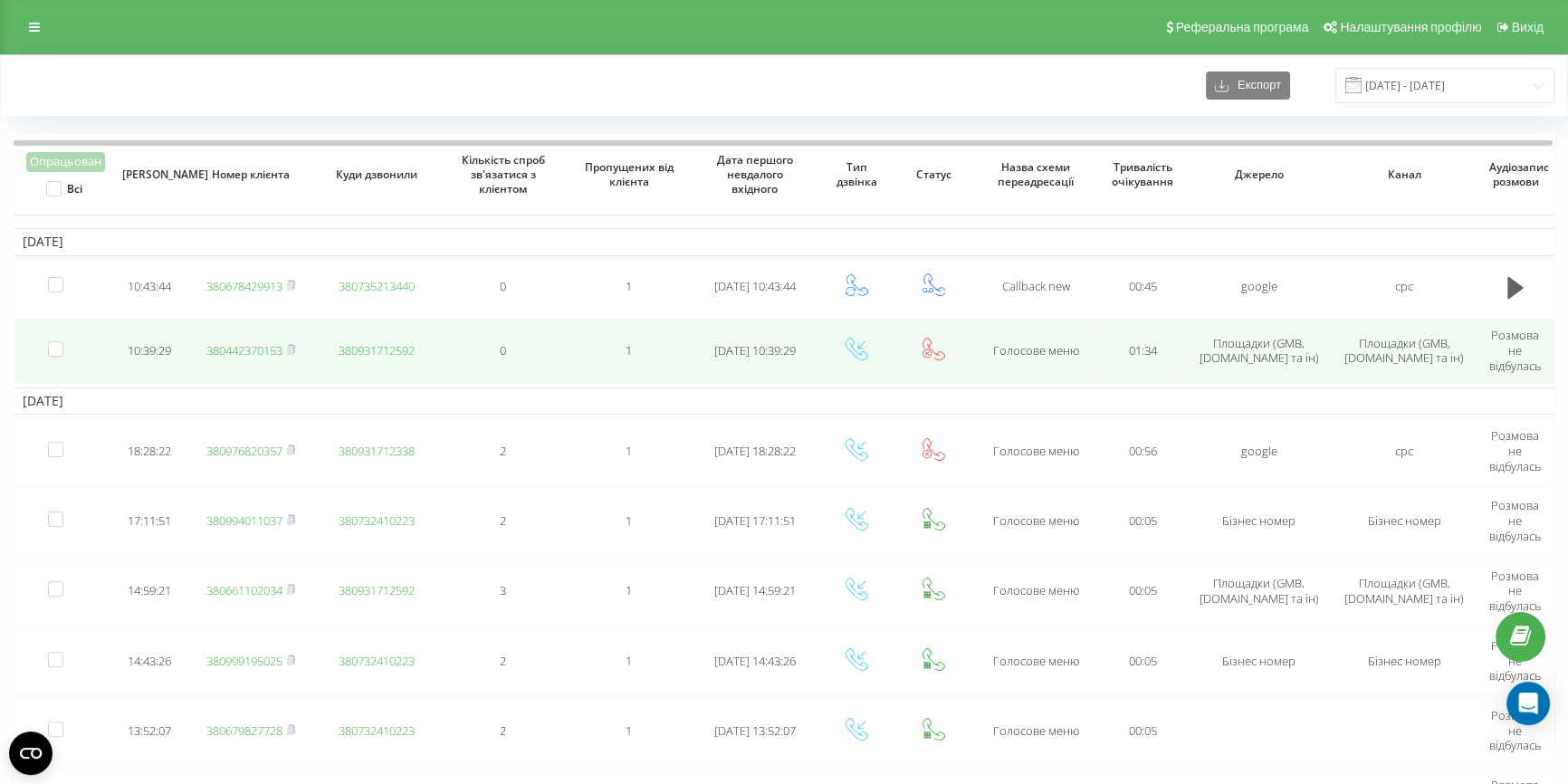
click at [256, 349] on link "380442370153" at bounding box center [244, 350] width 76 height 16
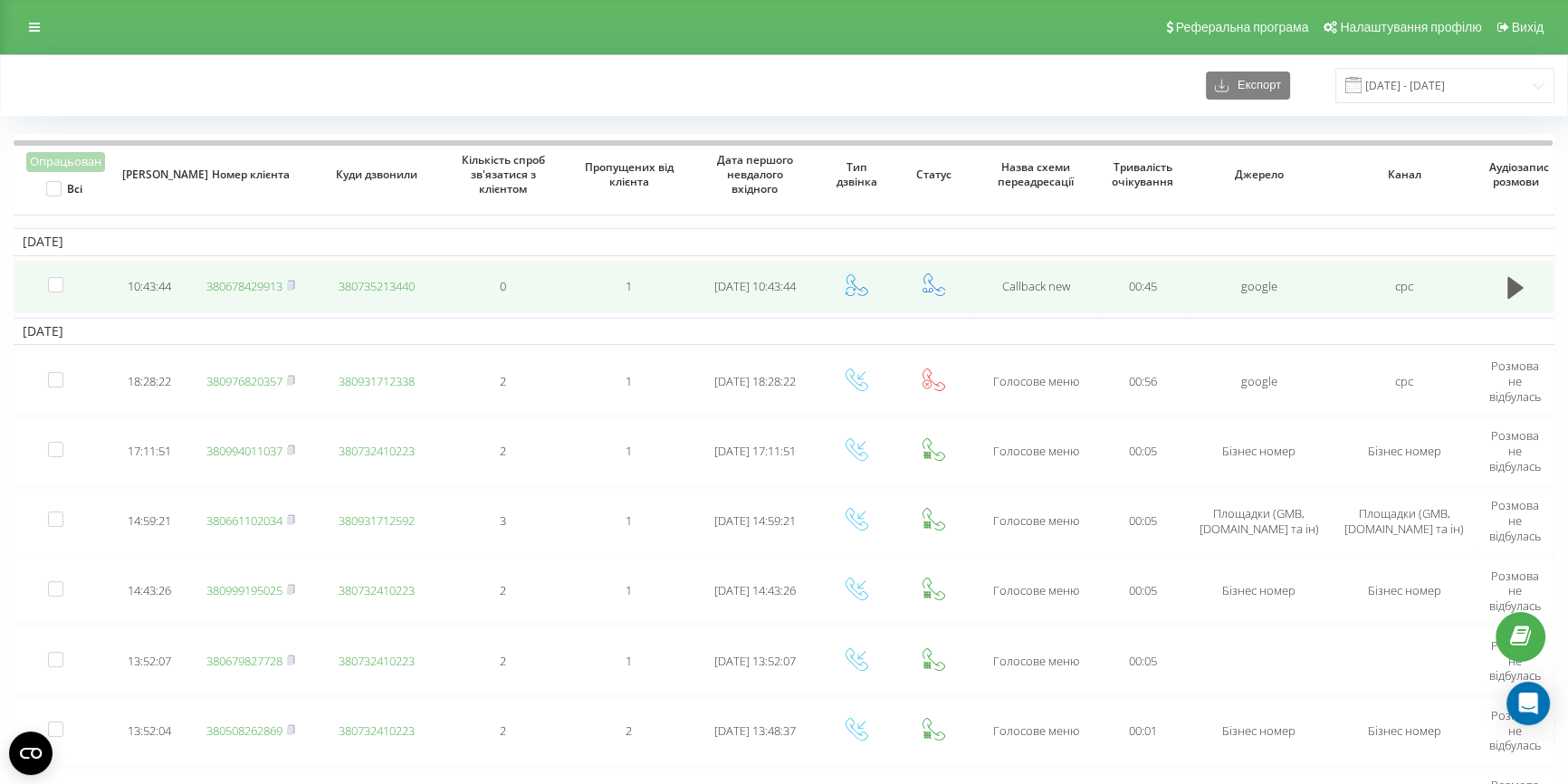
click at [255, 282] on link "380678429913" at bounding box center [244, 285] width 76 height 16
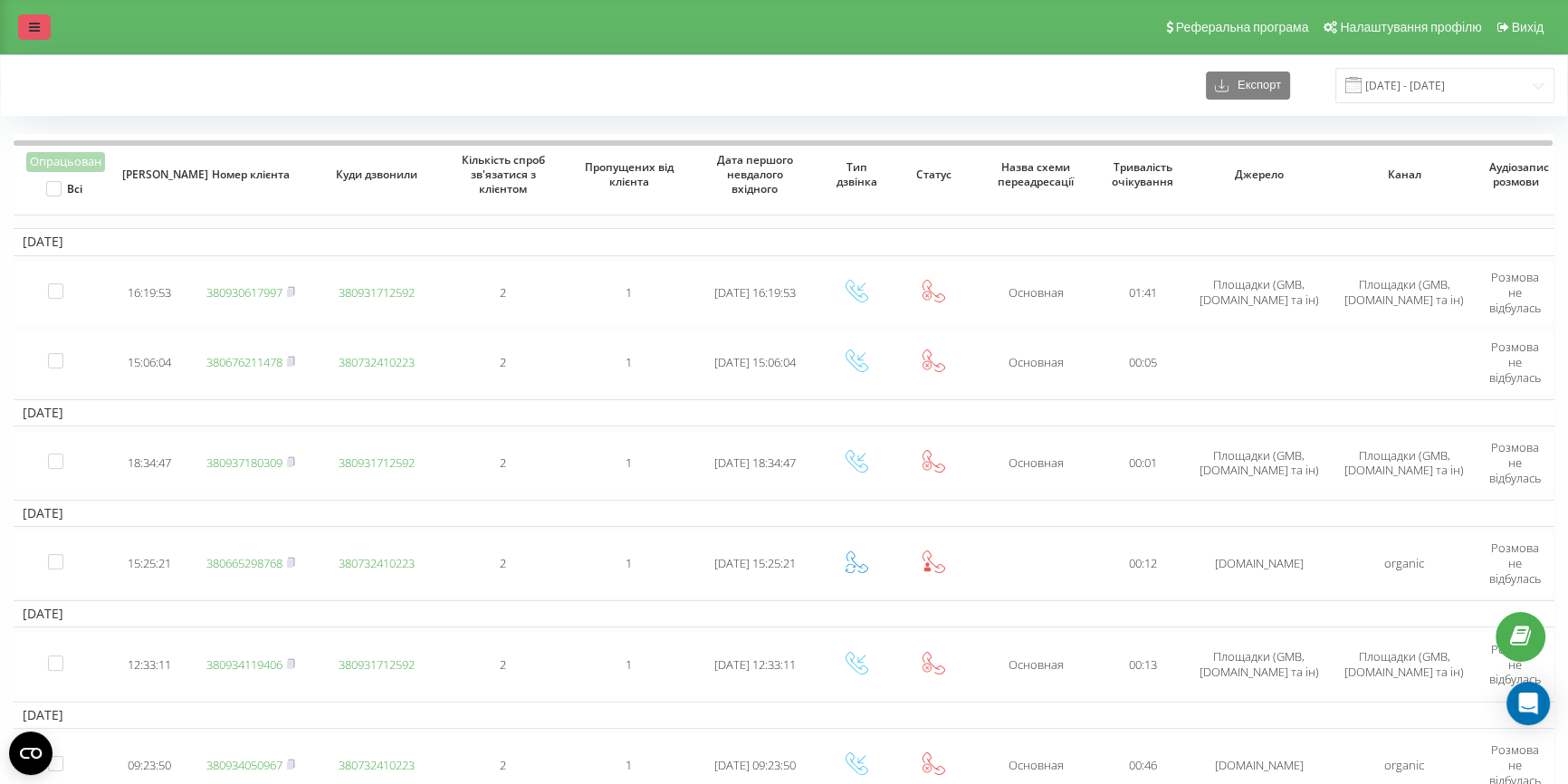
click at [32, 30] on icon at bounding box center [35, 26] width 11 height 12
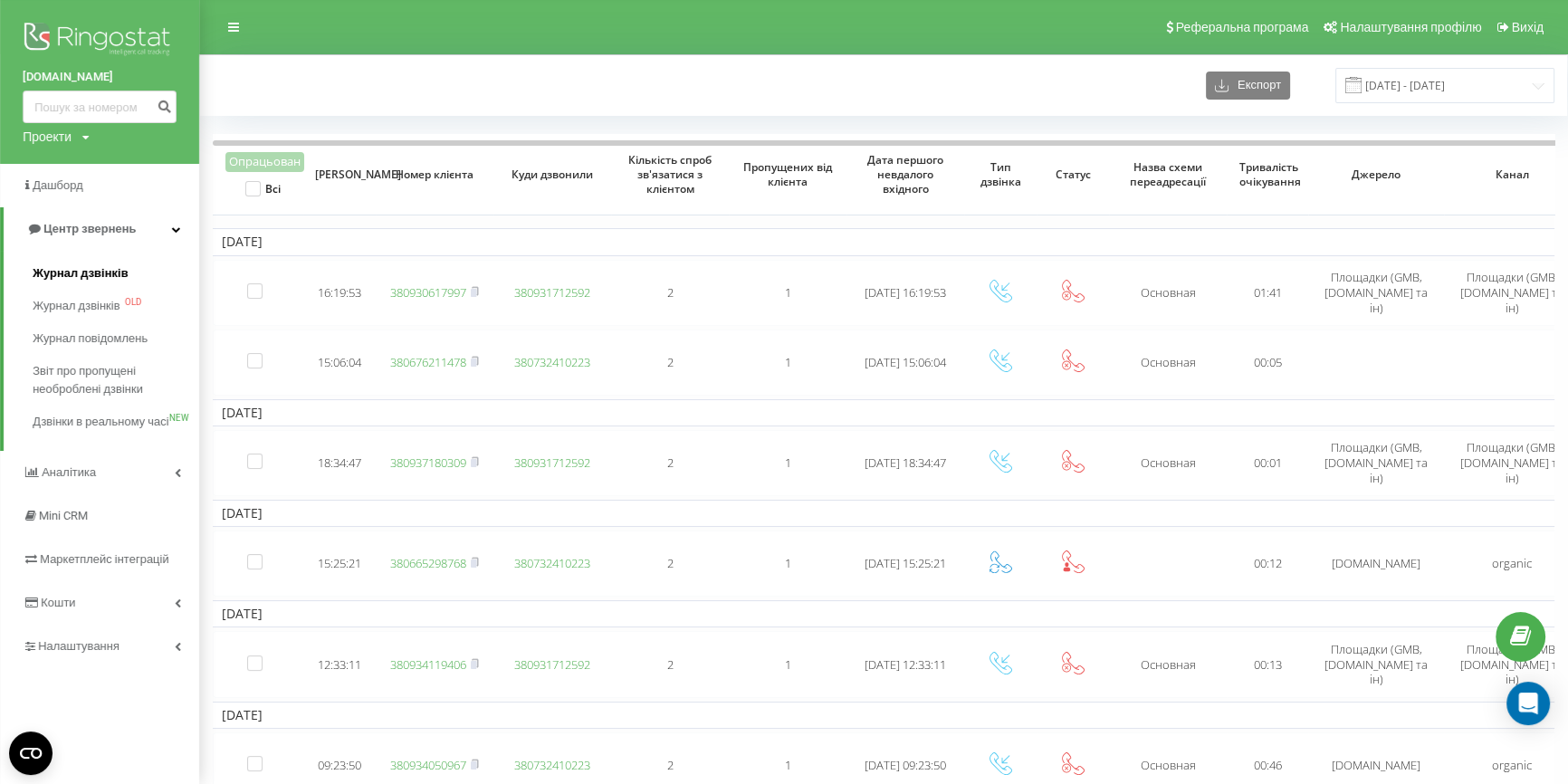
click at [102, 278] on span "Журнал дзвінків" at bounding box center [81, 273] width 96 height 18
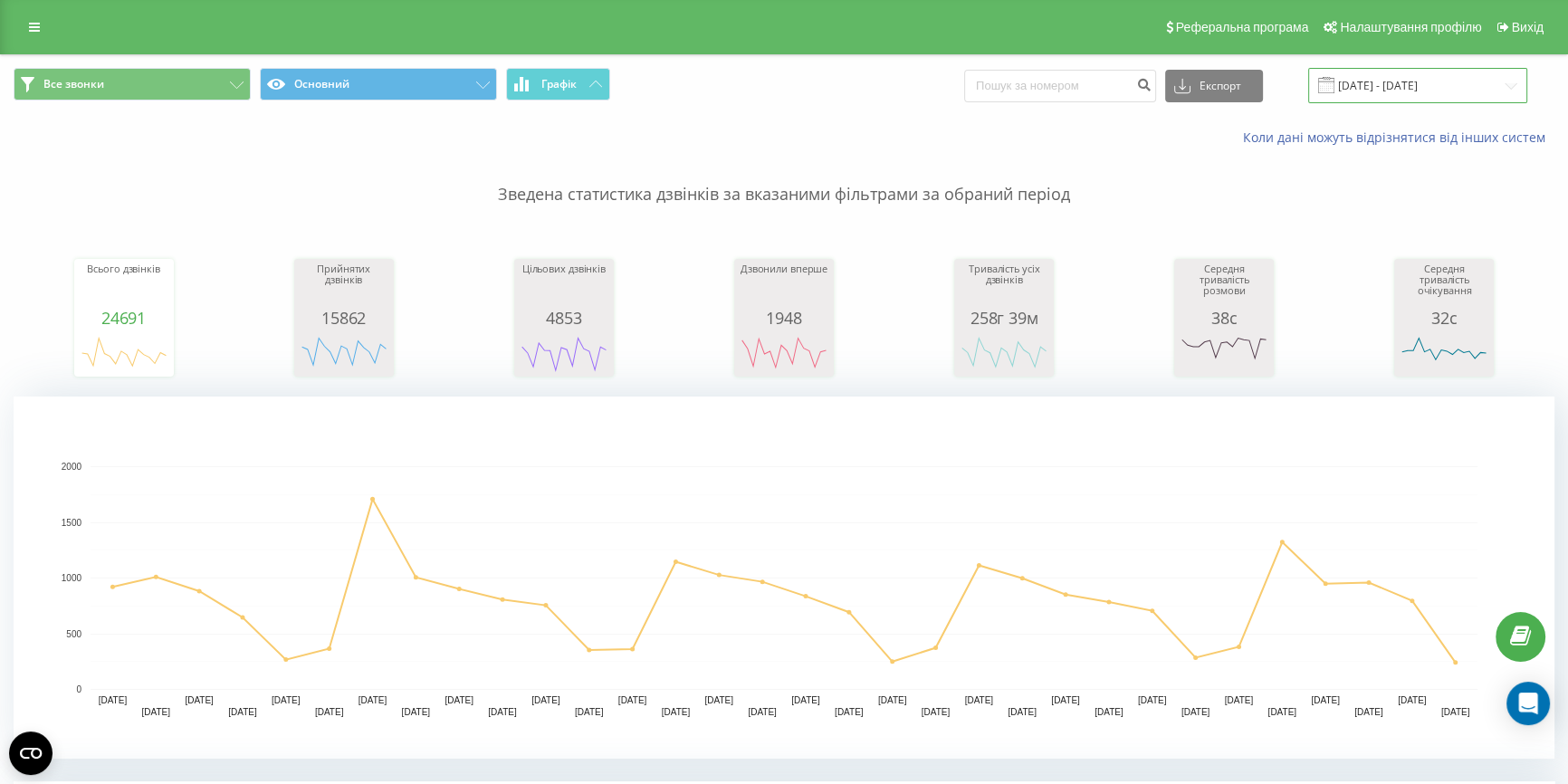
click at [1403, 82] on input "22.07.2025 - 22.08.2025" at bounding box center [1417, 86] width 219 height 36
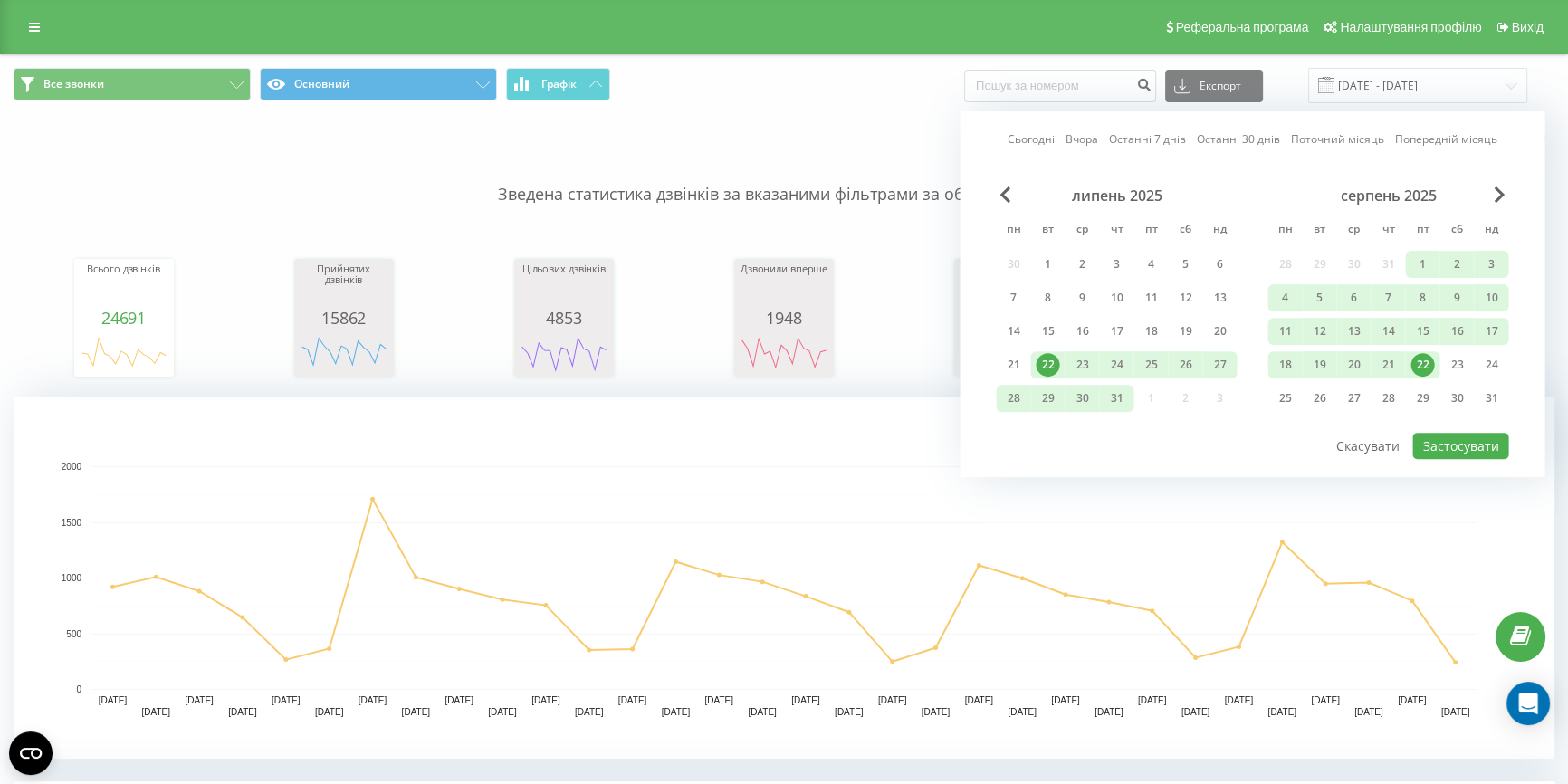
click at [1414, 362] on div "22" at bounding box center [1422, 364] width 24 height 24
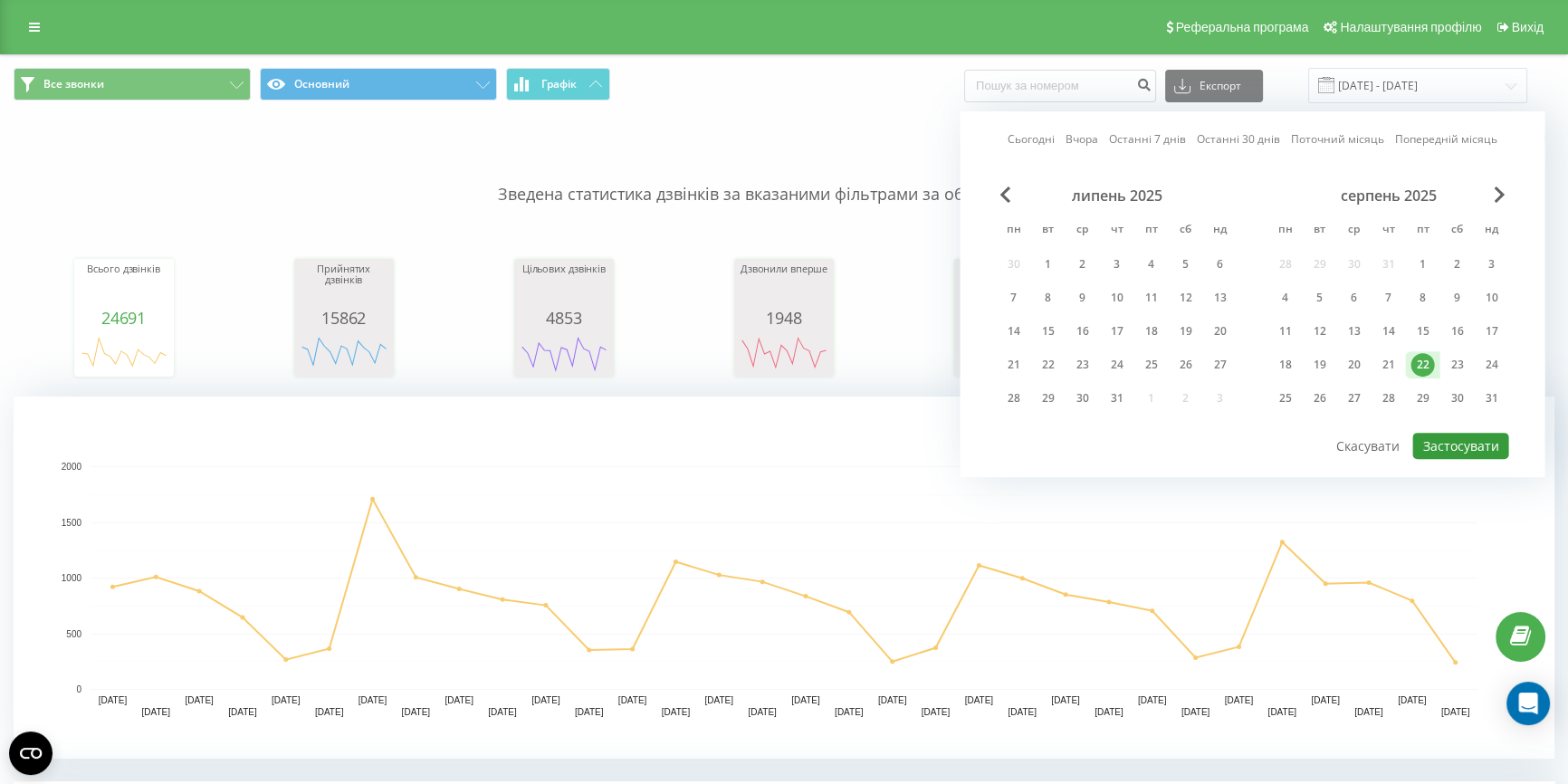
click at [1470, 445] on button "Застосувати" at bounding box center [1461, 446] width 96 height 26
type input "22.08.2025 - 22.08.2025"
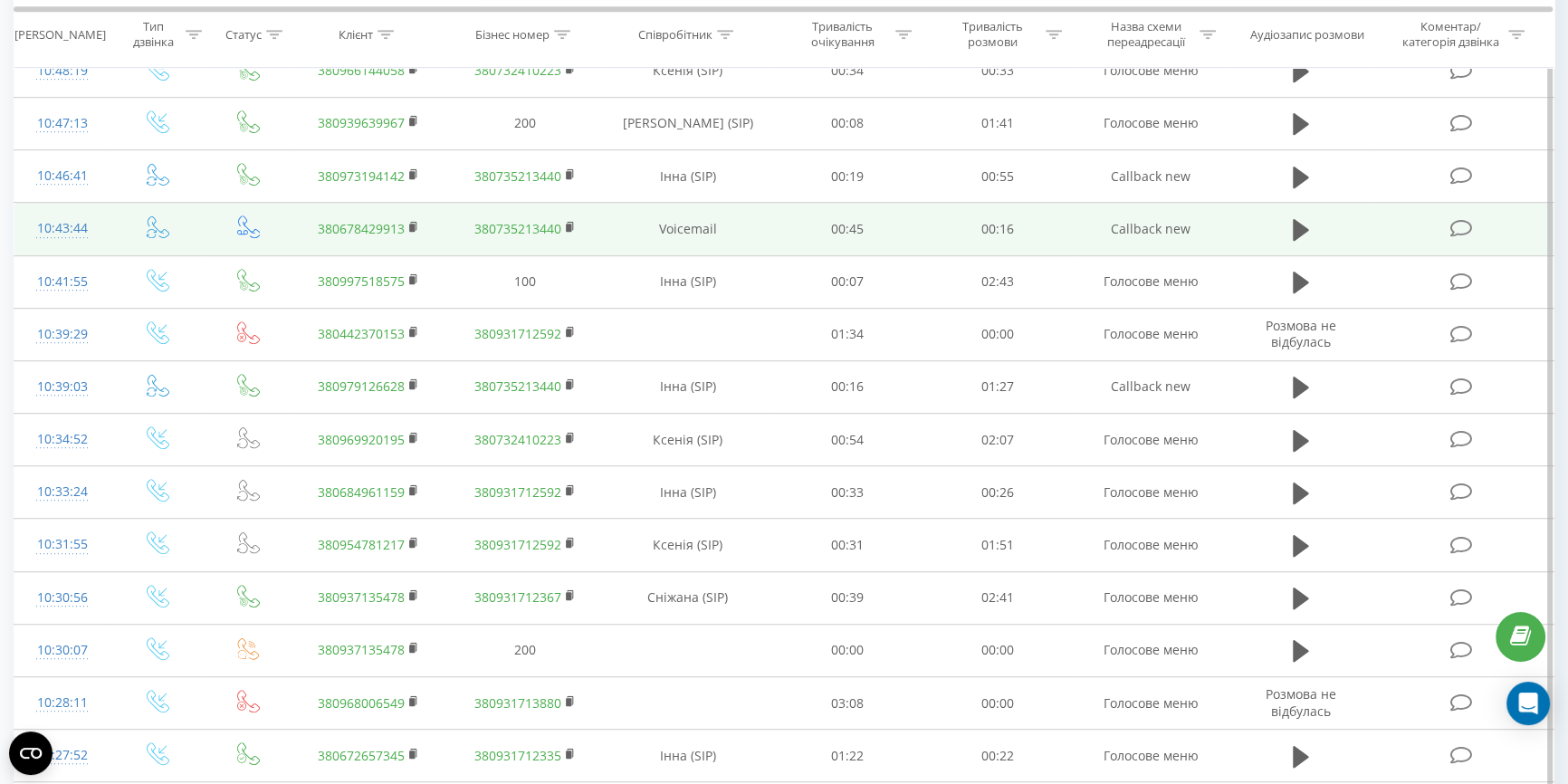
scroll to position [1485, 0]
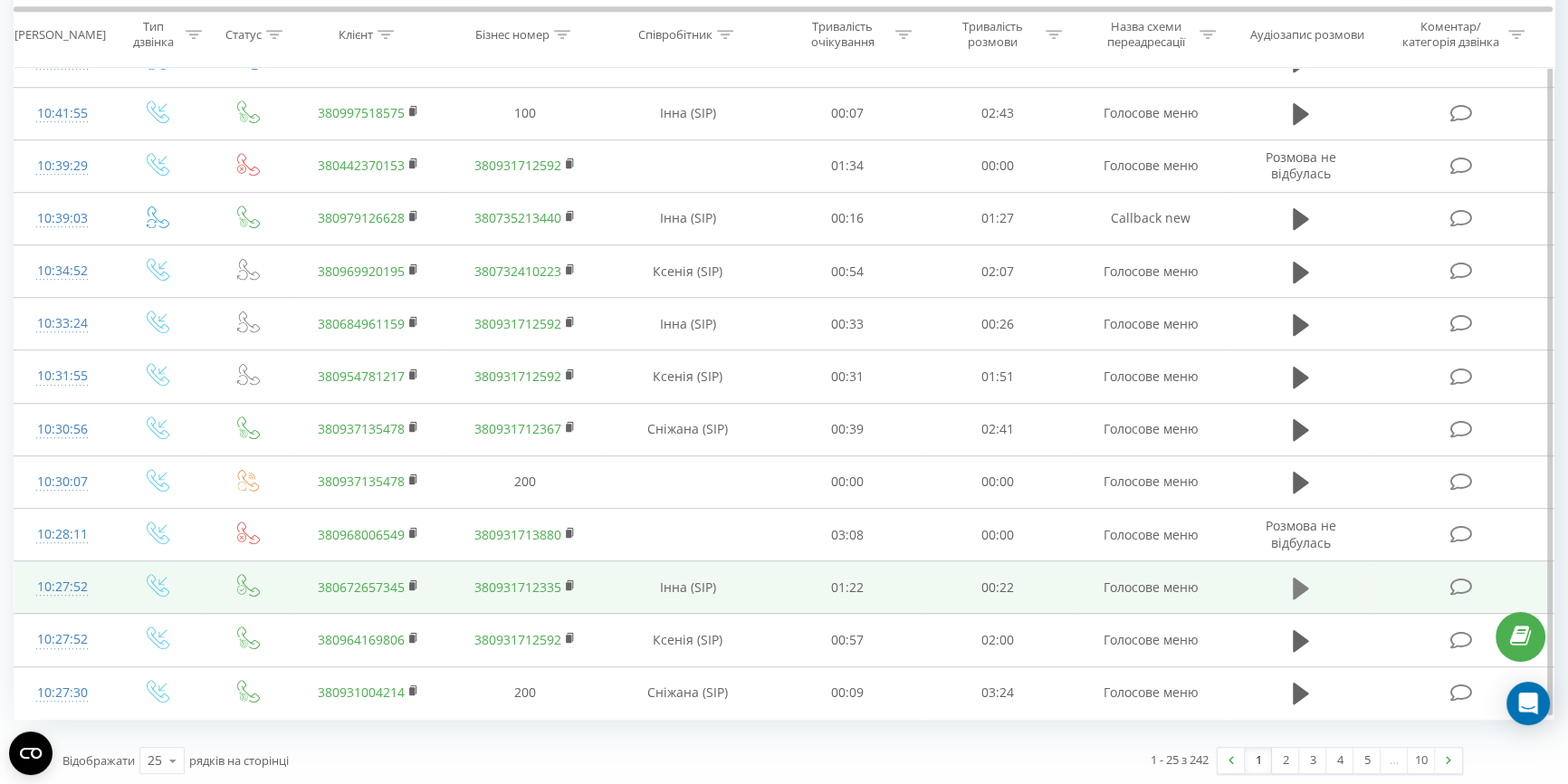
click at [1294, 584] on icon at bounding box center [1301, 588] width 16 height 22
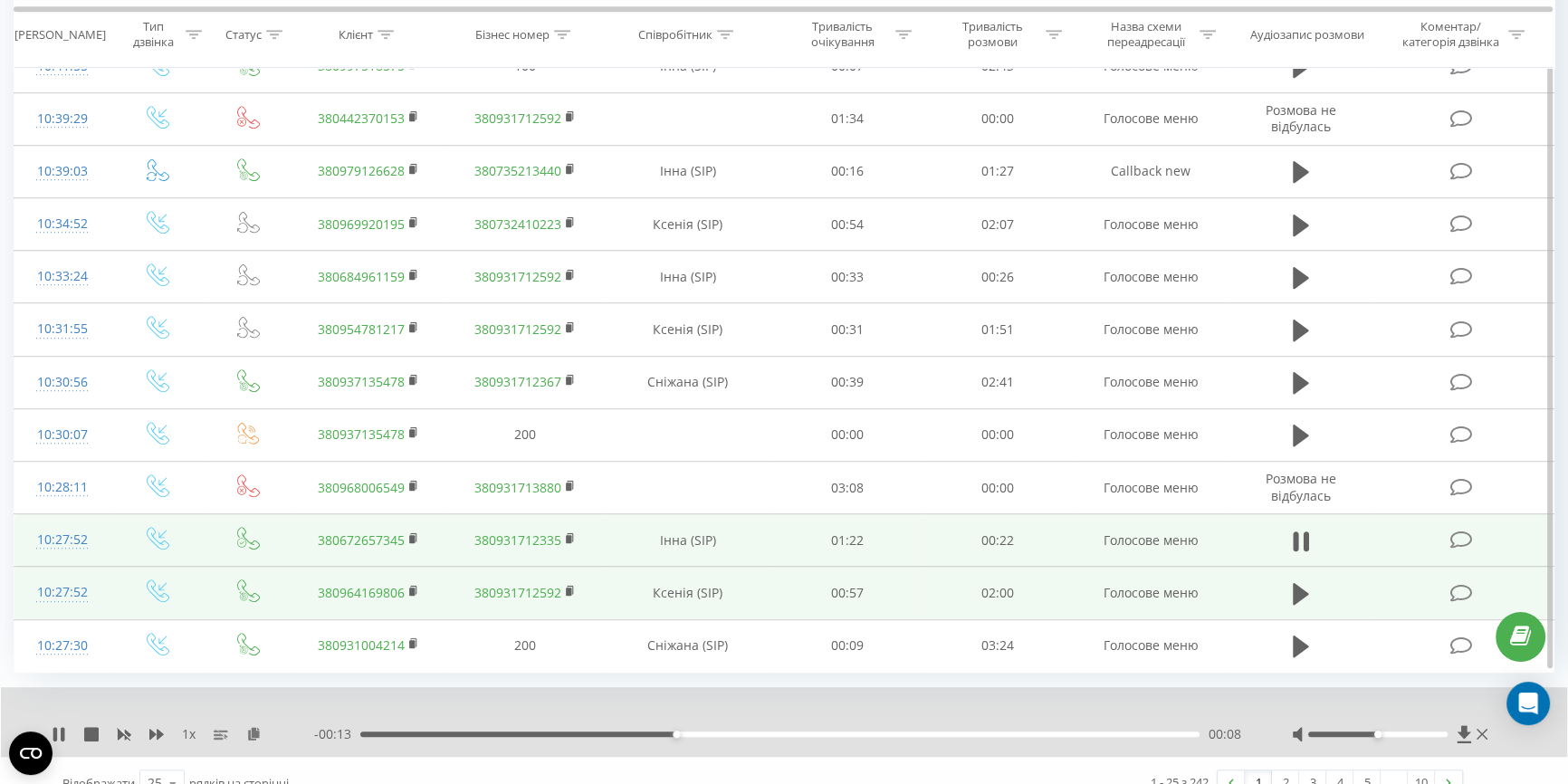
scroll to position [1555, 0]
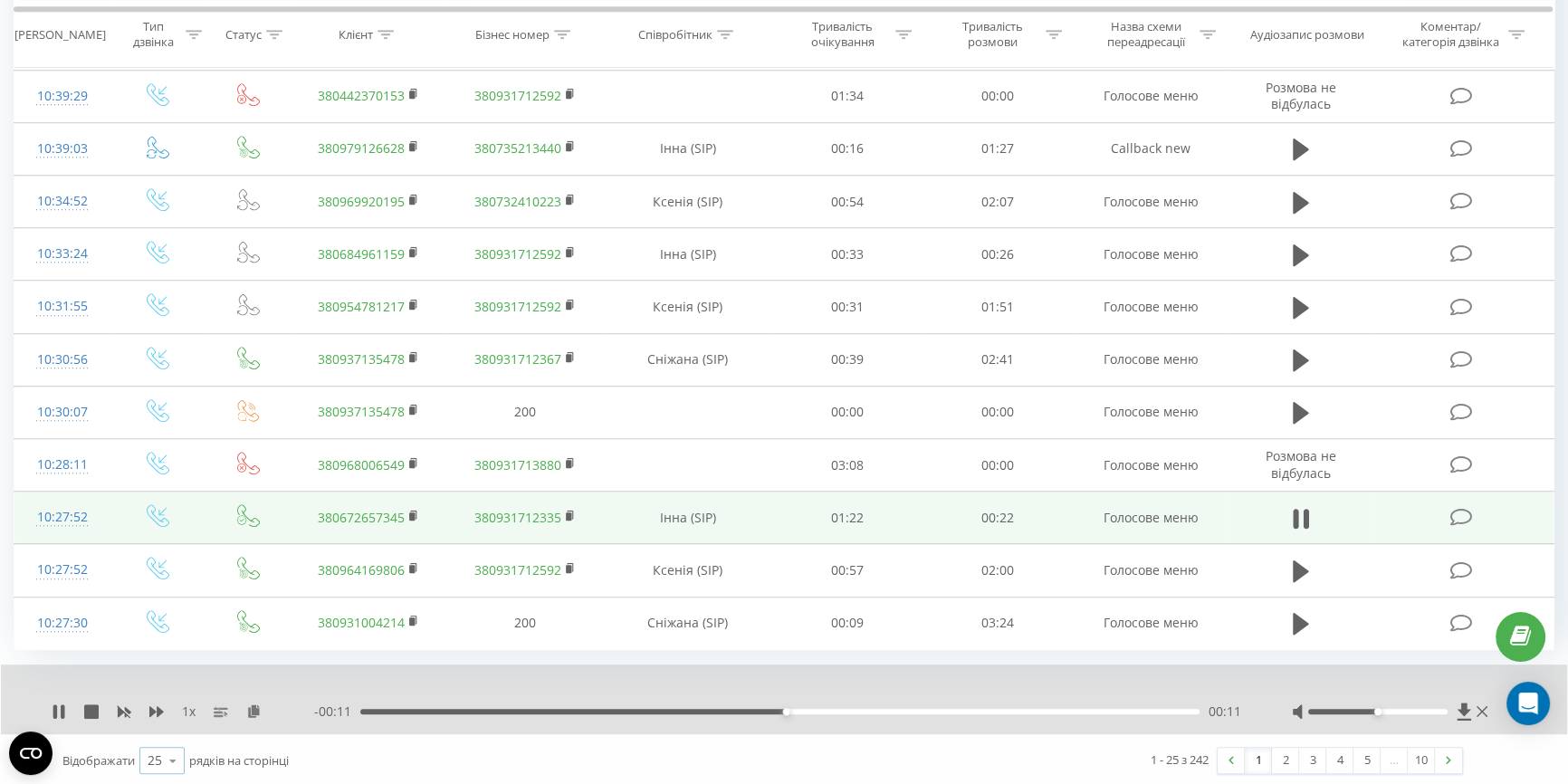
click at [177, 760] on icon at bounding box center [172, 761] width 27 height 36
click at [168, 731] on span "100" at bounding box center [158, 735] width 22 height 17
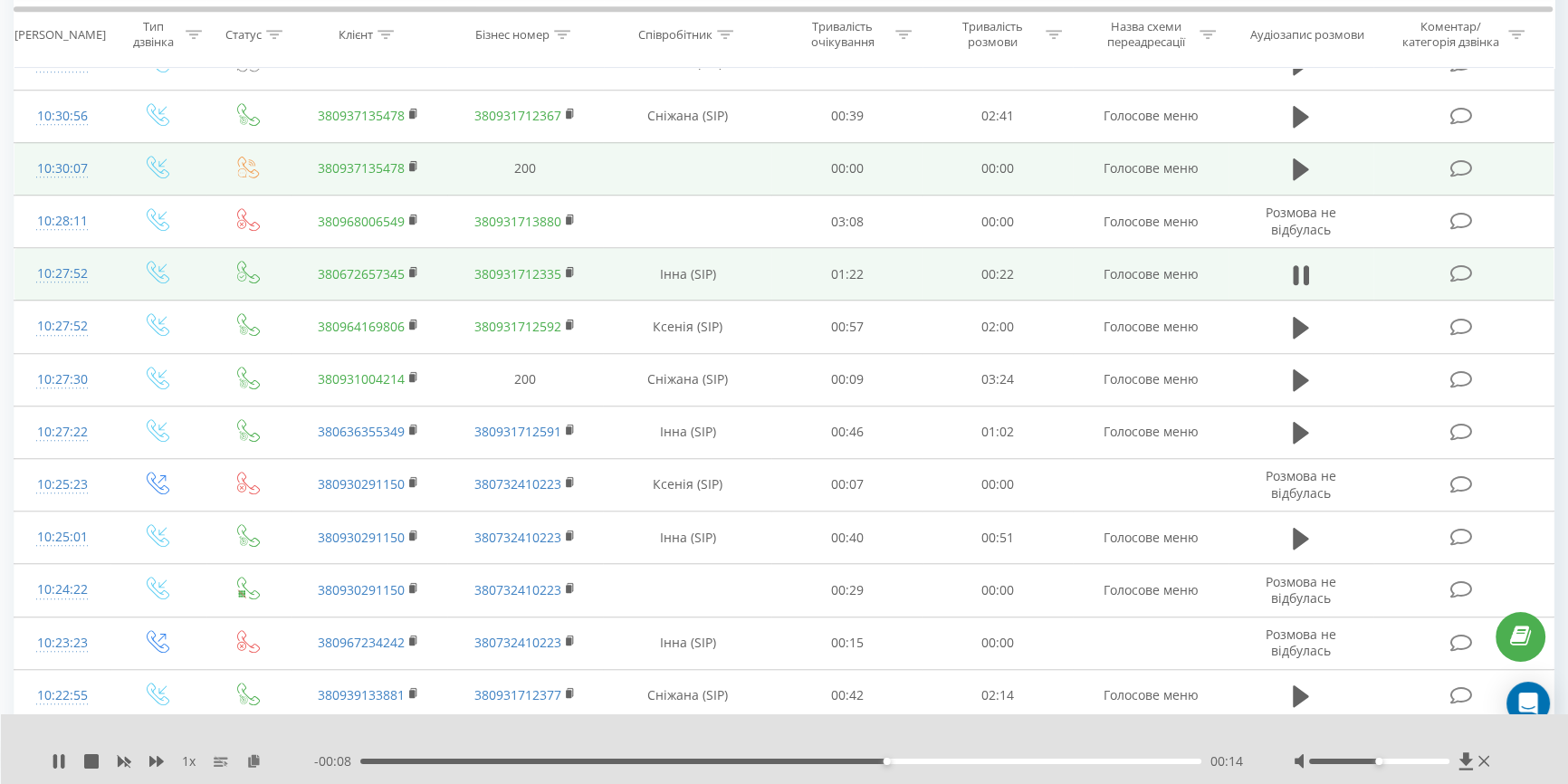
scroll to position [1801, 0]
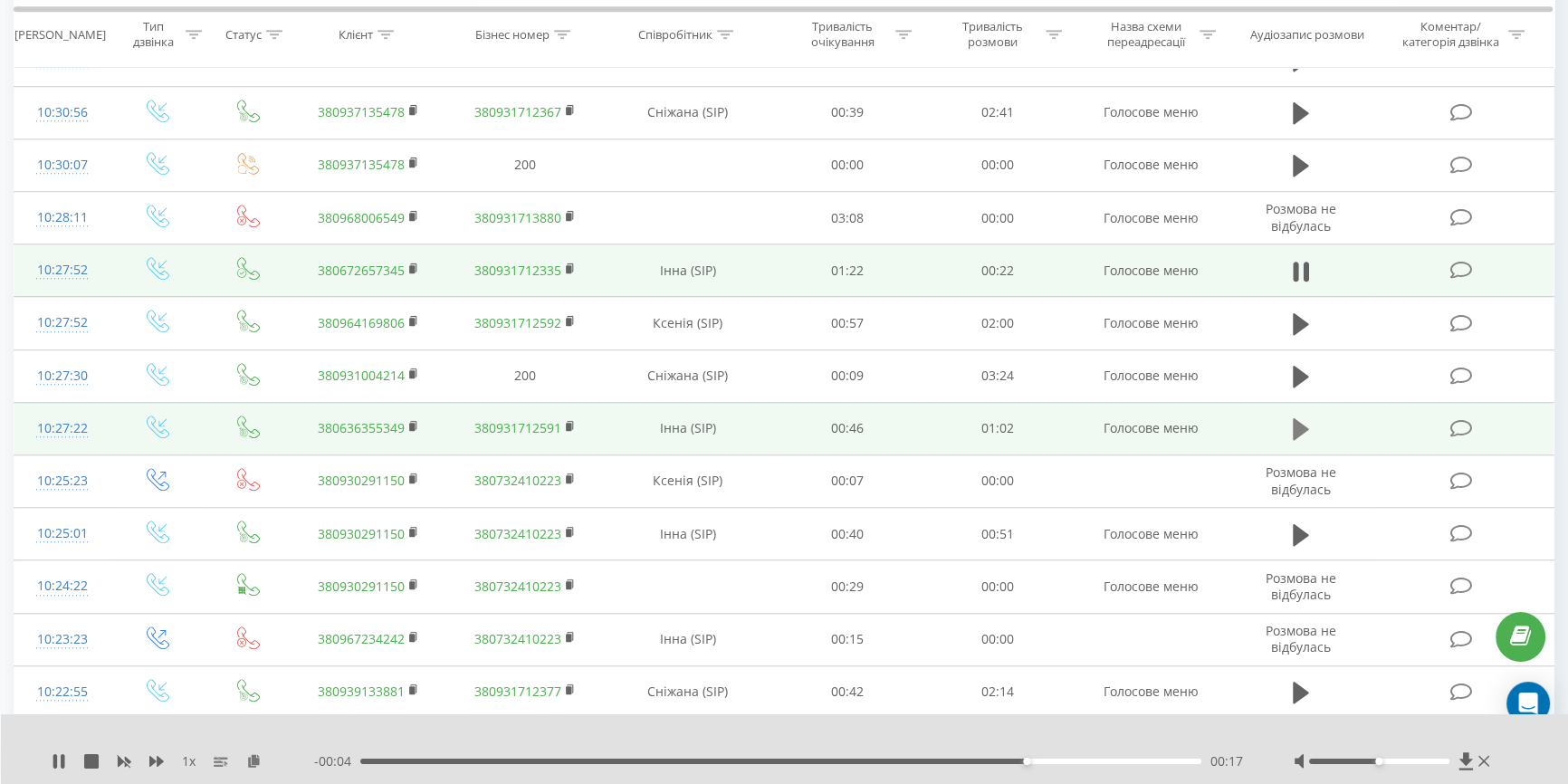
click at [1299, 422] on icon at bounding box center [1301, 428] width 16 height 22
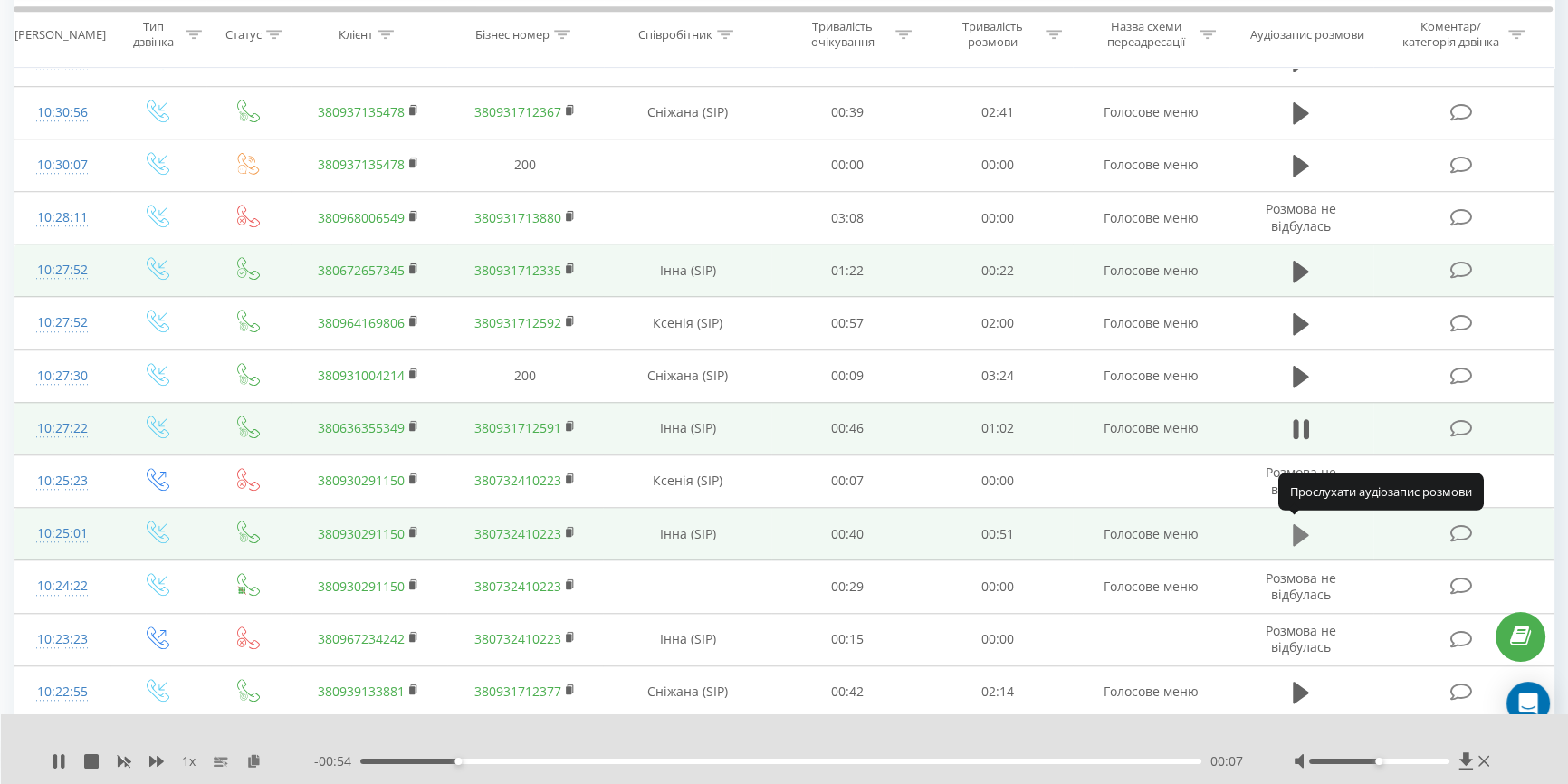
click at [1299, 531] on icon at bounding box center [1301, 535] width 16 height 22
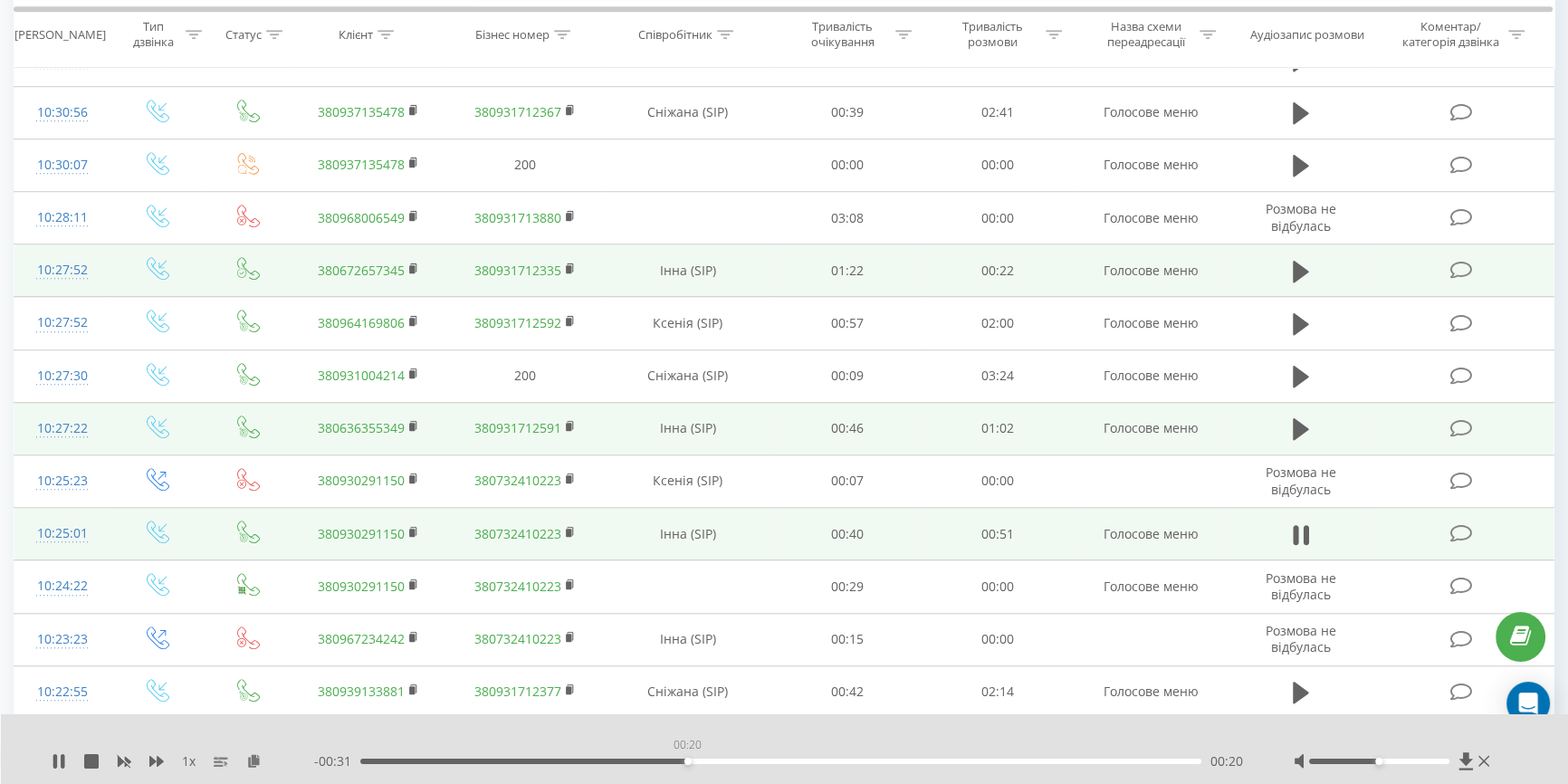
click at [687, 760] on div "00:20" at bounding box center [781, 761] width 841 height 6
click at [775, 762] on div "00:21" at bounding box center [781, 761] width 841 height 6
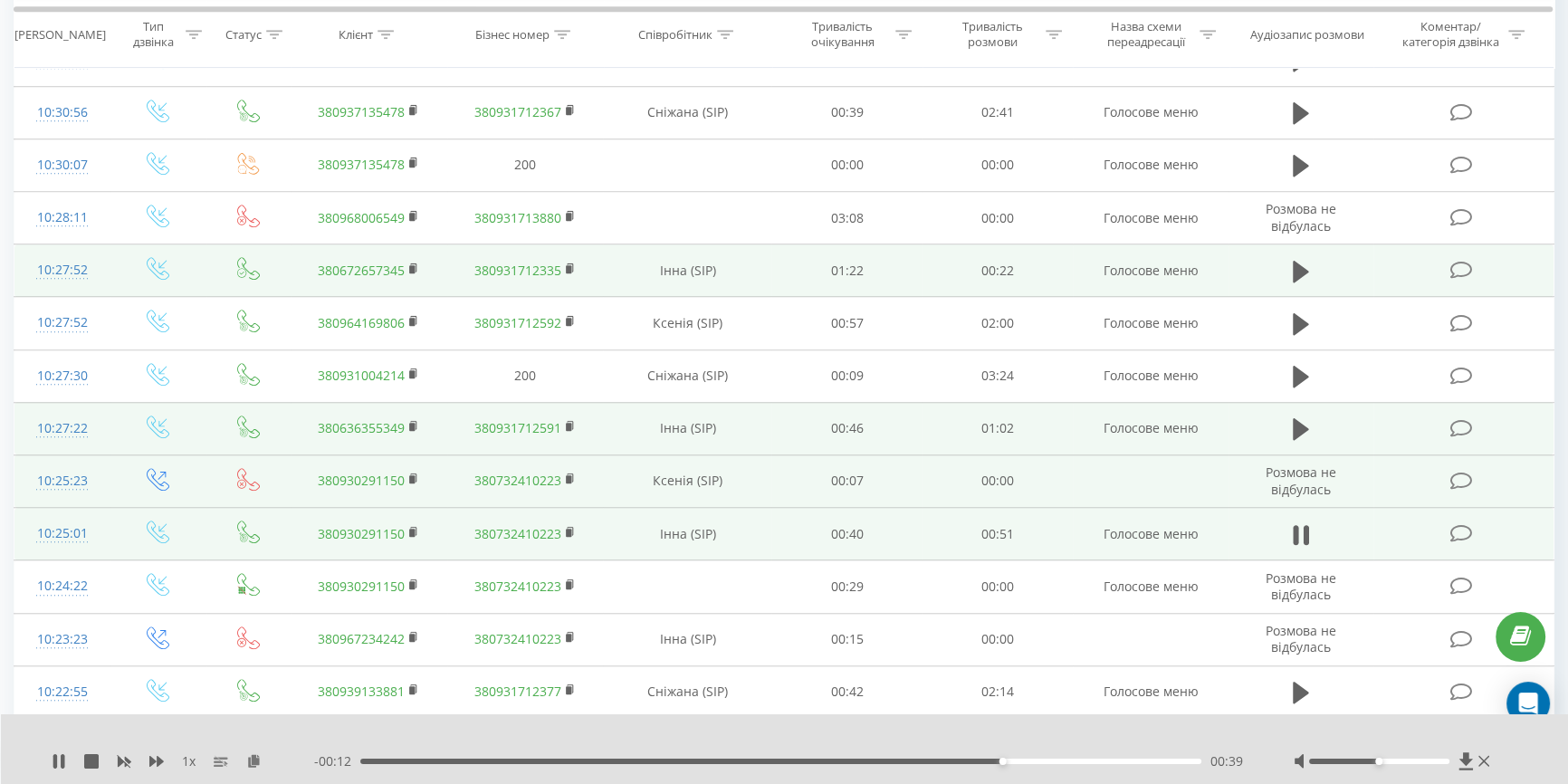
click at [352, 473] on link "380930291150" at bounding box center [361, 480] width 87 height 17
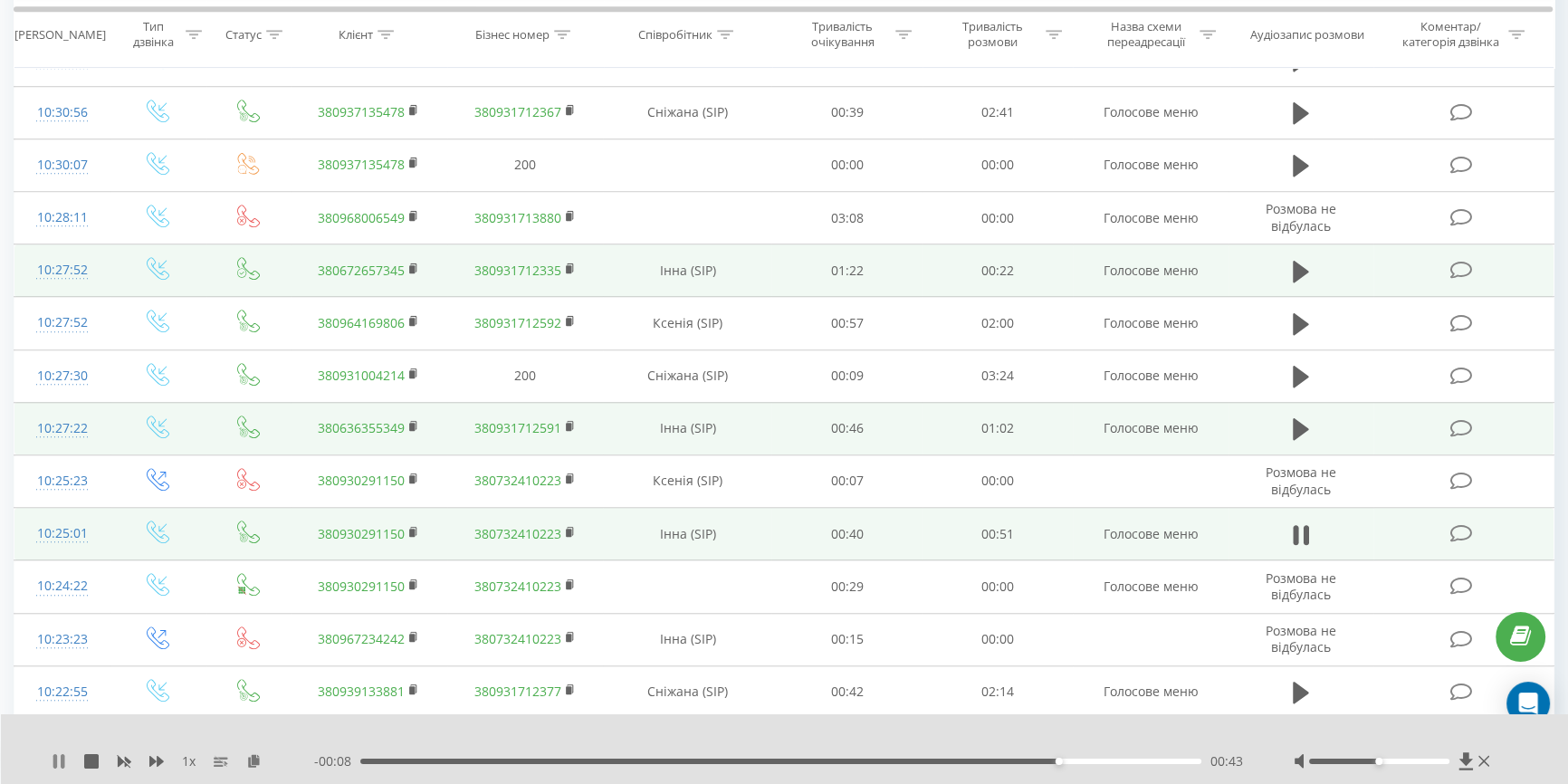
click at [56, 757] on icon at bounding box center [56, 760] width 4 height 14
click at [366, 532] on link "380930291150" at bounding box center [361, 534] width 87 height 17
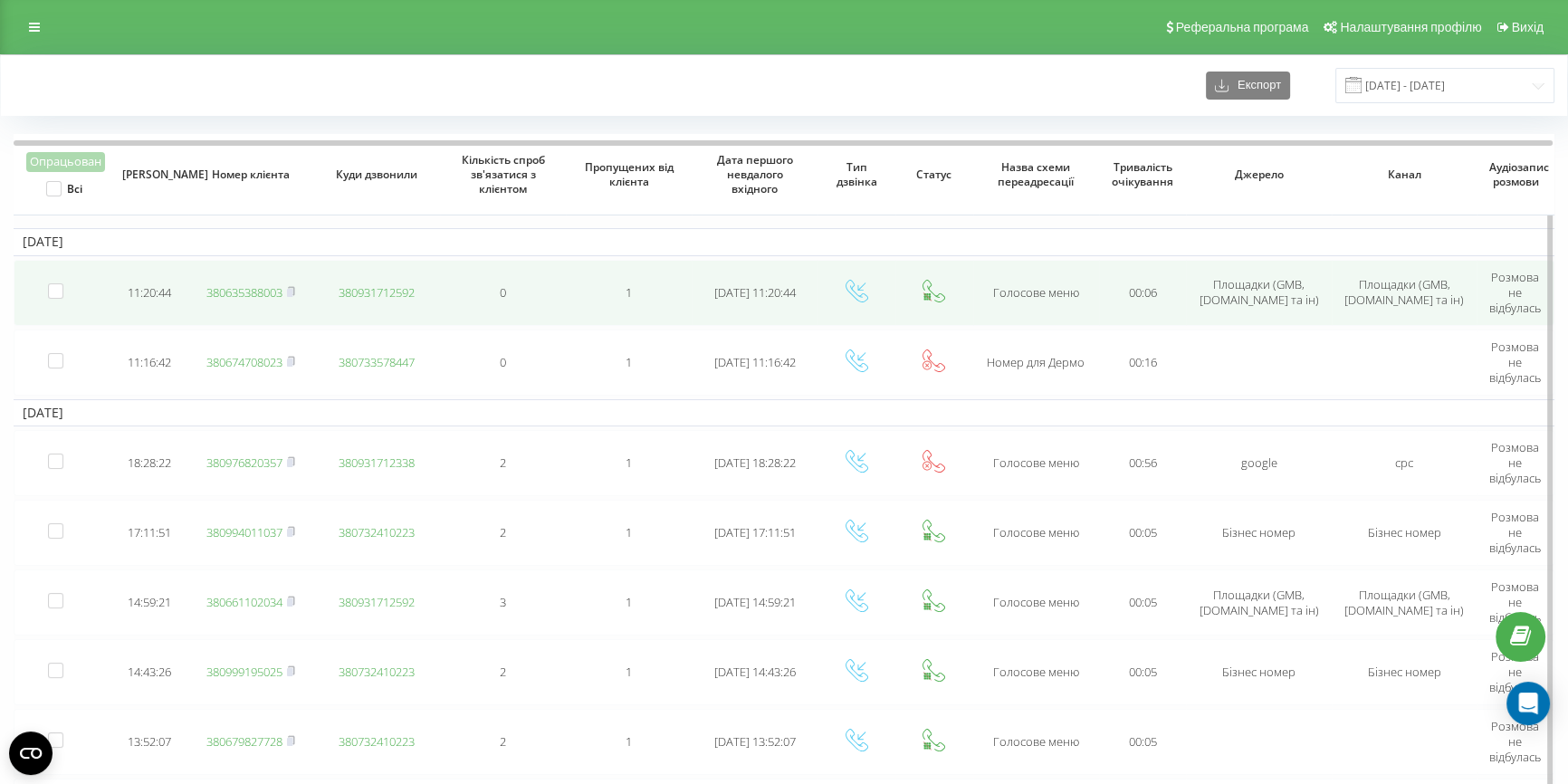
click at [255, 290] on link "380635388003" at bounding box center [244, 292] width 76 height 16
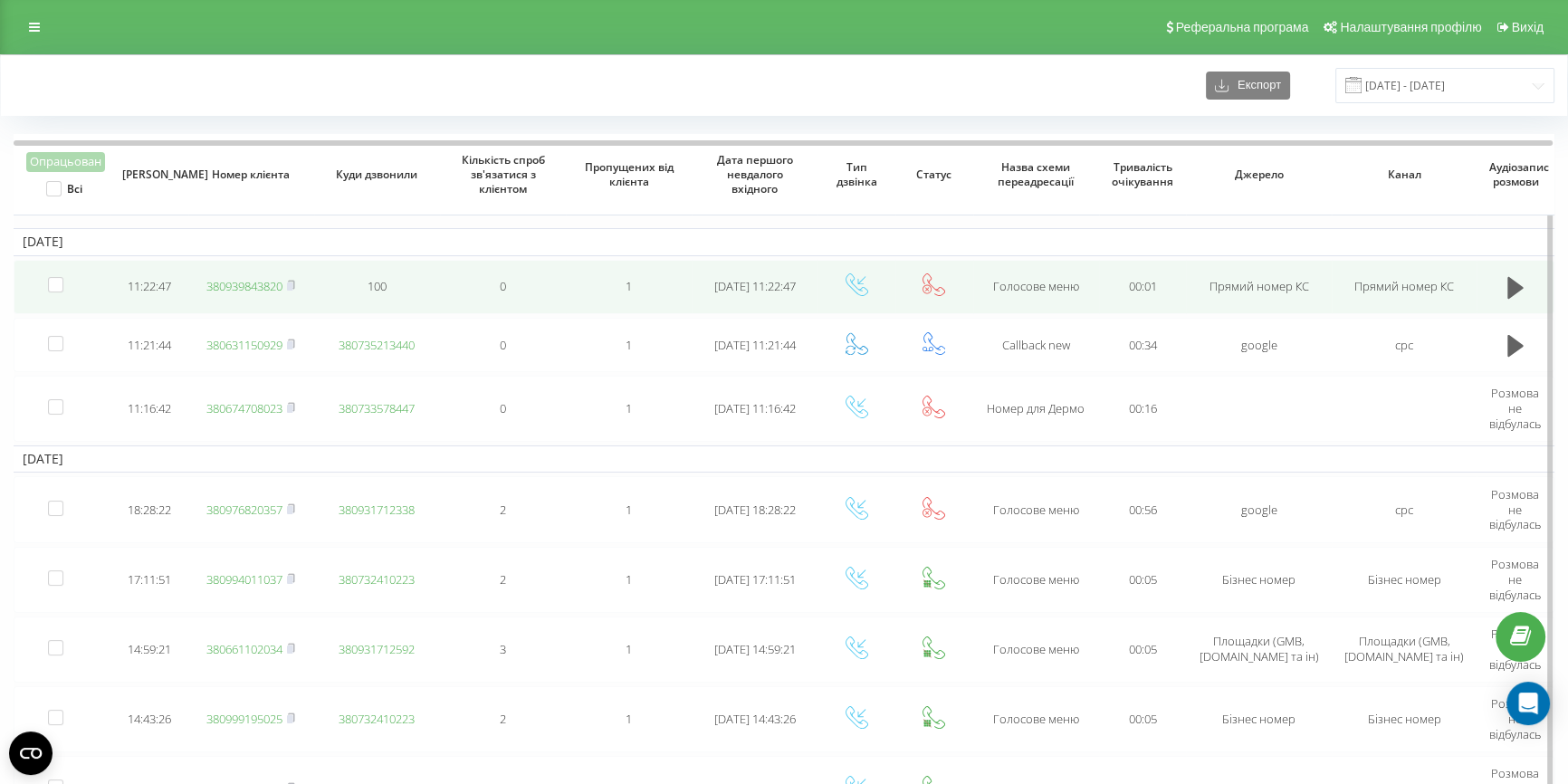
click at [249, 280] on link "380939843820" at bounding box center [244, 285] width 76 height 16
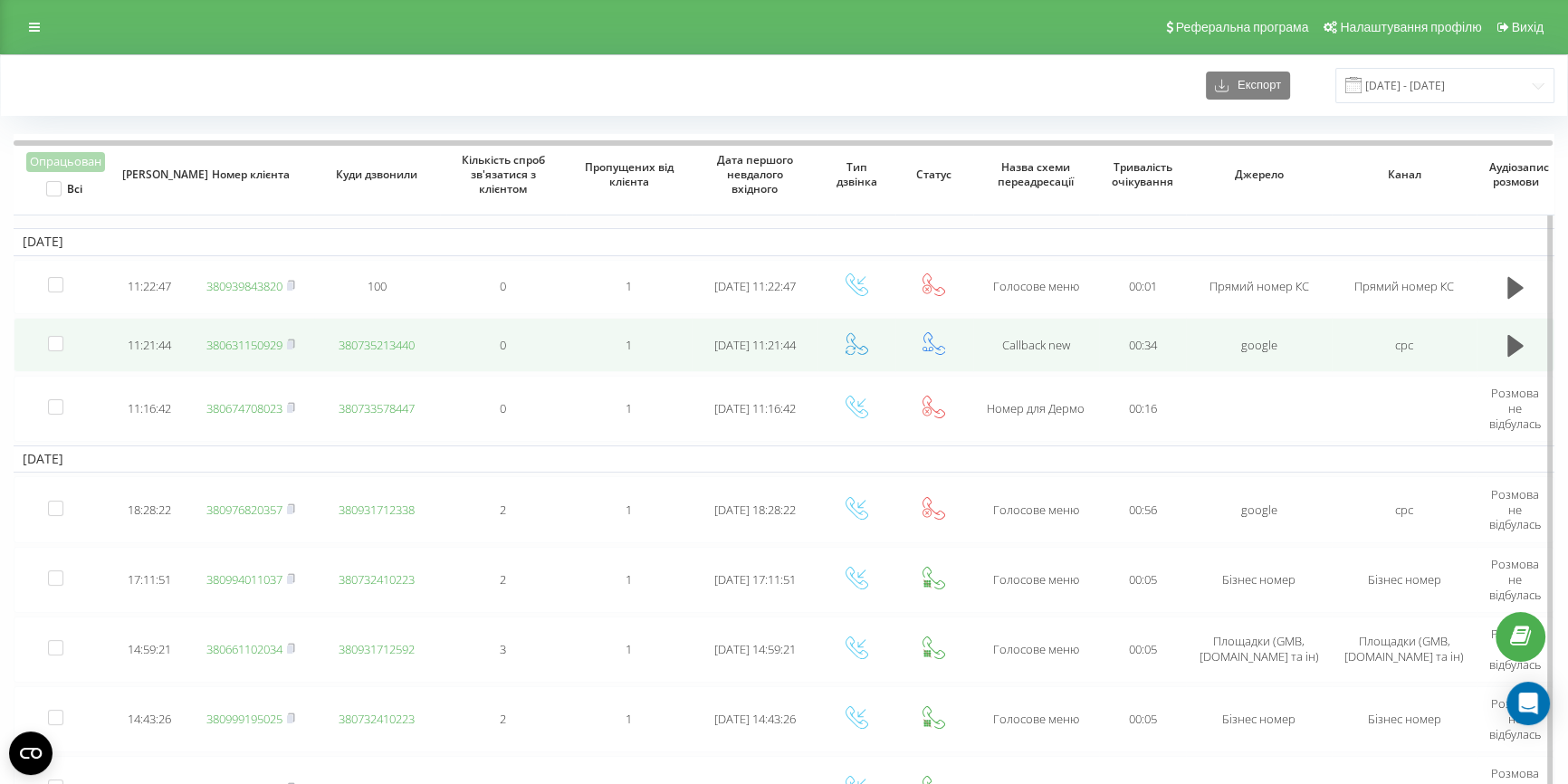
click at [250, 345] on link "380631150929" at bounding box center [244, 344] width 76 height 16
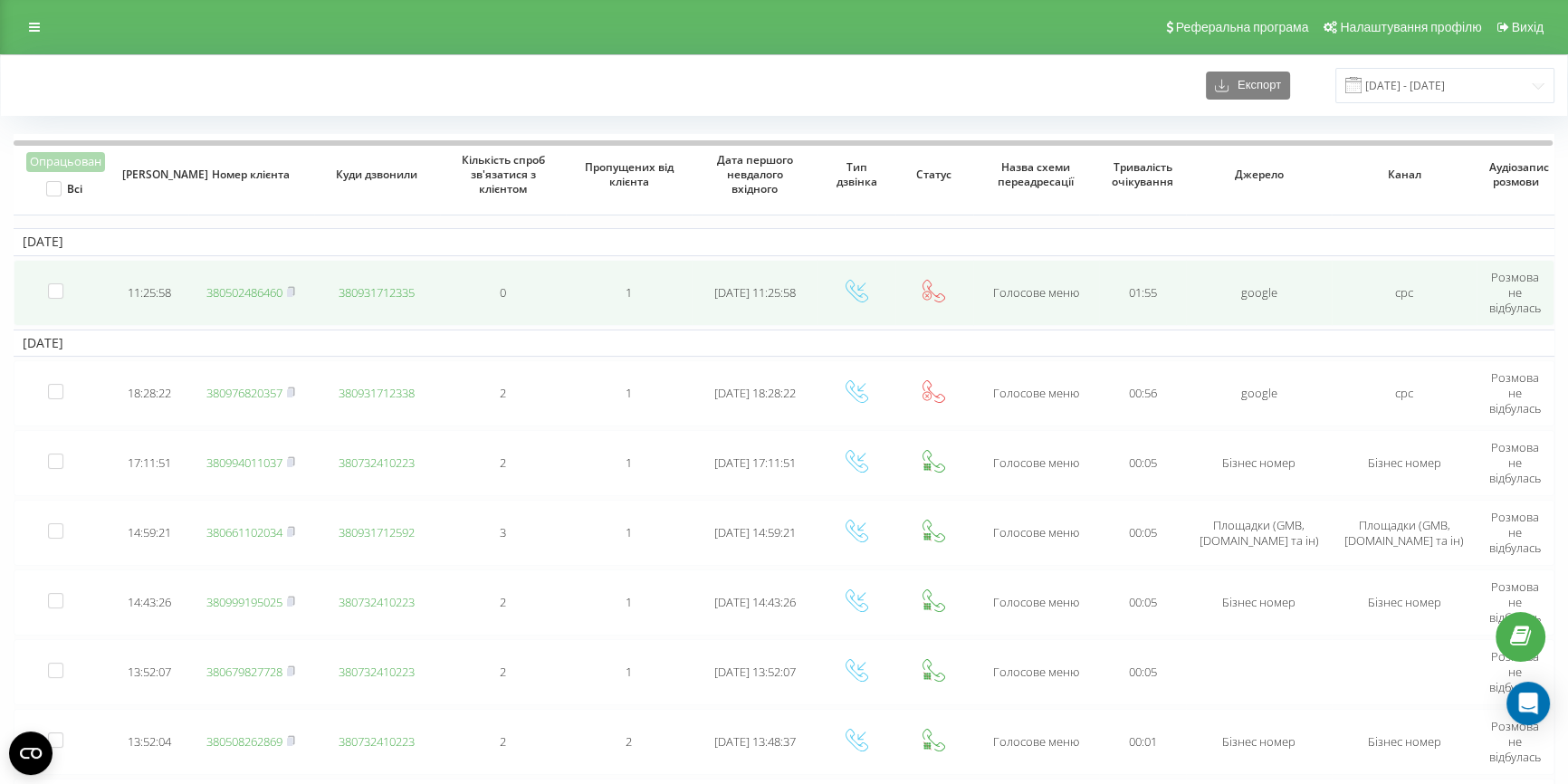
click at [245, 291] on link "380502486460" at bounding box center [244, 292] width 76 height 16
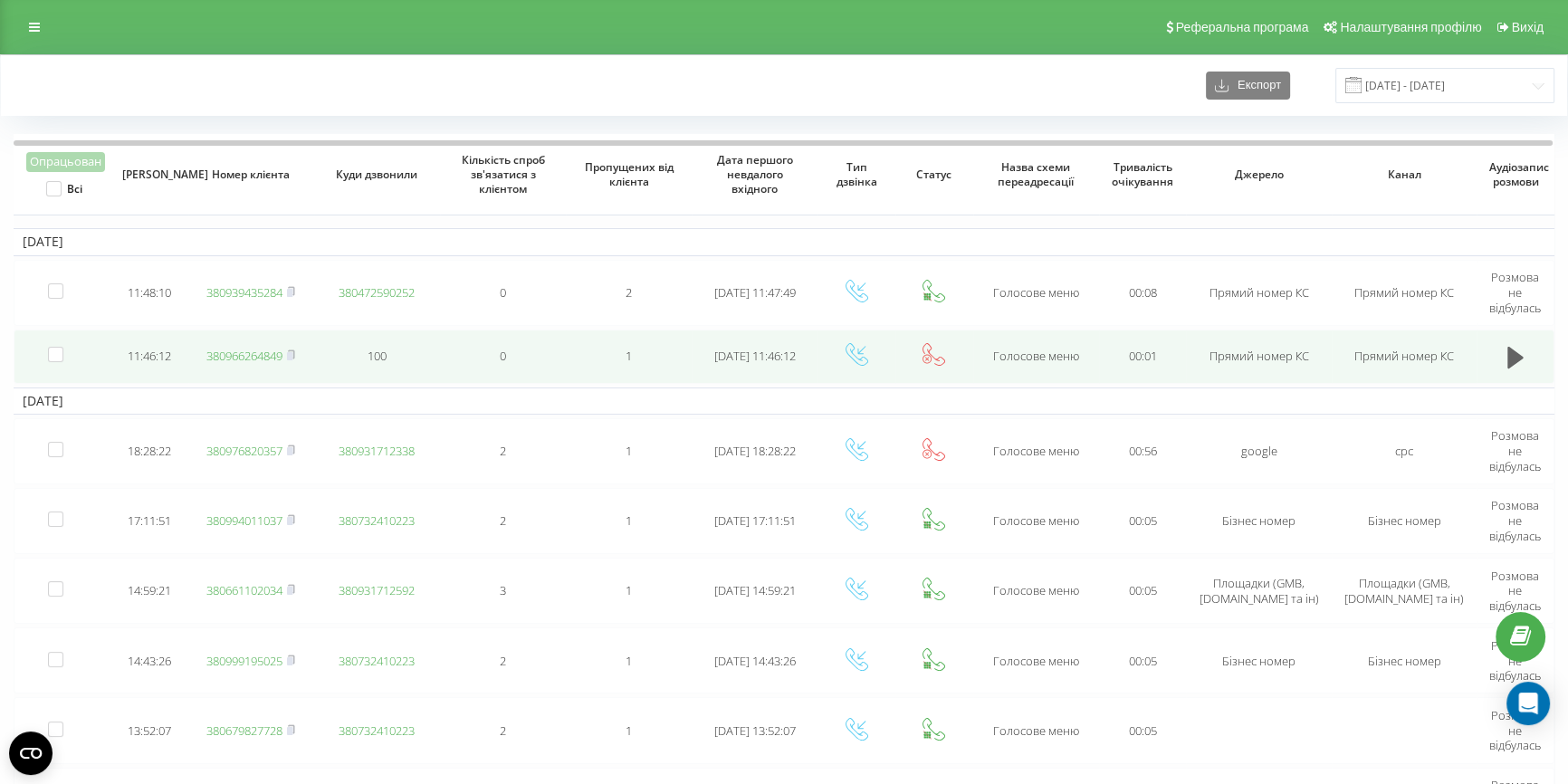
click at [248, 351] on link "380966264849" at bounding box center [244, 355] width 76 height 16
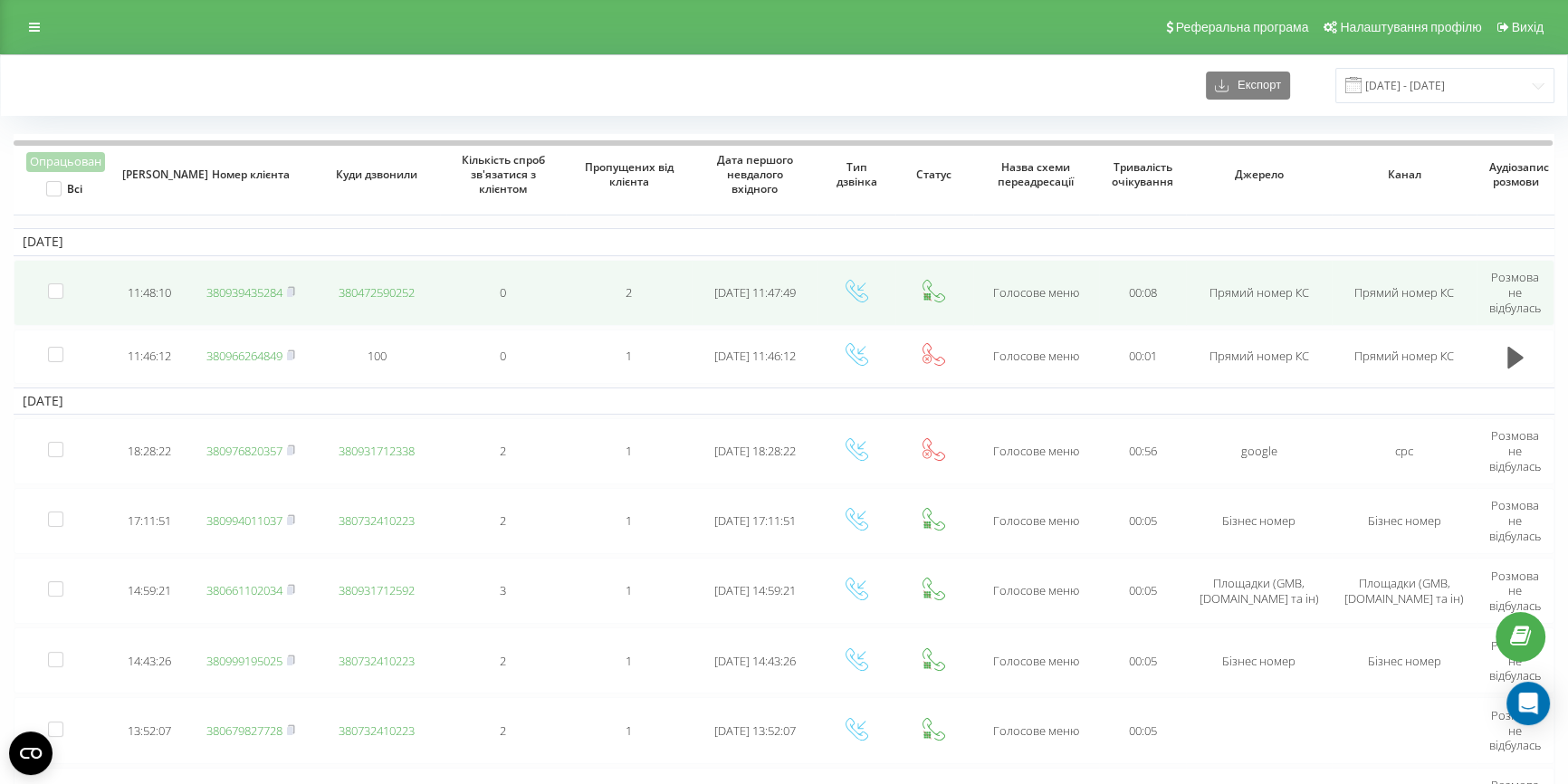
click at [236, 289] on link "380939435284" at bounding box center [244, 292] width 76 height 16
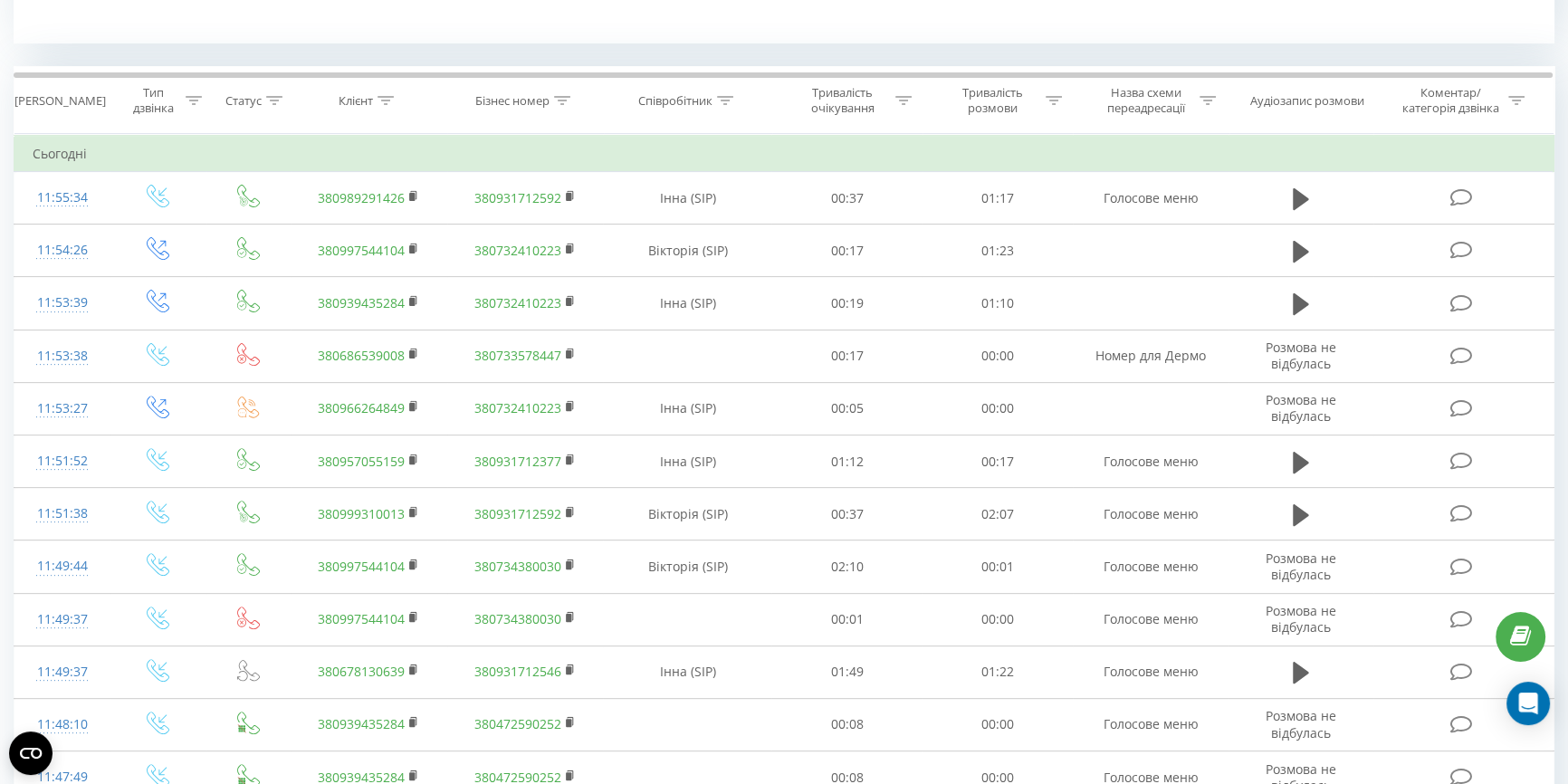
scroll to position [741, 0]
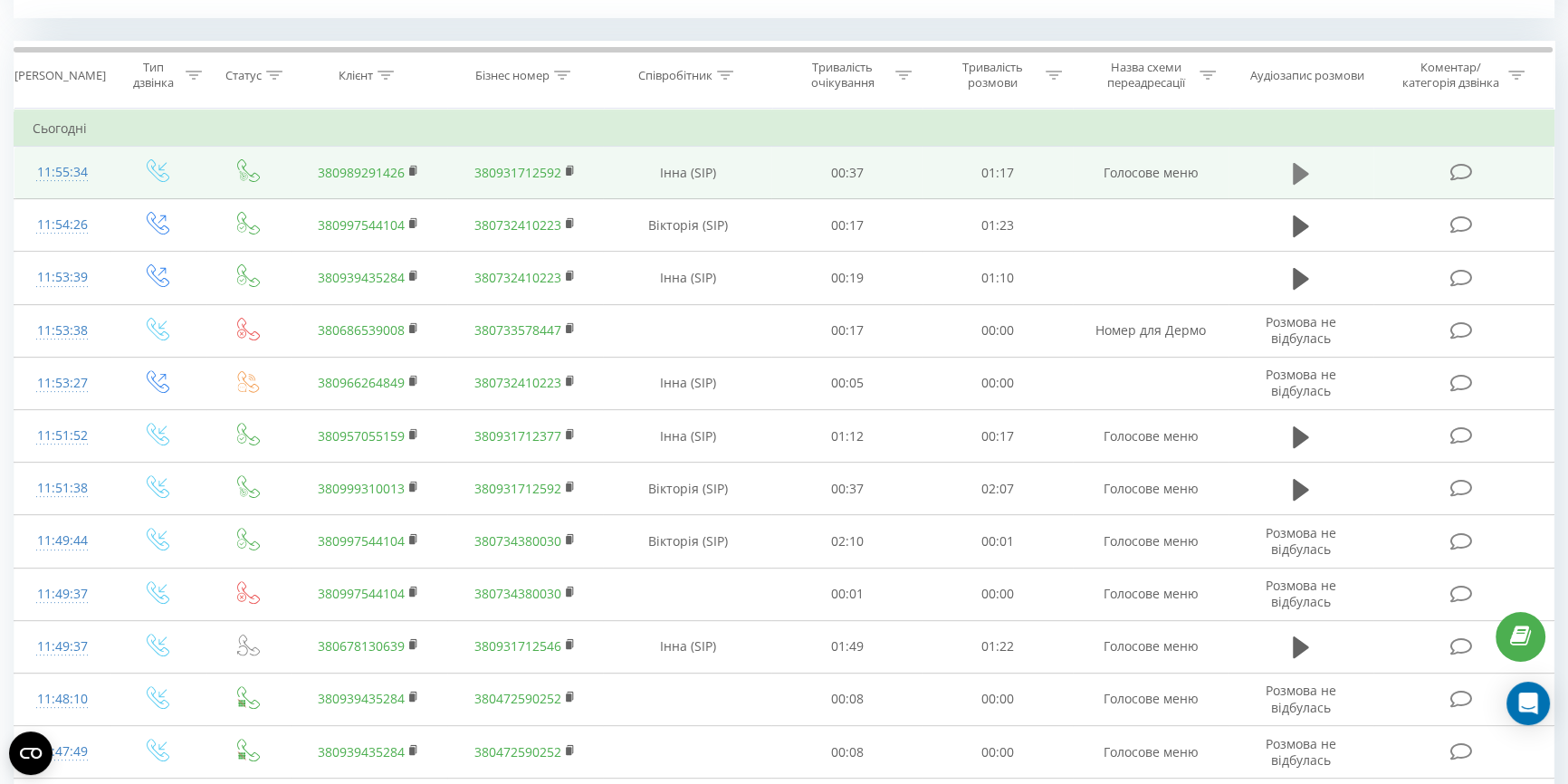
click at [1303, 177] on icon at bounding box center [1301, 172] width 16 height 22
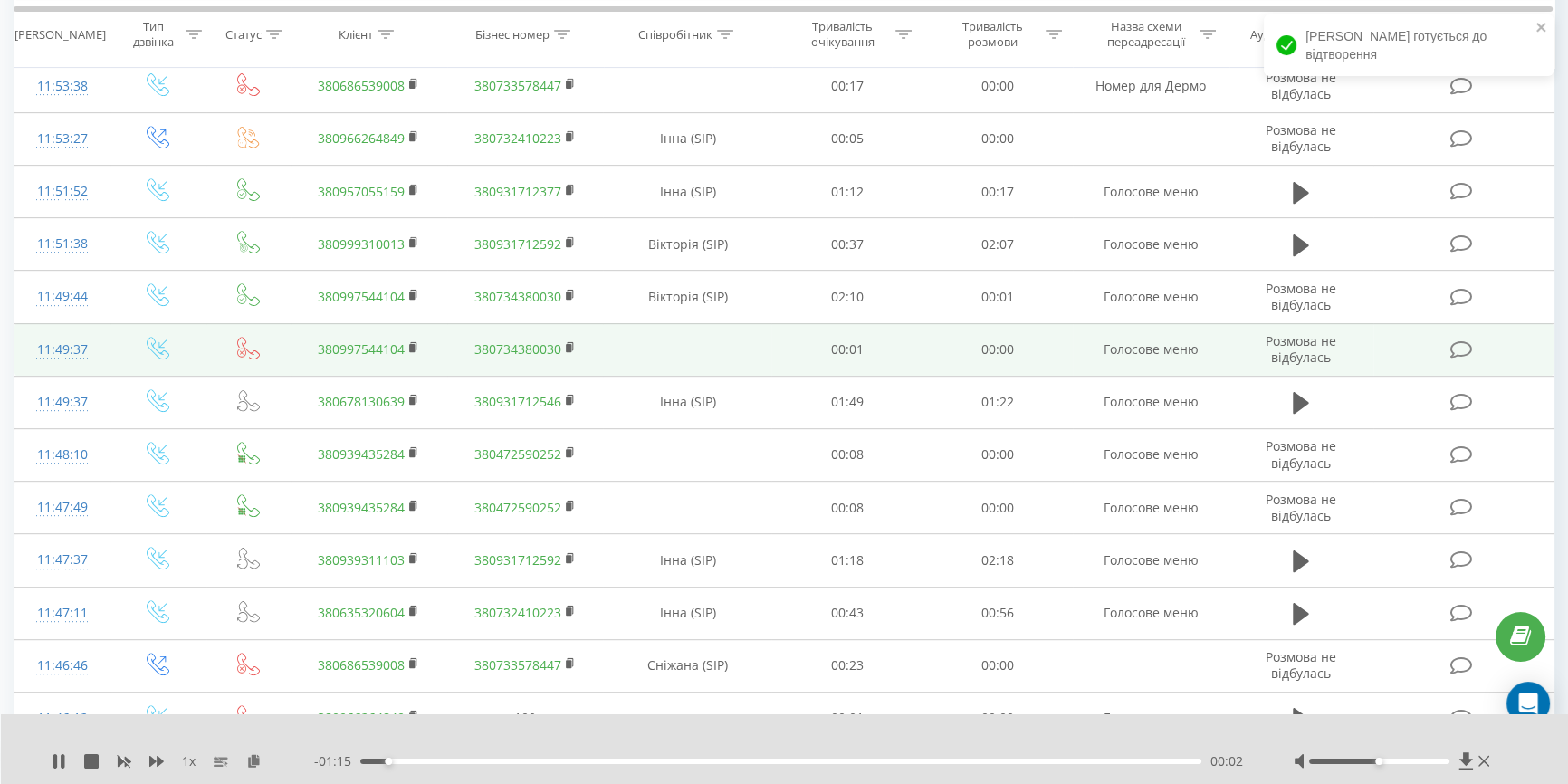
scroll to position [987, 0]
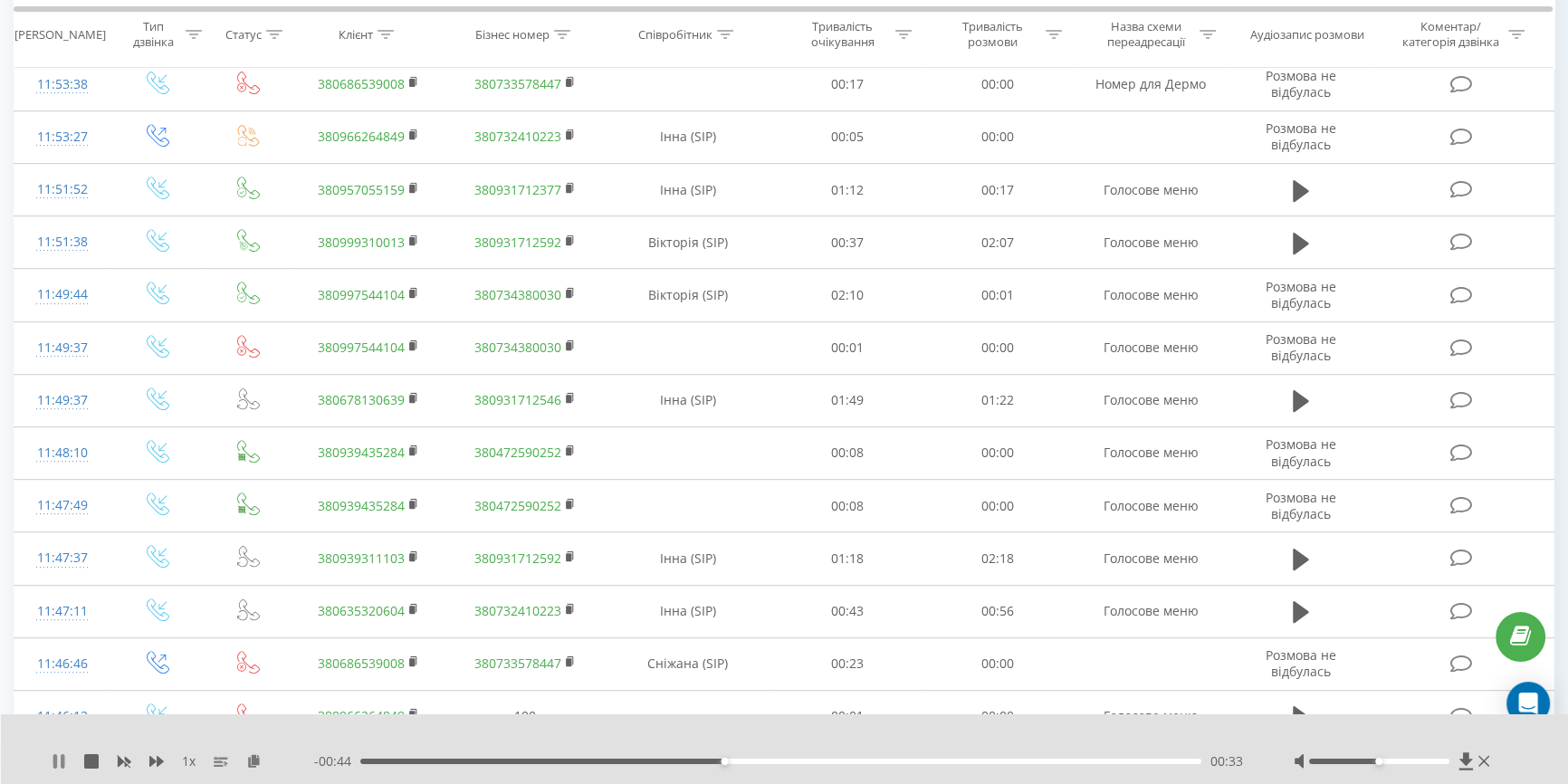
click at [54, 758] on icon at bounding box center [56, 760] width 4 height 14
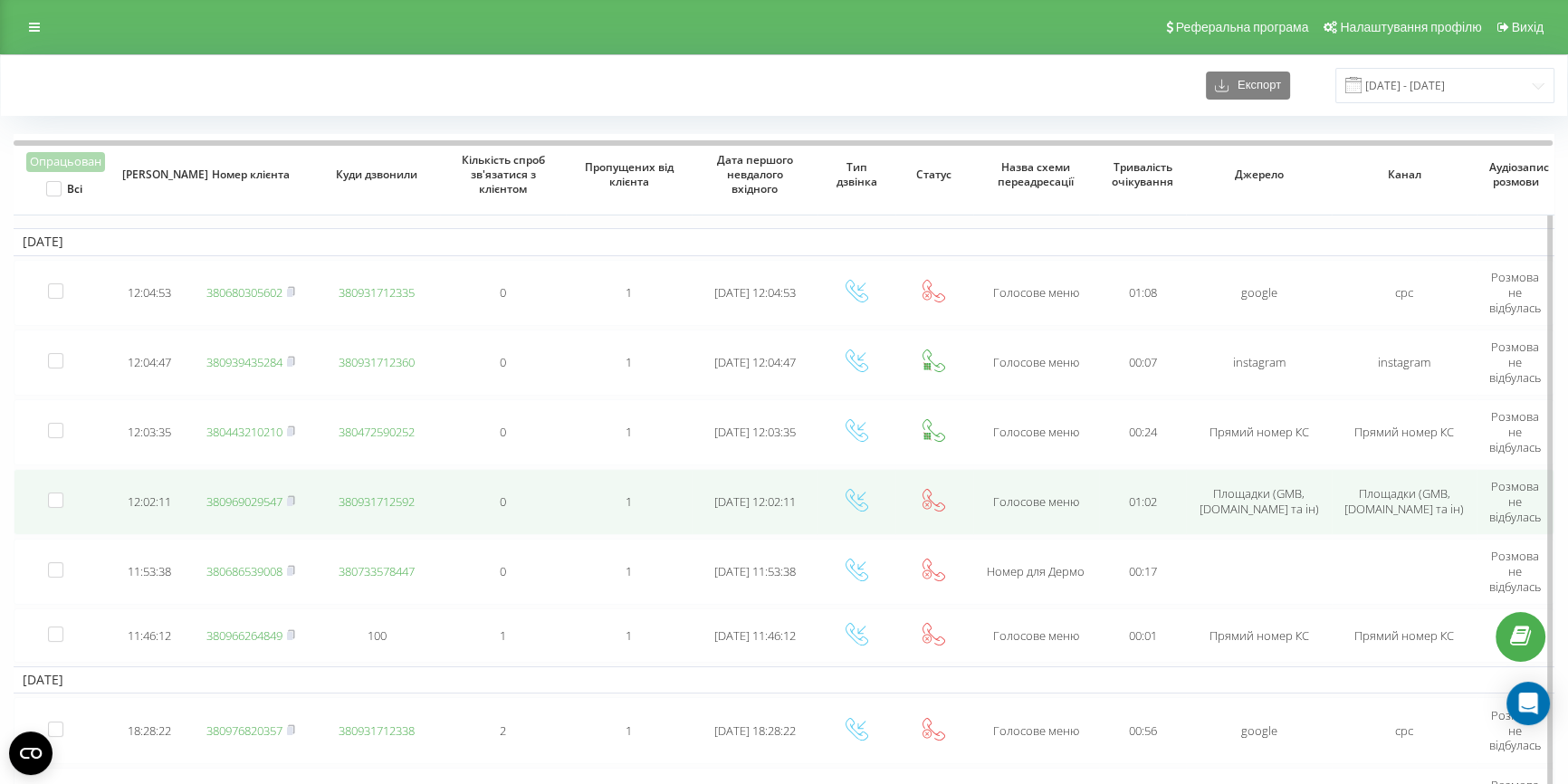
click at [248, 496] on link "380969029547" at bounding box center [244, 501] width 76 height 16
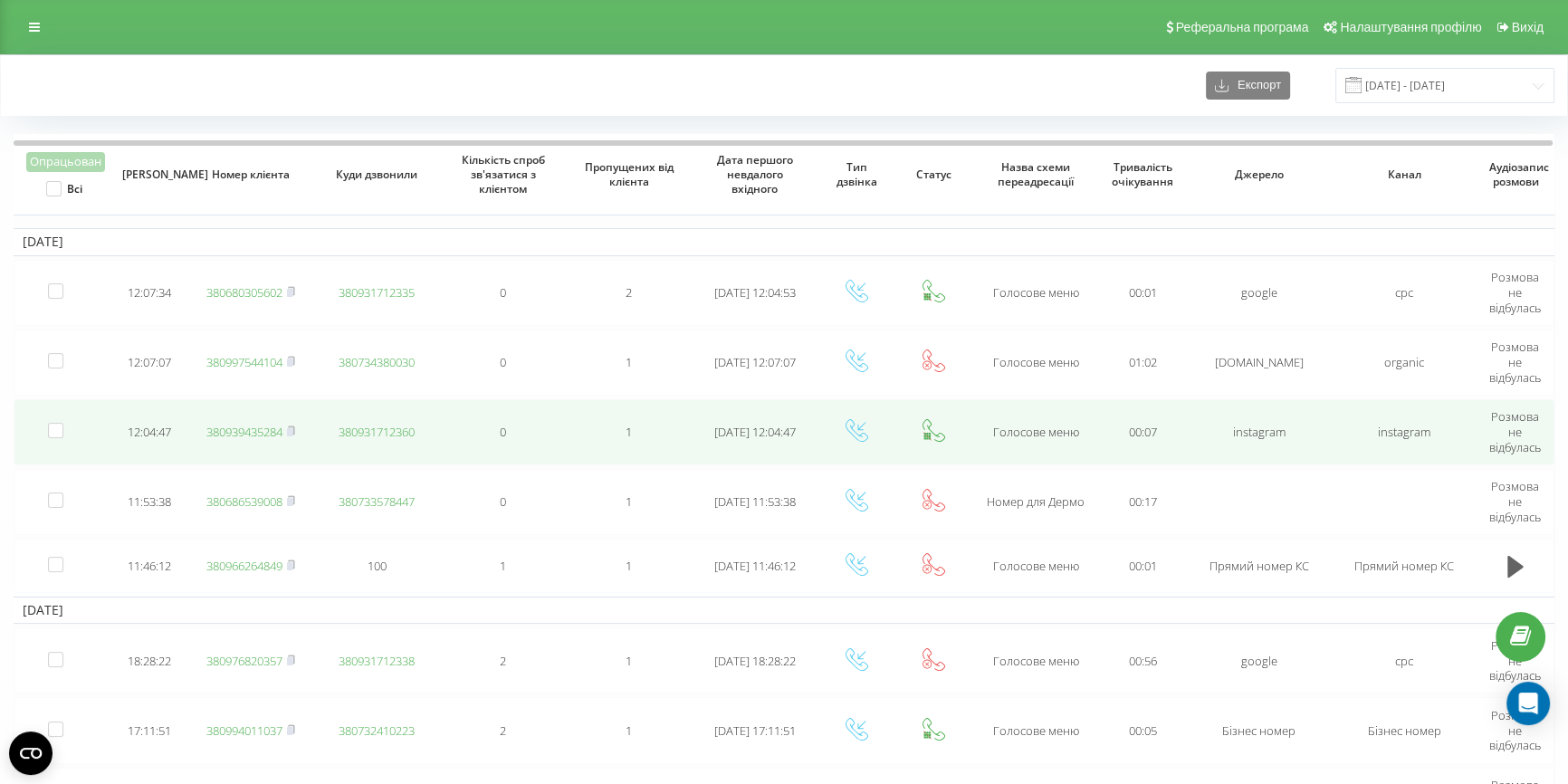
click at [252, 428] on link "380939435284" at bounding box center [244, 431] width 76 height 16
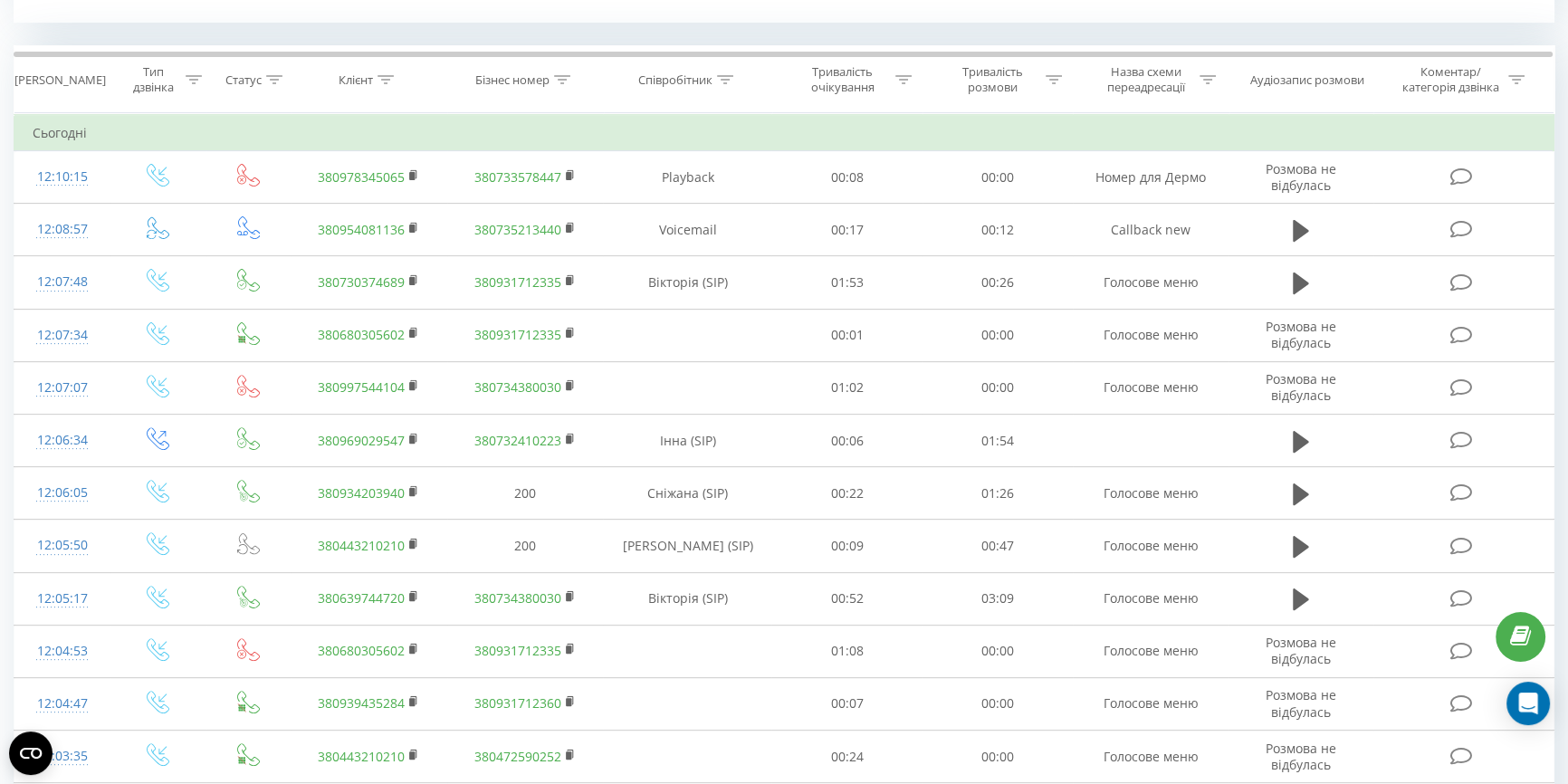
scroll to position [741, 0]
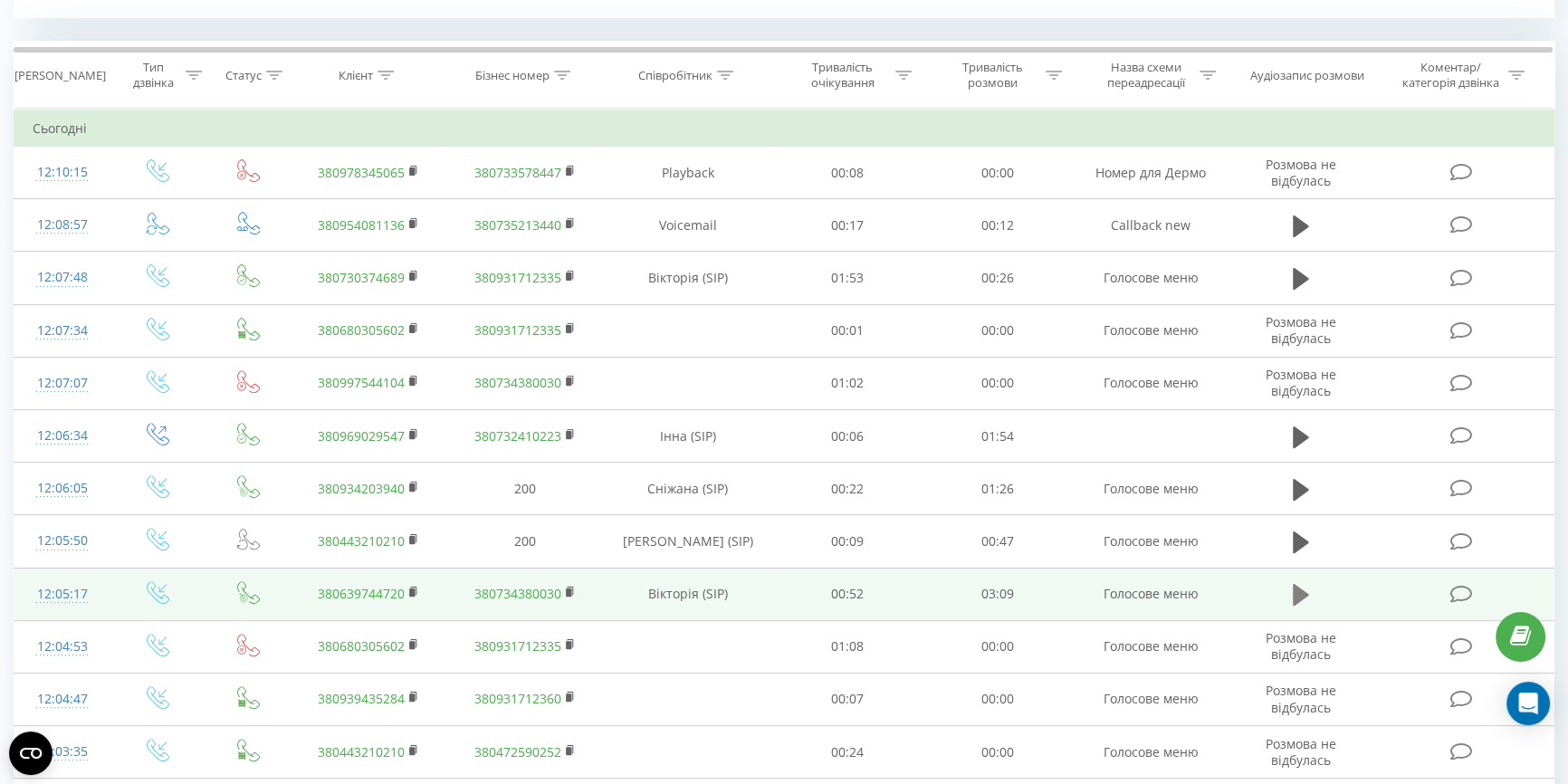
click at [1300, 588] on icon at bounding box center [1301, 595] width 16 height 22
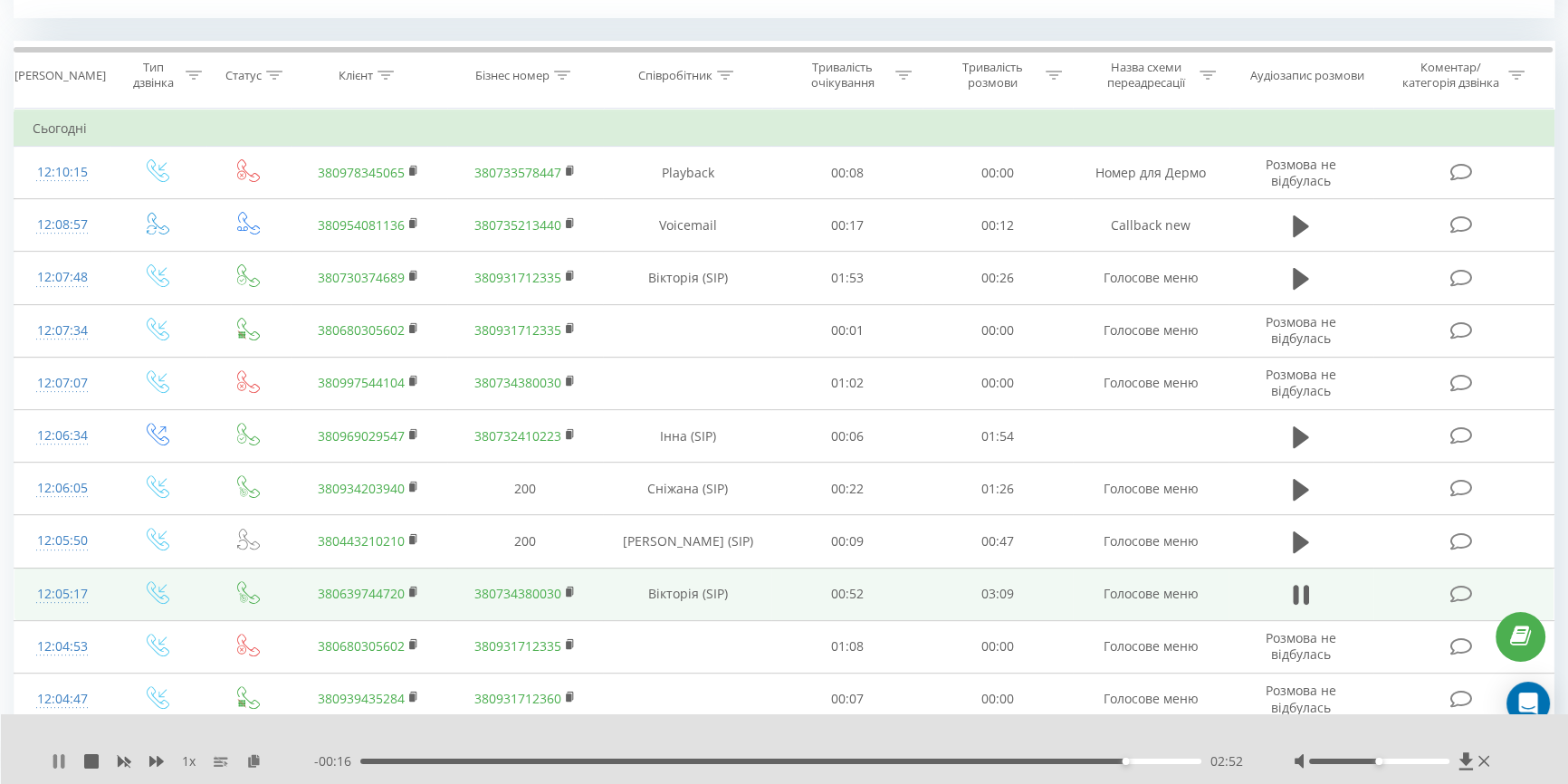
click at [61, 758] on icon at bounding box center [62, 760] width 4 height 14
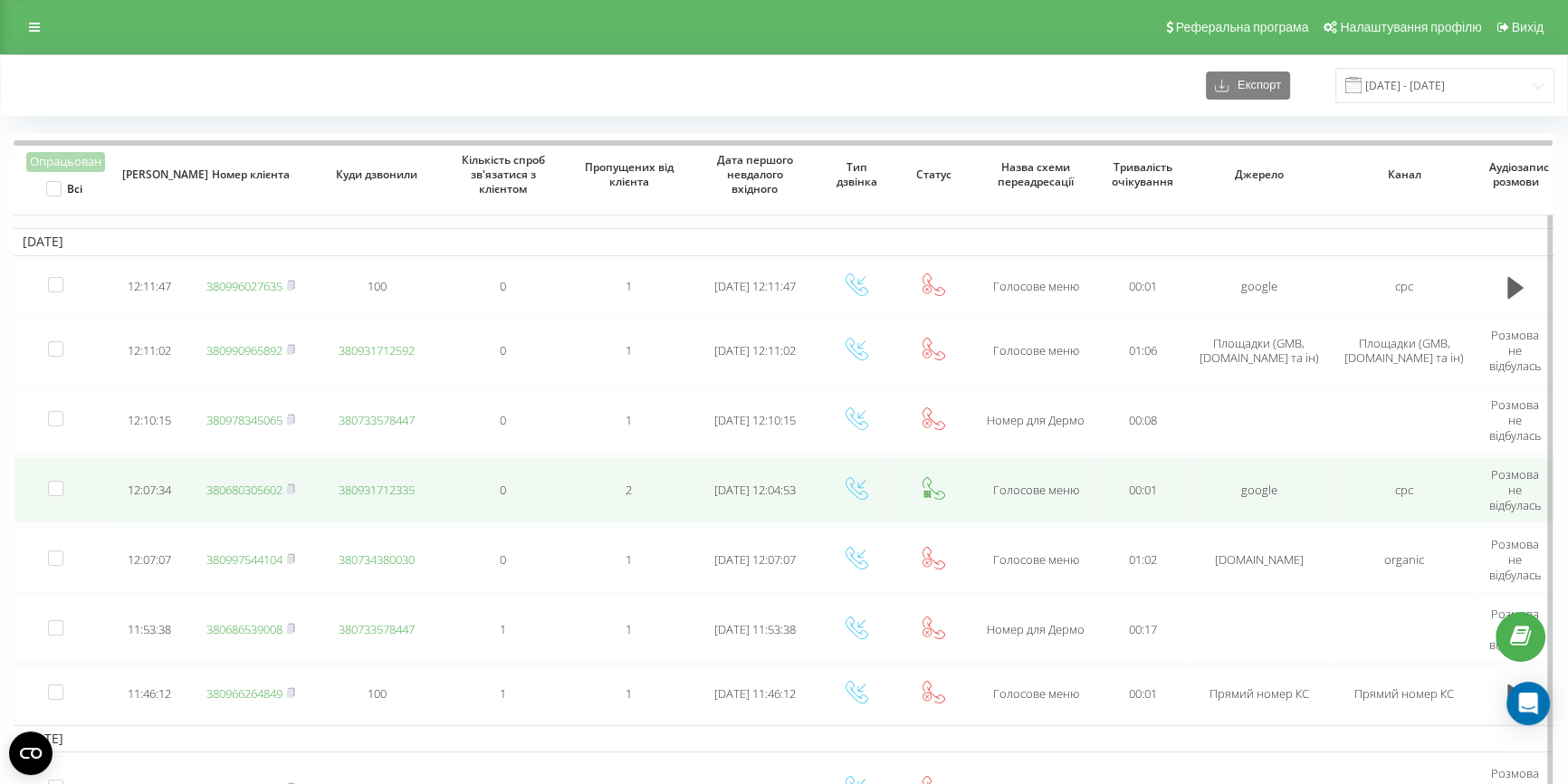
click at [239, 492] on link "380680305602" at bounding box center [244, 489] width 76 height 16
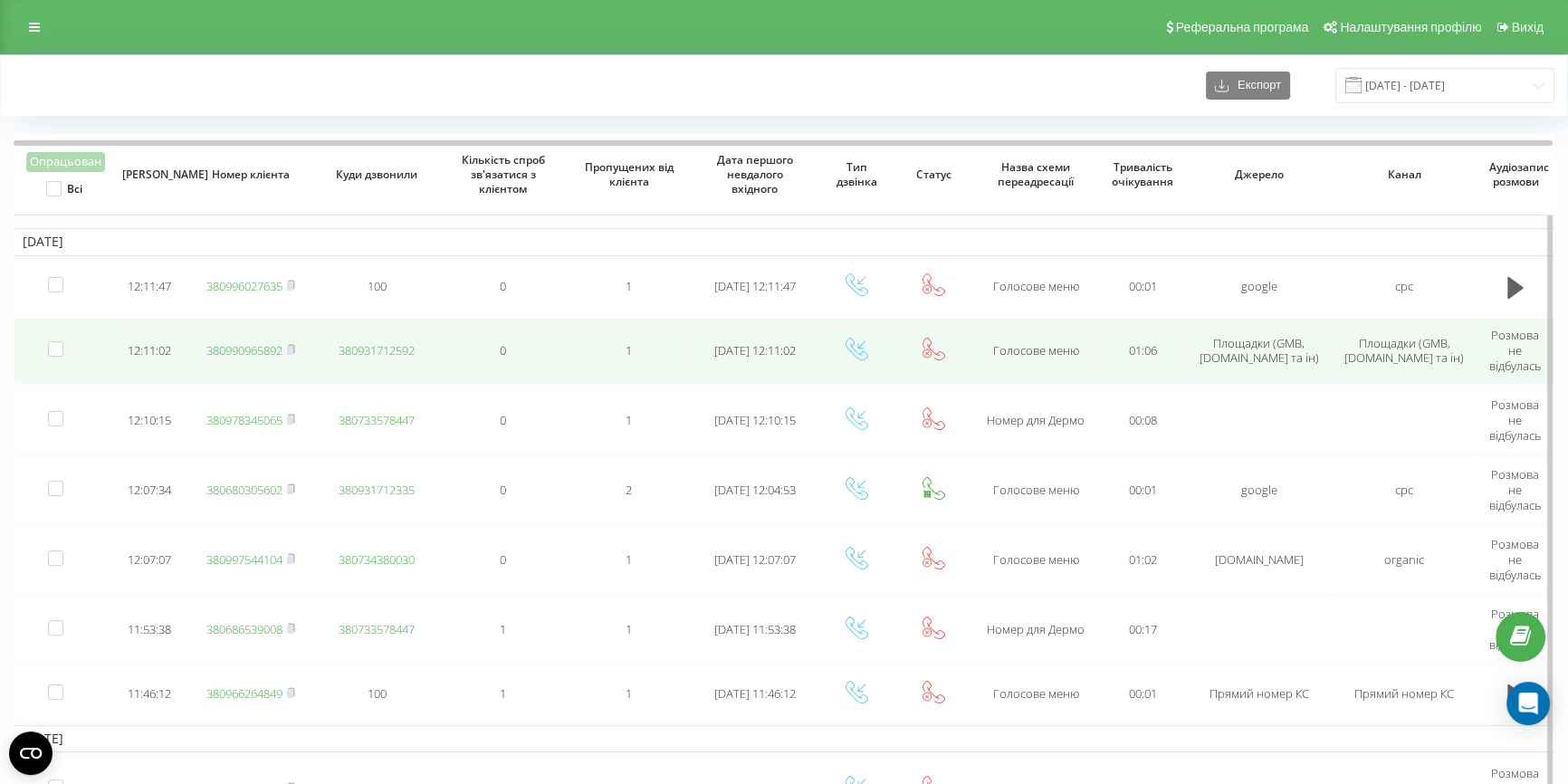
click at [250, 350] on link "380990965892" at bounding box center [244, 350] width 76 height 16
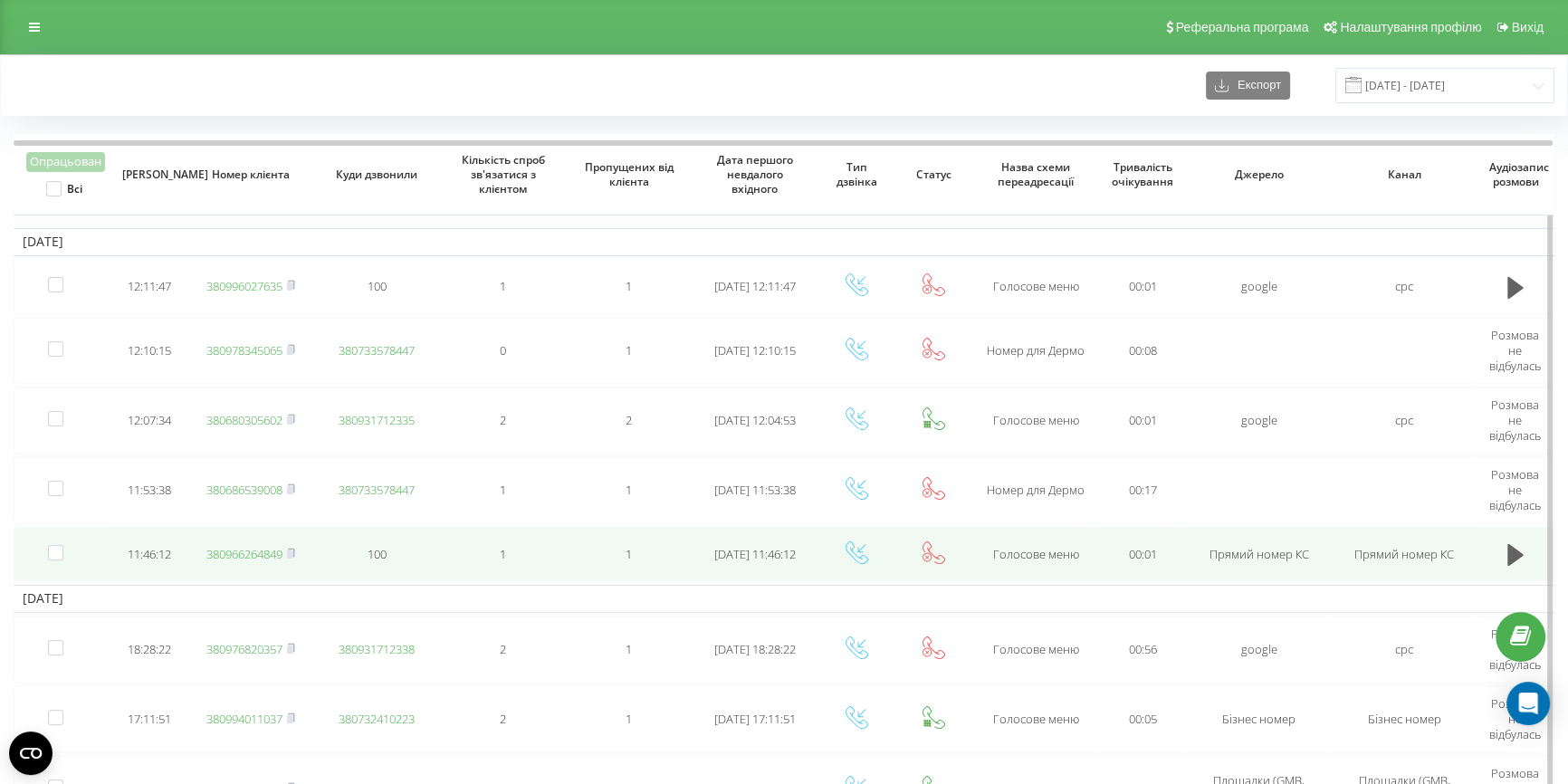
click at [253, 556] on link "380966264849" at bounding box center [244, 553] width 76 height 16
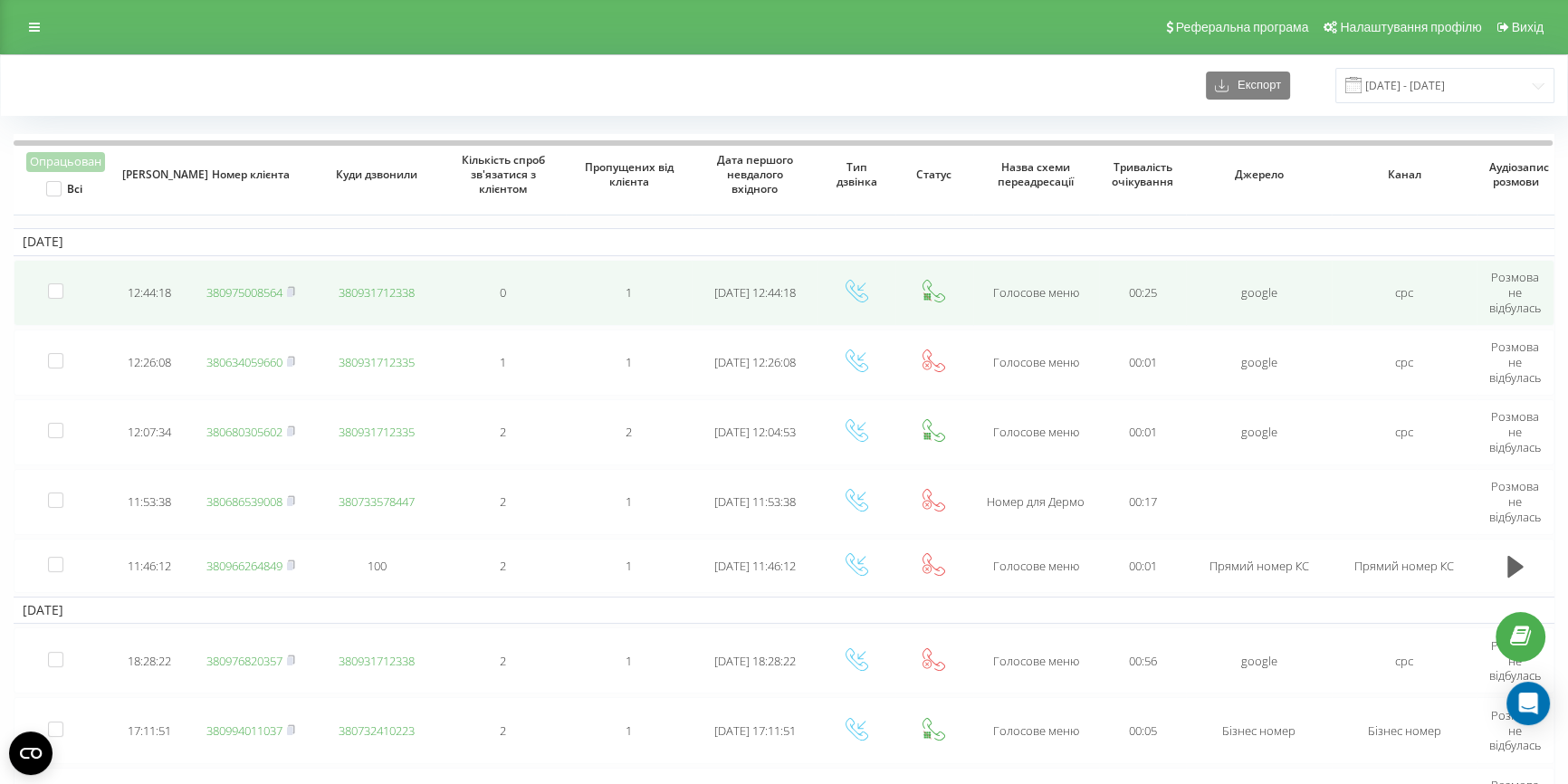
click at [248, 290] on link "380975008564" at bounding box center [244, 292] width 76 height 16
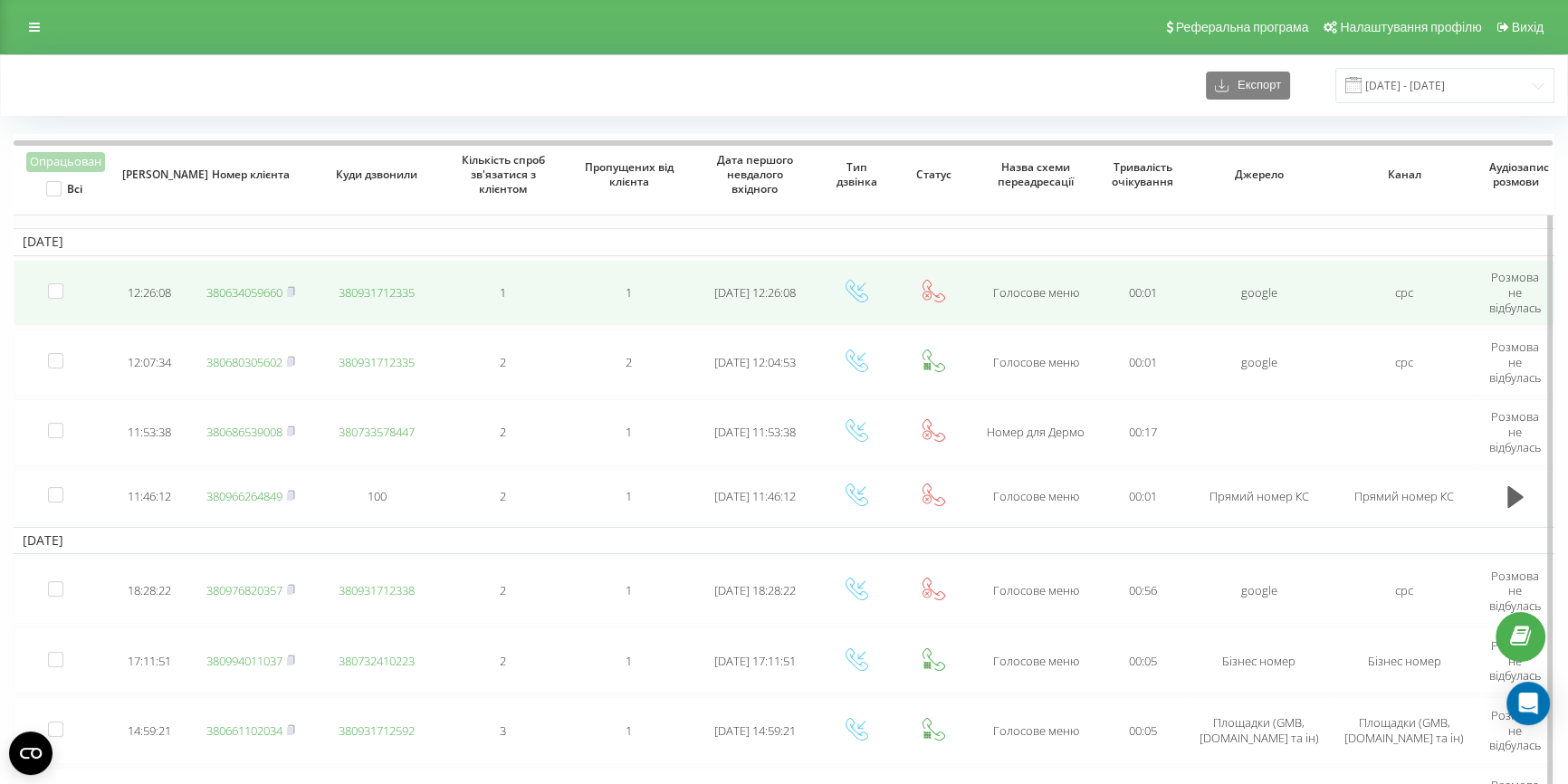
click at [223, 294] on link "380634059660" at bounding box center [244, 292] width 76 height 16
click at [237, 291] on link "380678787376" at bounding box center [244, 292] width 76 height 16
click at [232, 290] on link "380678787376" at bounding box center [244, 292] width 76 height 16
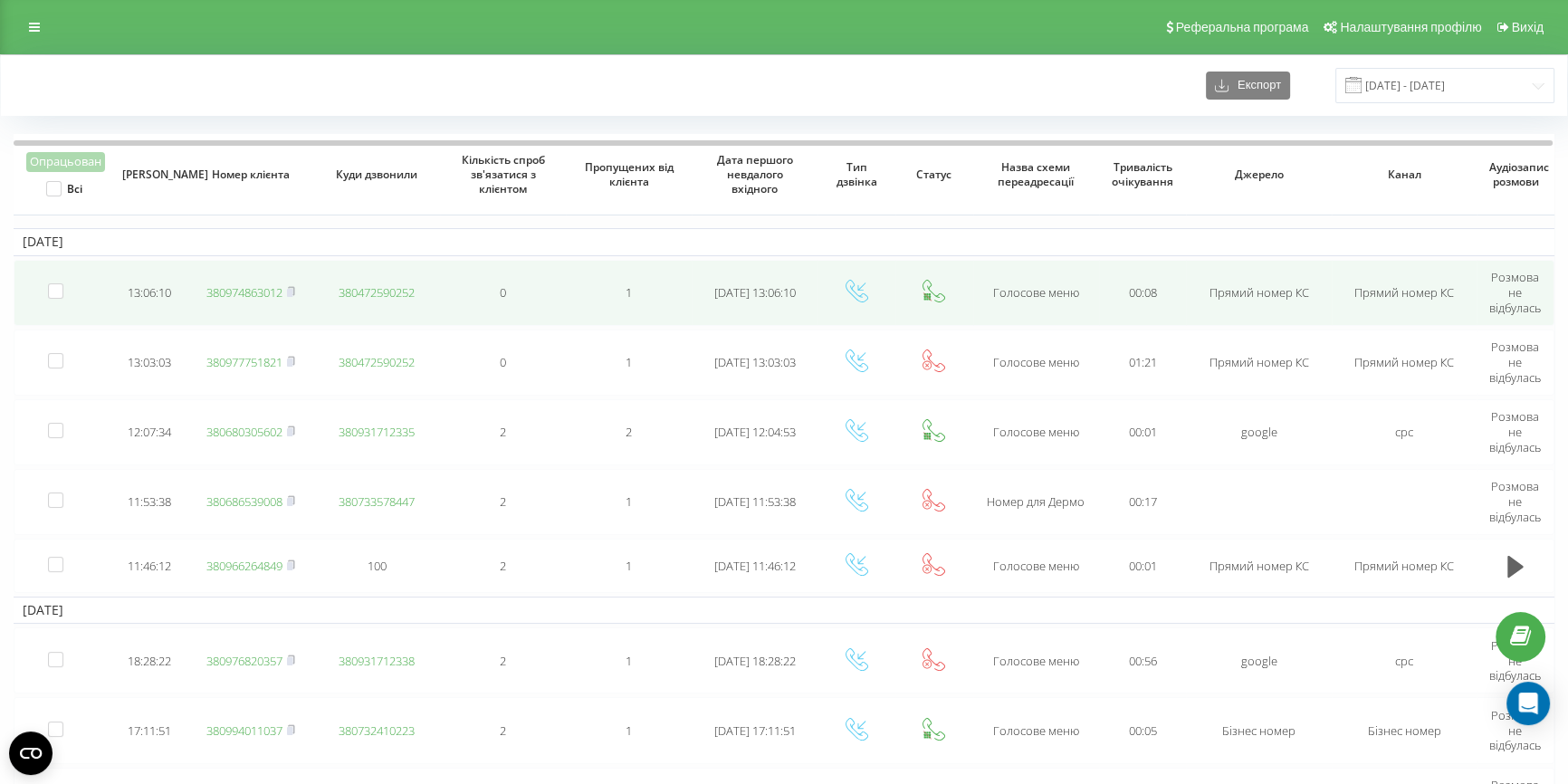
click at [241, 292] on link "380974863012" at bounding box center [244, 292] width 76 height 16
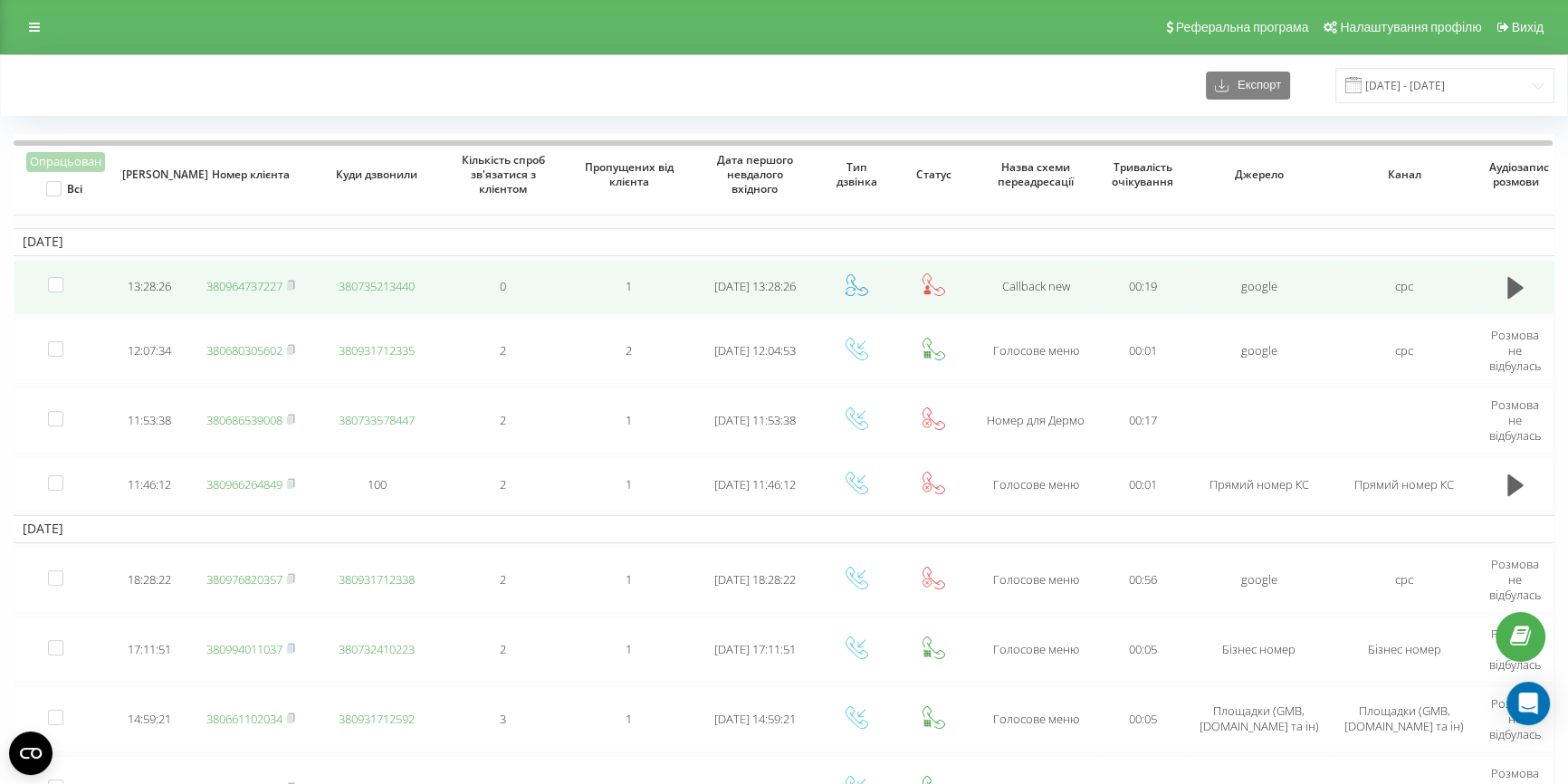
click at [249, 282] on link "380964737227" at bounding box center [244, 285] width 76 height 16
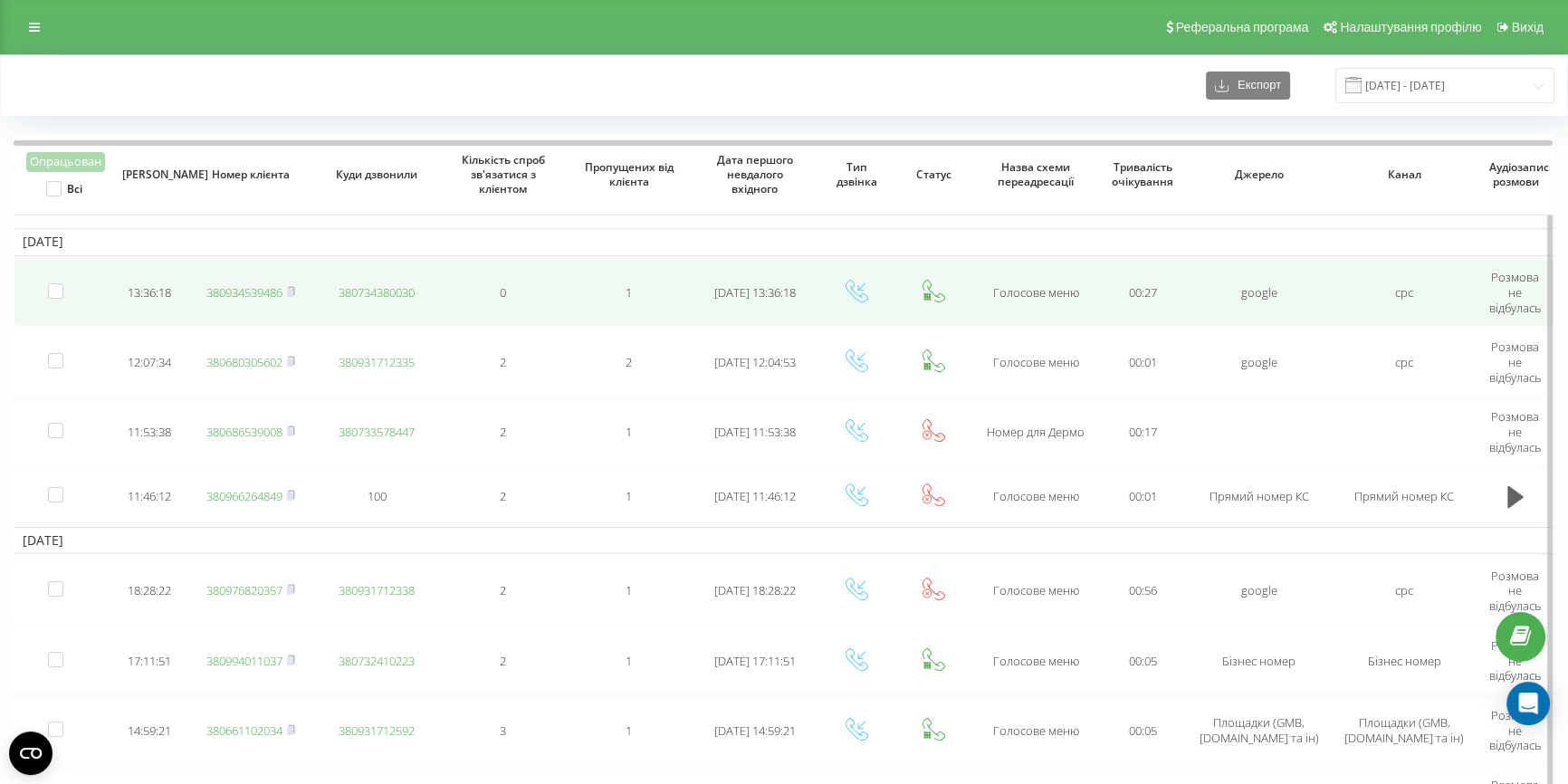
click at [256, 290] on link "380934539486" at bounding box center [244, 292] width 76 height 16
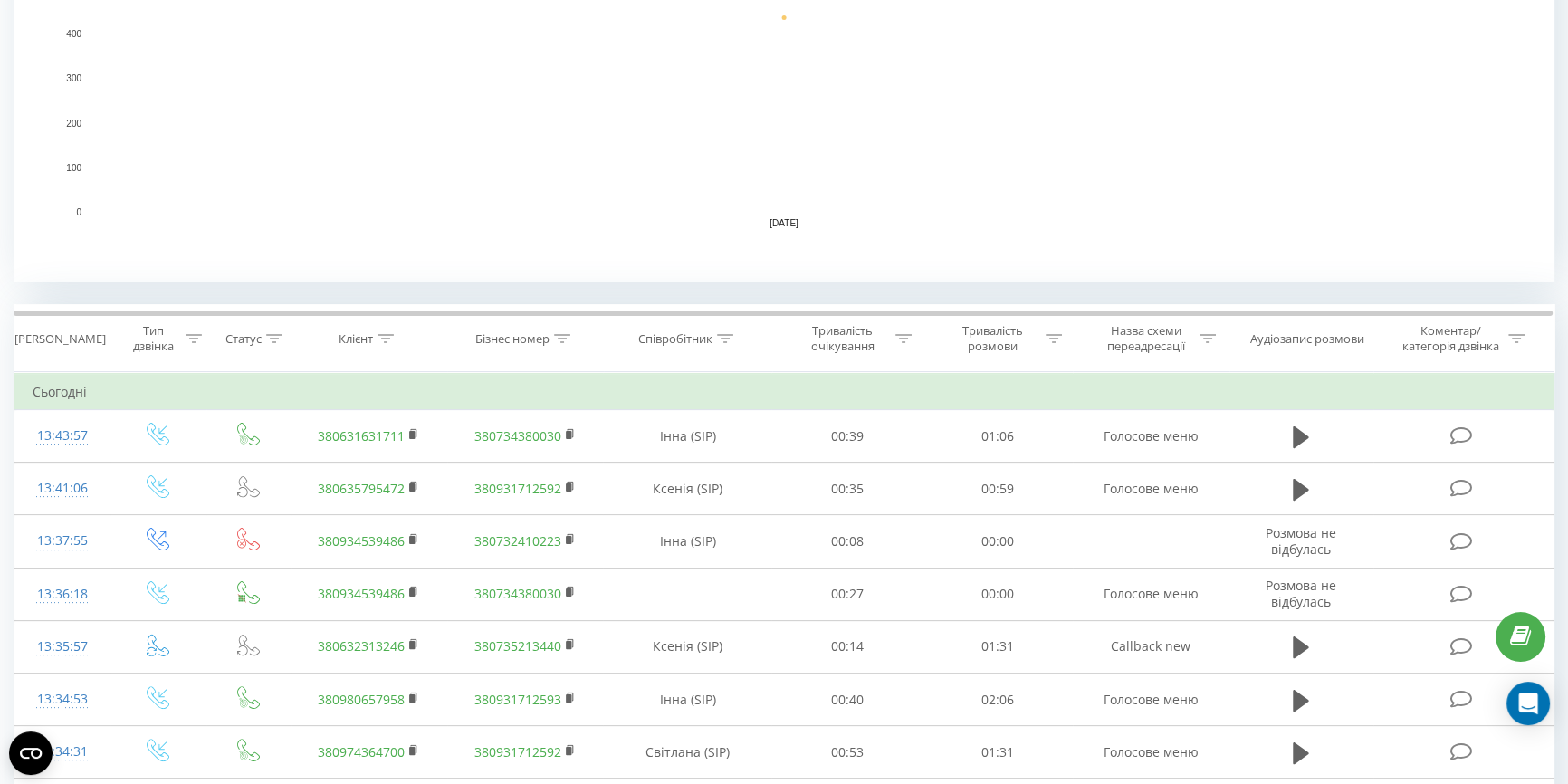
scroll to position [493, 0]
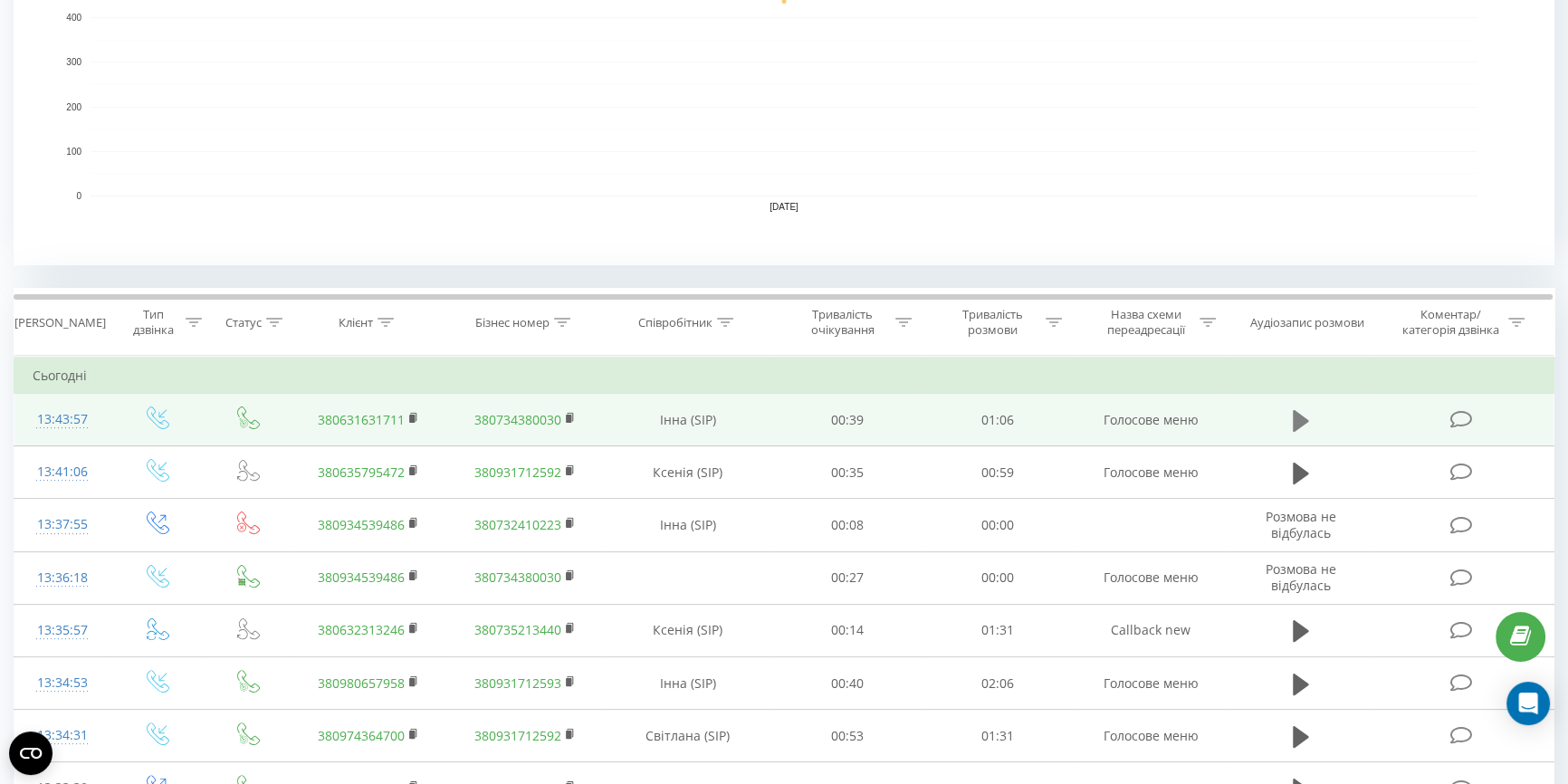
click at [1300, 416] on icon at bounding box center [1301, 420] width 16 height 22
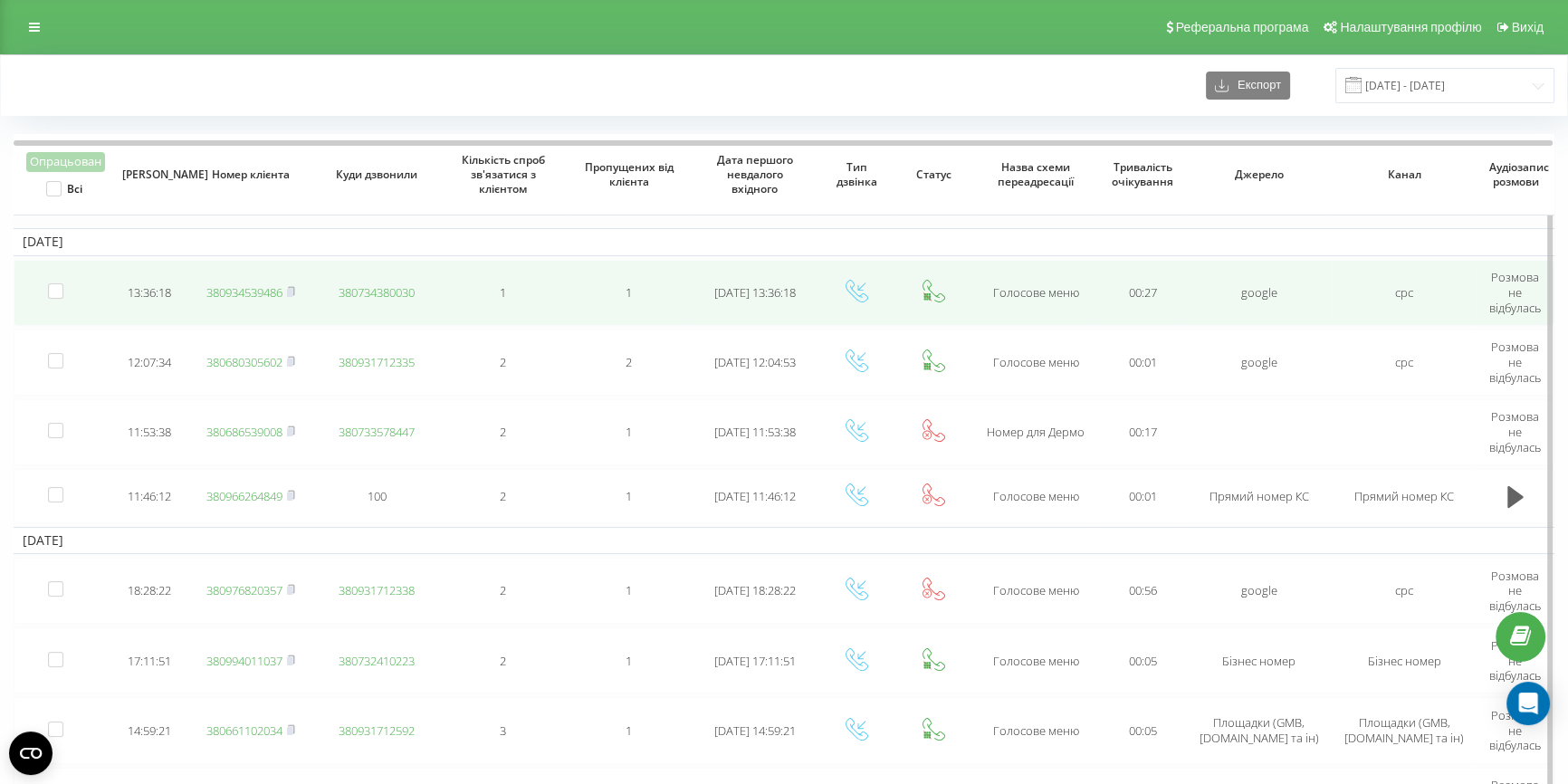
click at [227, 290] on link "380934539486" at bounding box center [244, 292] width 76 height 16
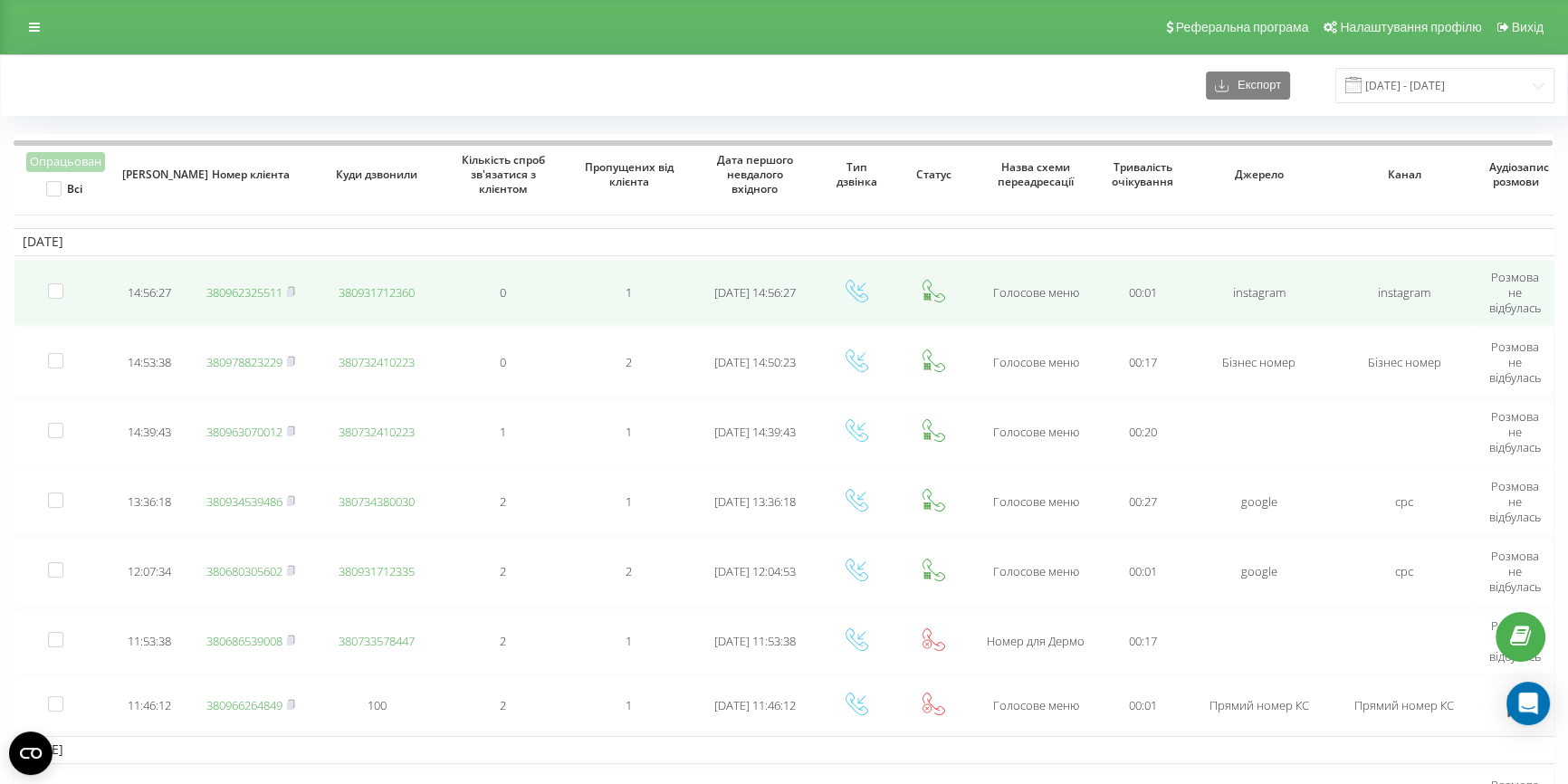
click at [230, 292] on link "380962325511" at bounding box center [244, 292] width 76 height 16
